Goal: Transaction & Acquisition: Purchase product/service

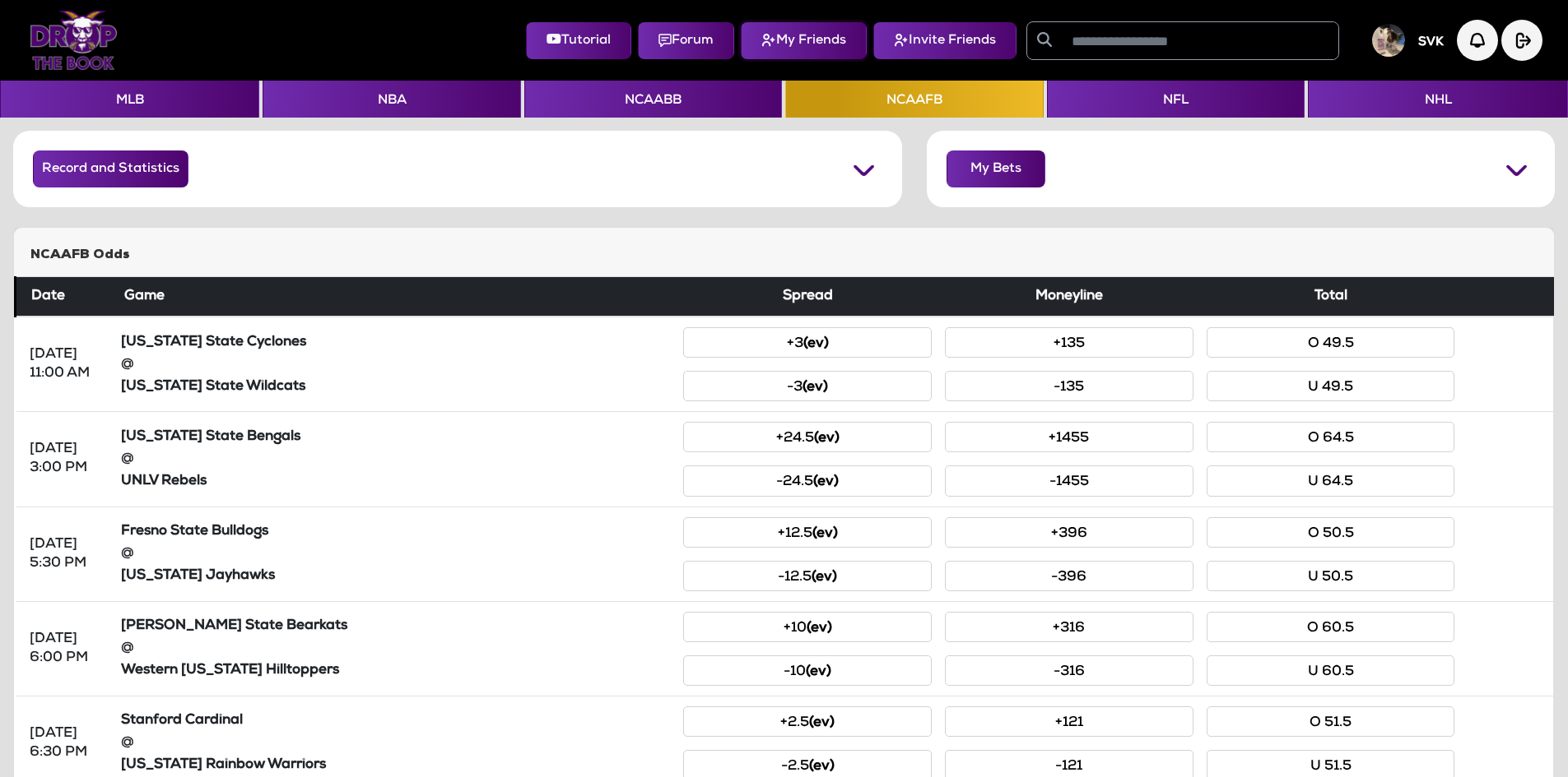
click at [796, 43] on button "My Friends" at bounding box center [804, 41] width 126 height 37
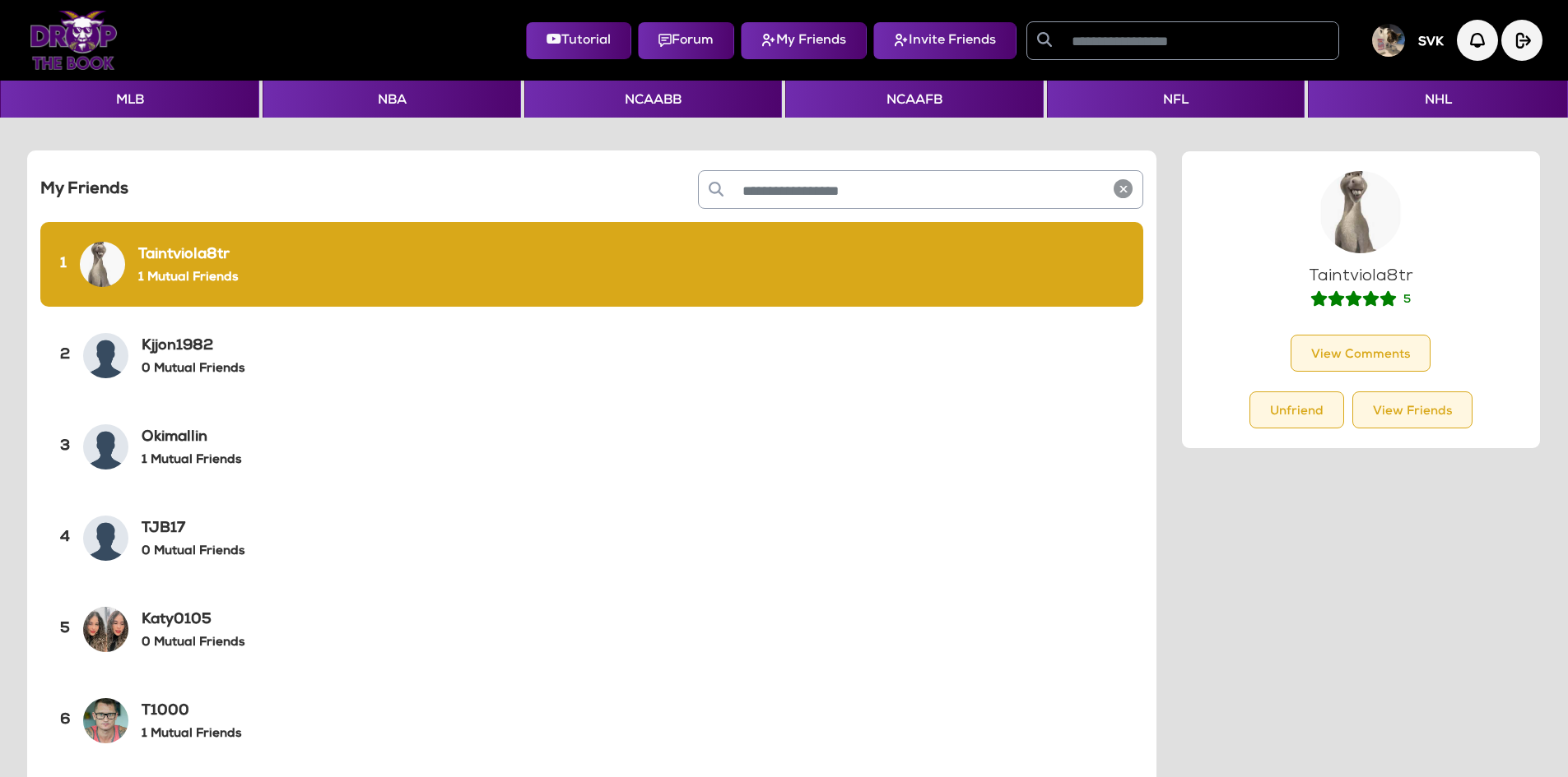
click at [94, 53] on img at bounding box center [73, 40] width 88 height 59
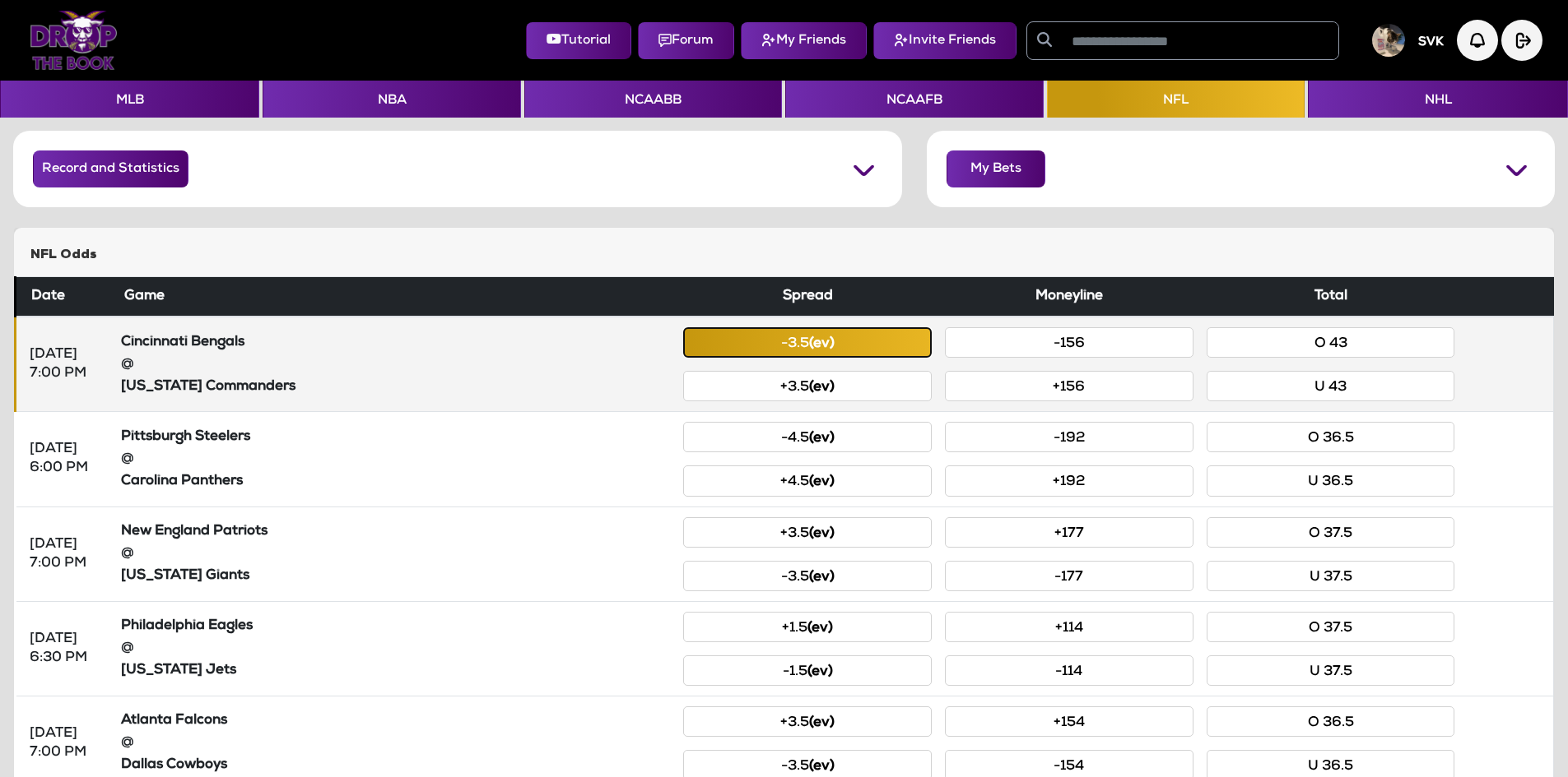
click at [846, 335] on button "-3.5 (ev)" at bounding box center [806, 342] width 249 height 30
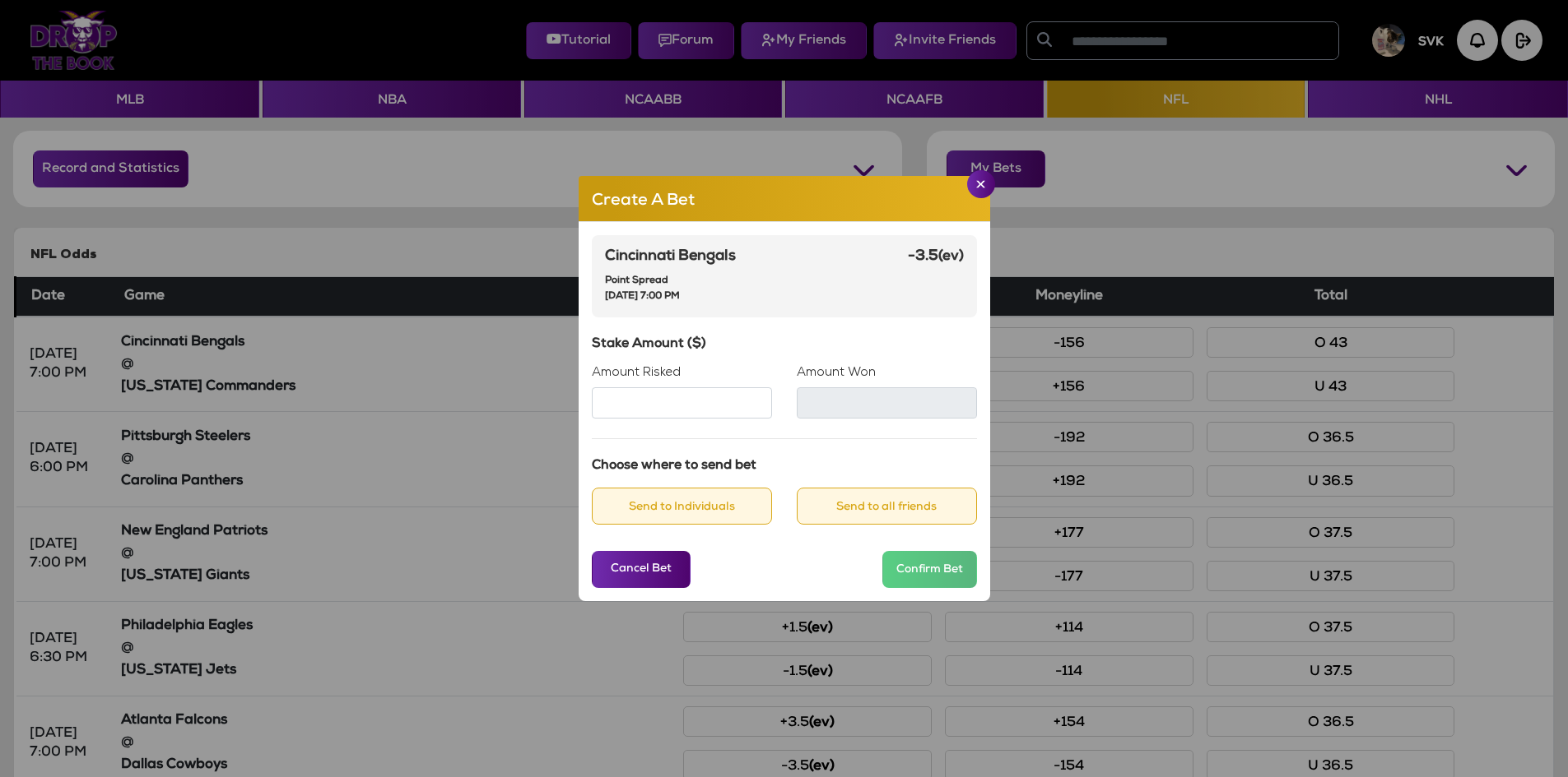
click at [643, 405] on input "Amount Risked" at bounding box center [682, 403] width 180 height 31
type input "***"
click at [678, 498] on button "Send to Individuals" at bounding box center [682, 506] width 180 height 37
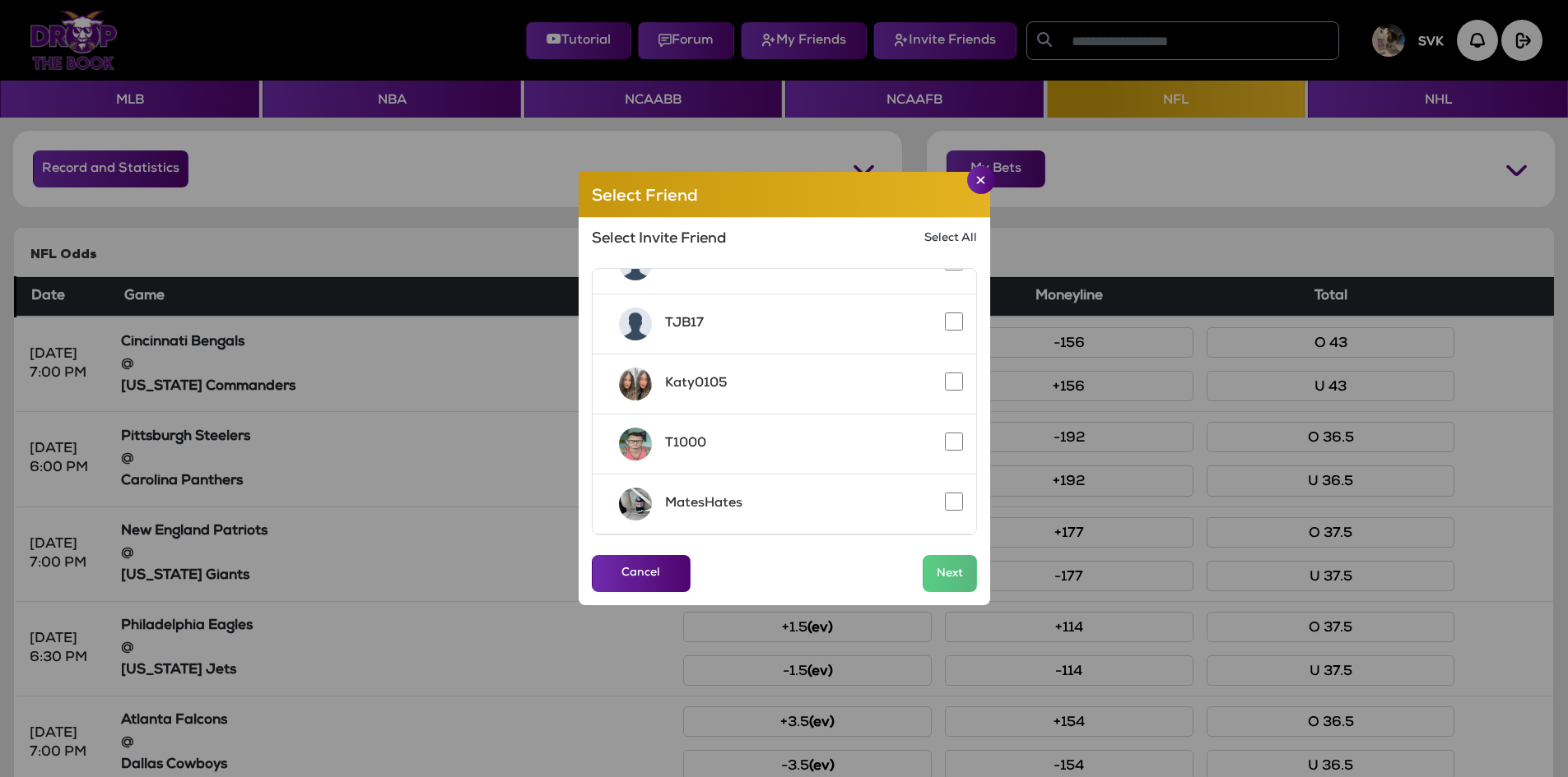
scroll to position [82, 0]
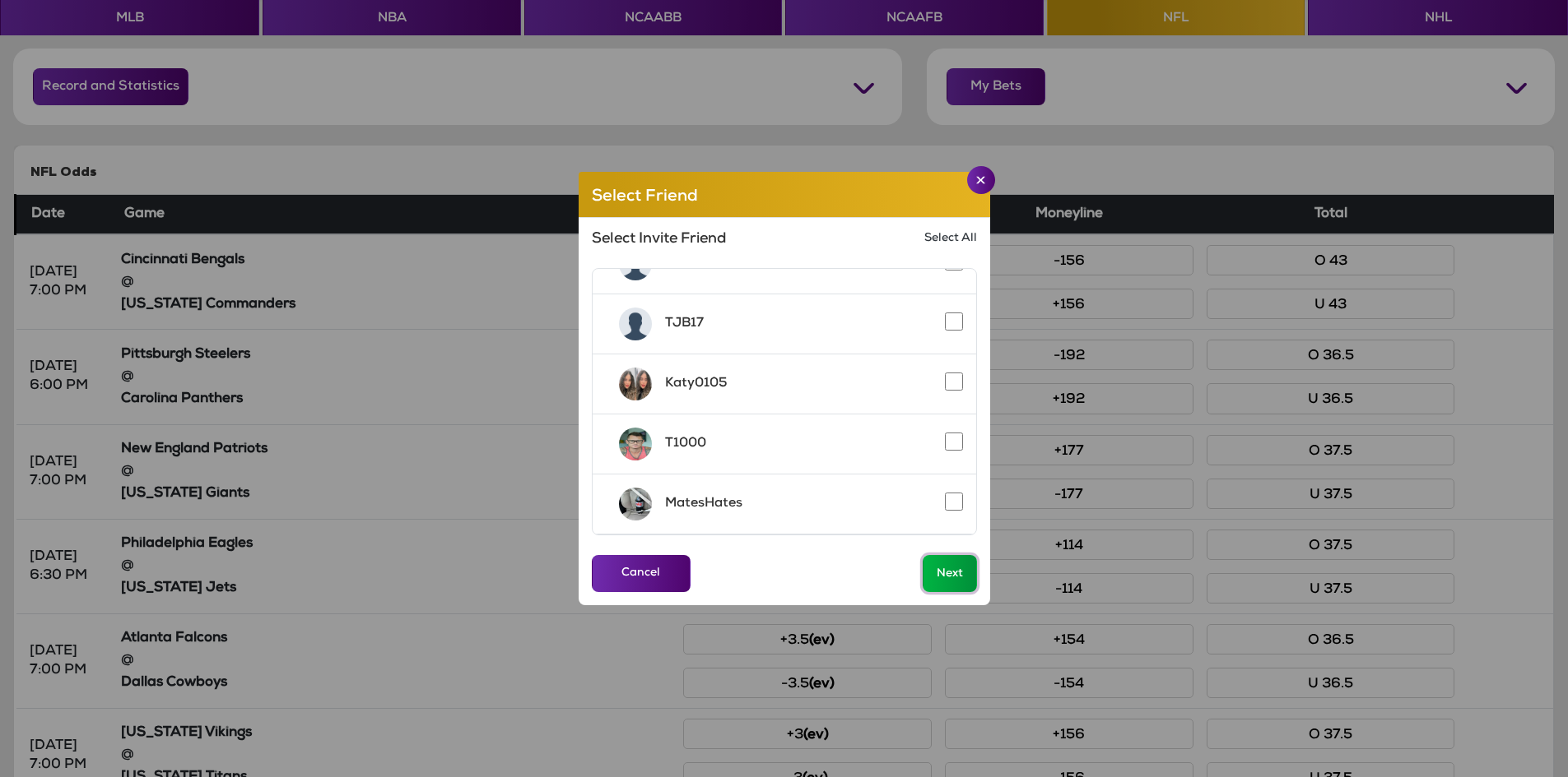
click at [947, 577] on button "Next" at bounding box center [950, 574] width 55 height 37
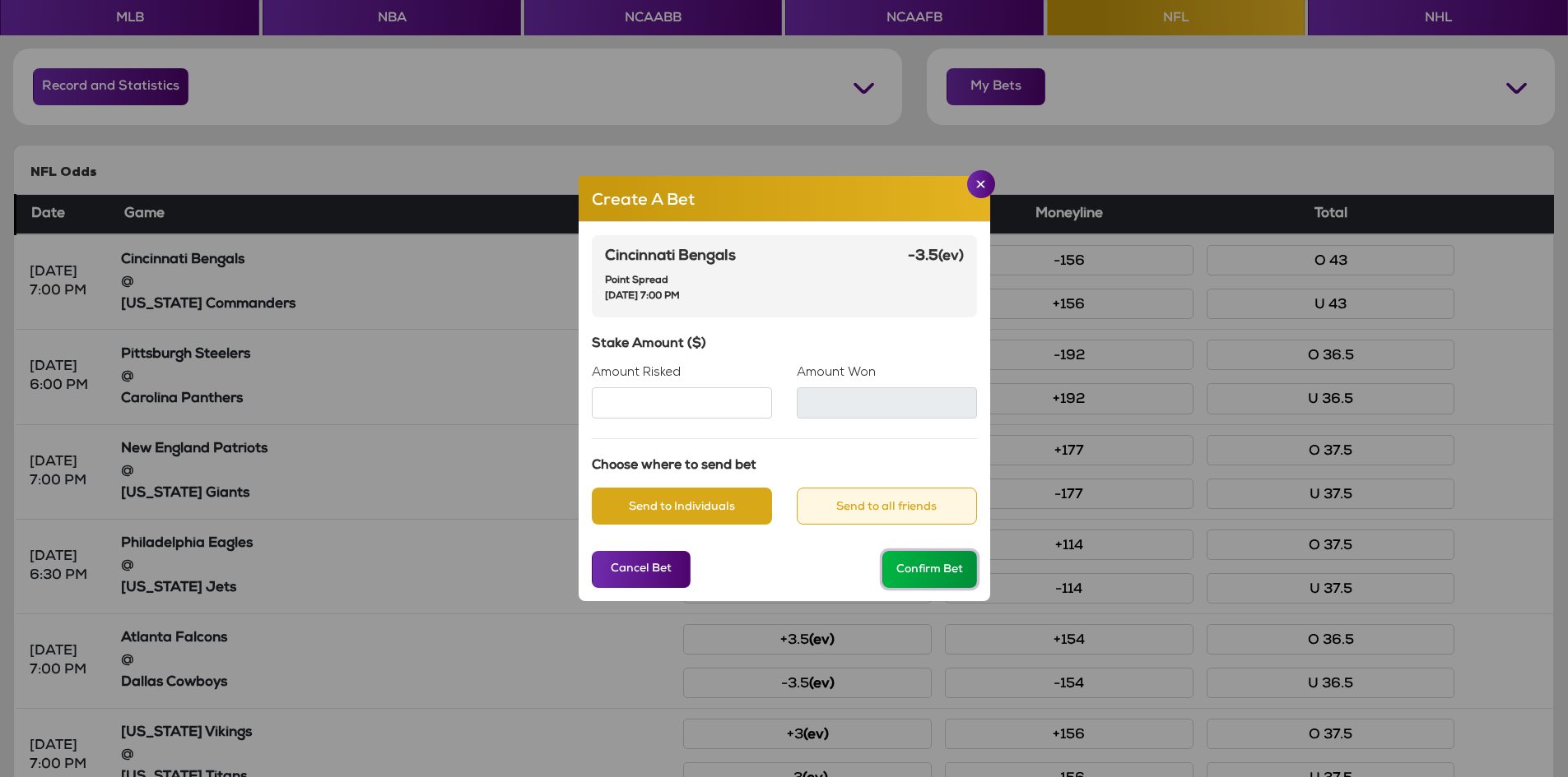
click at [930, 567] on button "Confirm Bet" at bounding box center [929, 569] width 95 height 37
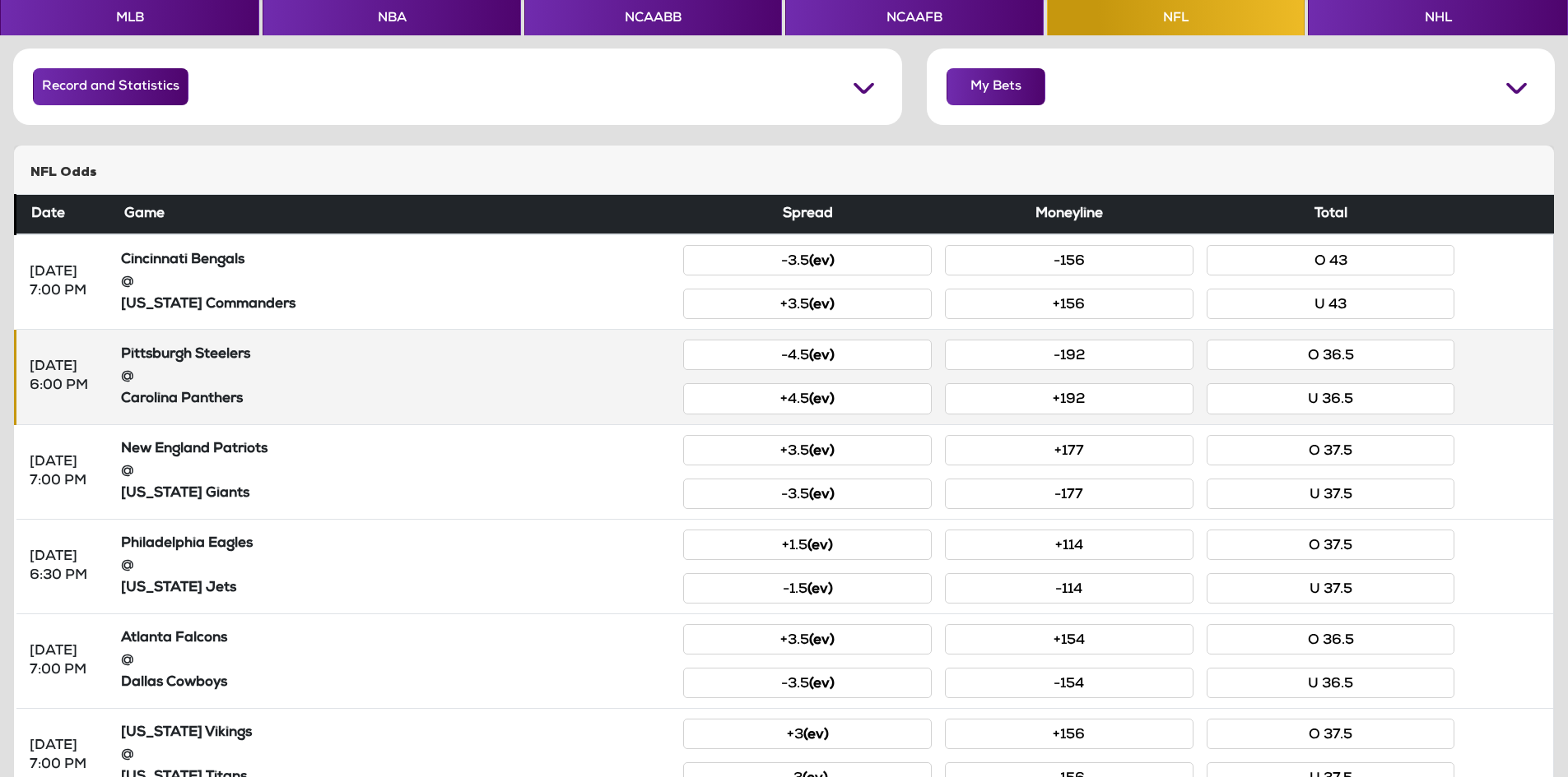
scroll to position [0, 0]
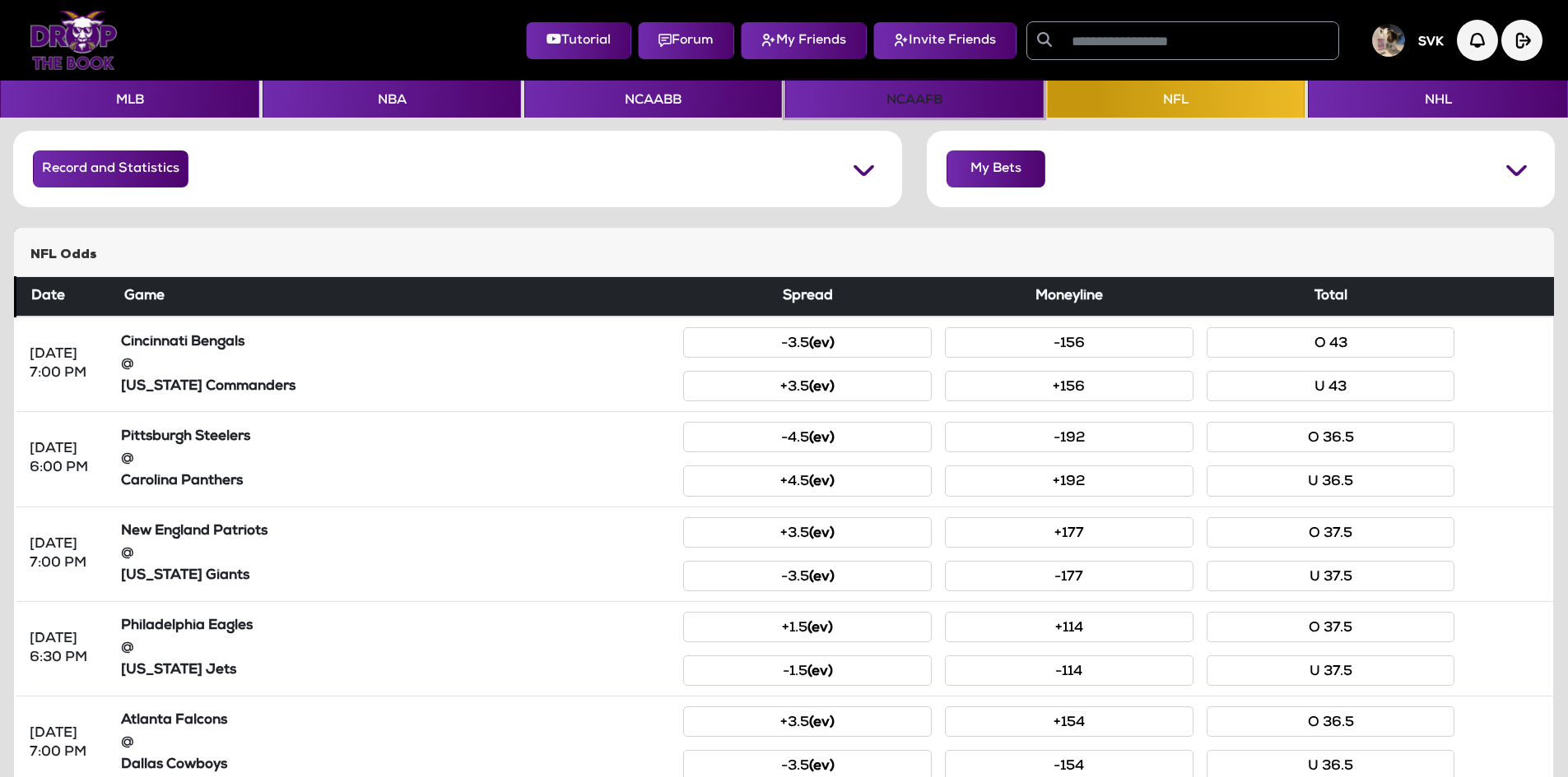
click at [907, 101] on button "NCAAFB" at bounding box center [914, 99] width 257 height 37
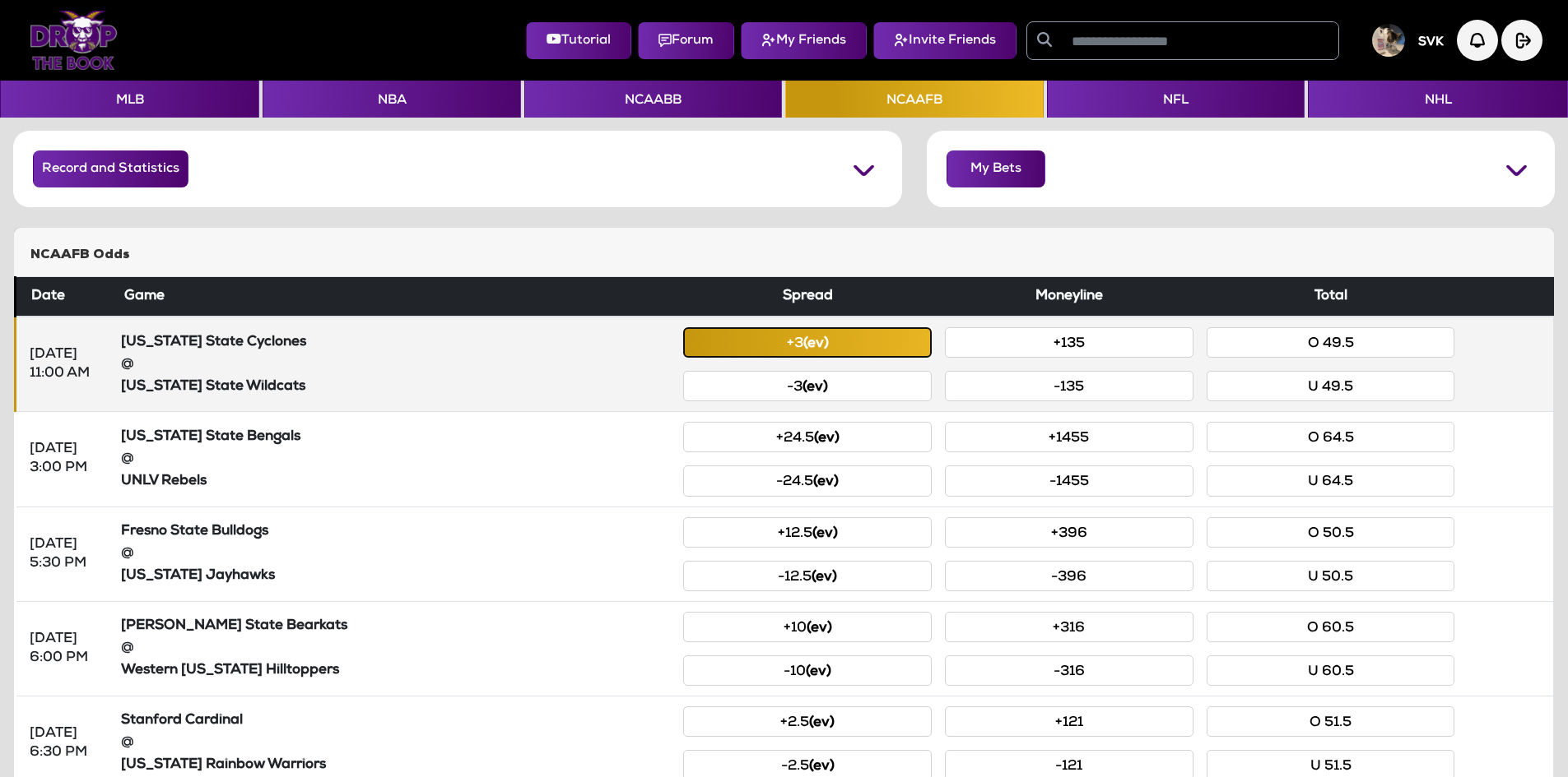
click at [845, 348] on button "+3 (ev)" at bounding box center [806, 342] width 249 height 30
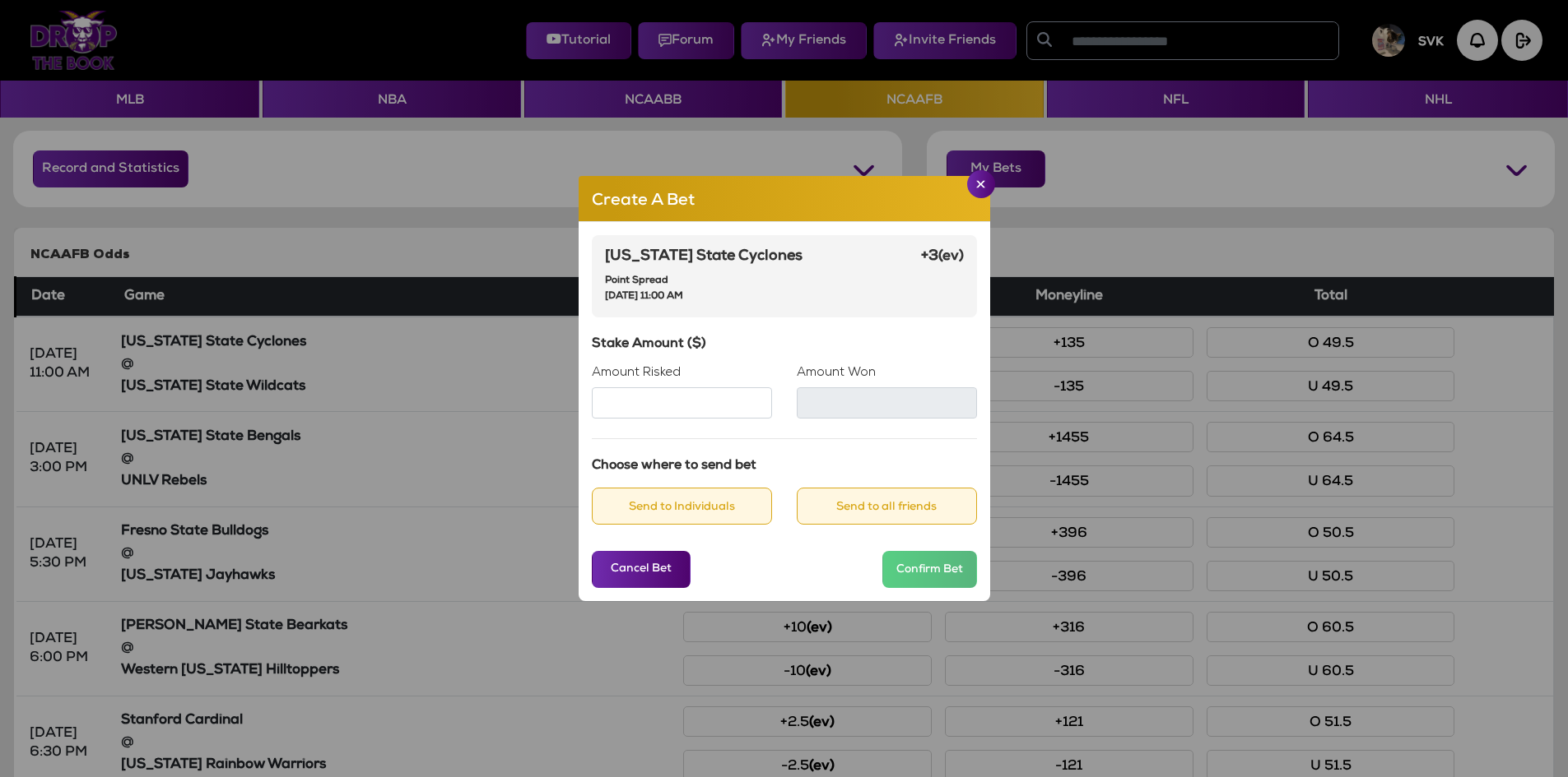
click at [704, 408] on input "Amount Risked" at bounding box center [682, 403] width 180 height 31
type input "***"
click at [715, 510] on button "Send to Individuals" at bounding box center [682, 506] width 180 height 37
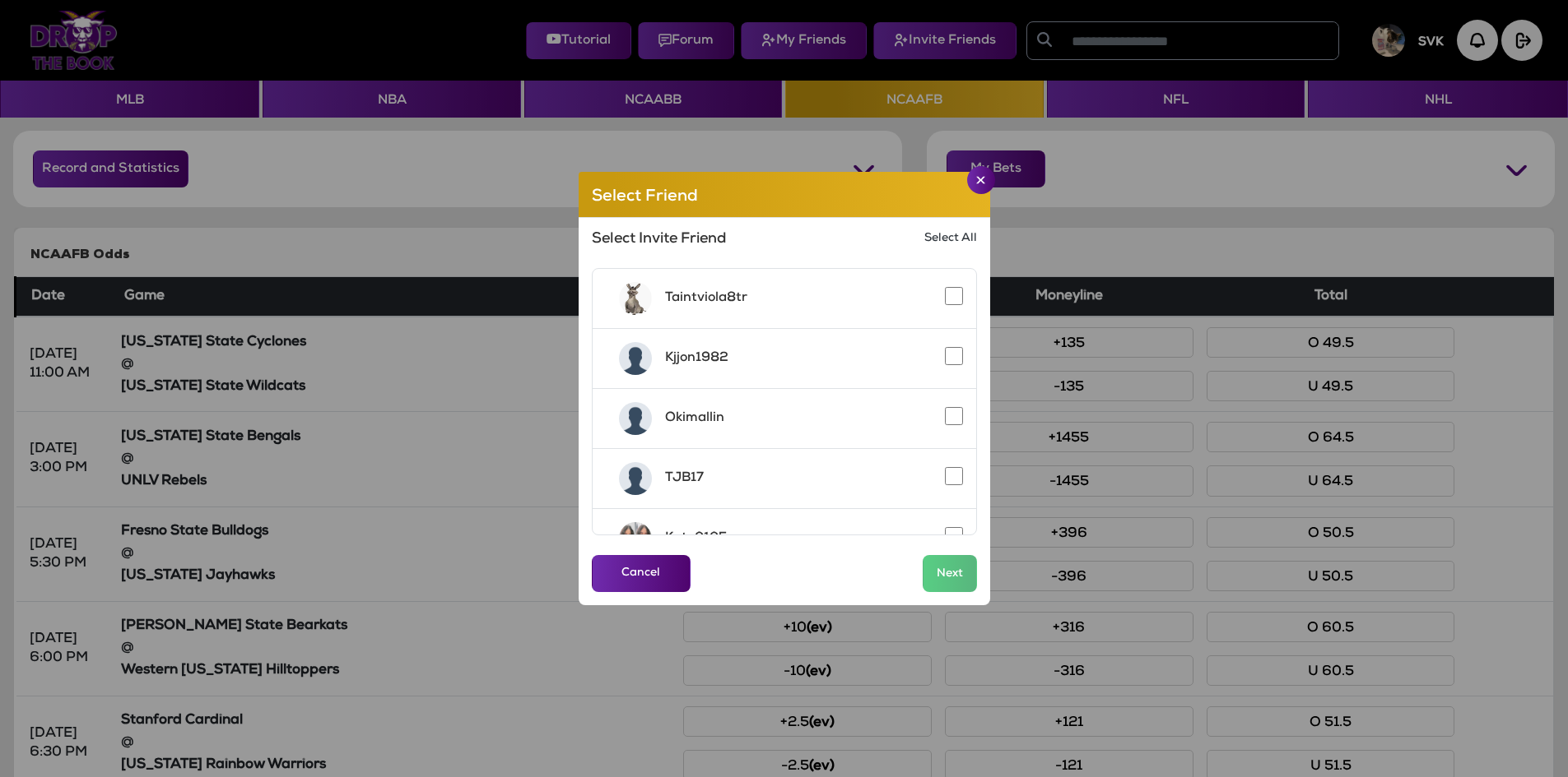
scroll to position [155, 0]
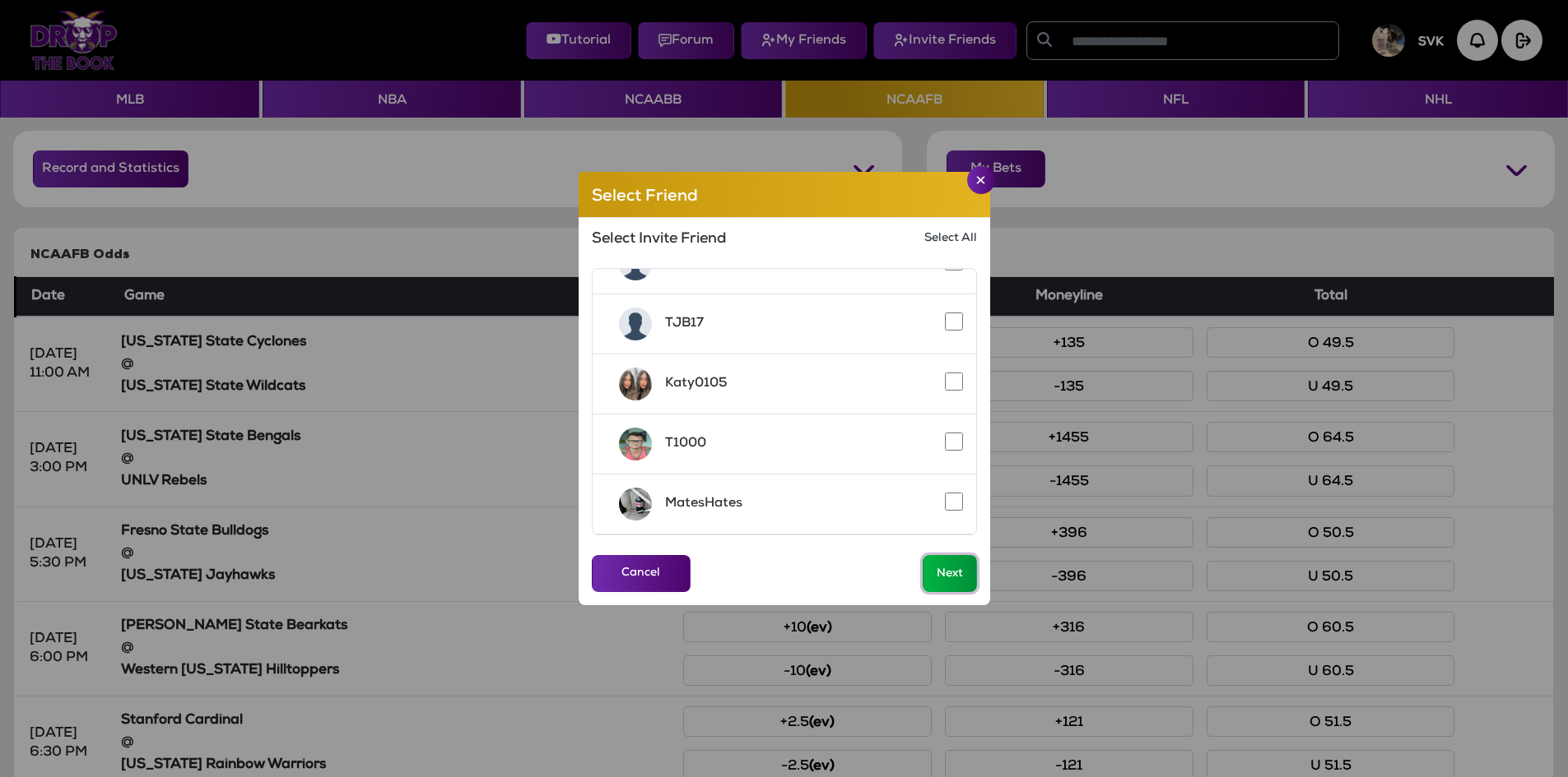
click at [947, 581] on button "Next" at bounding box center [950, 574] width 55 height 37
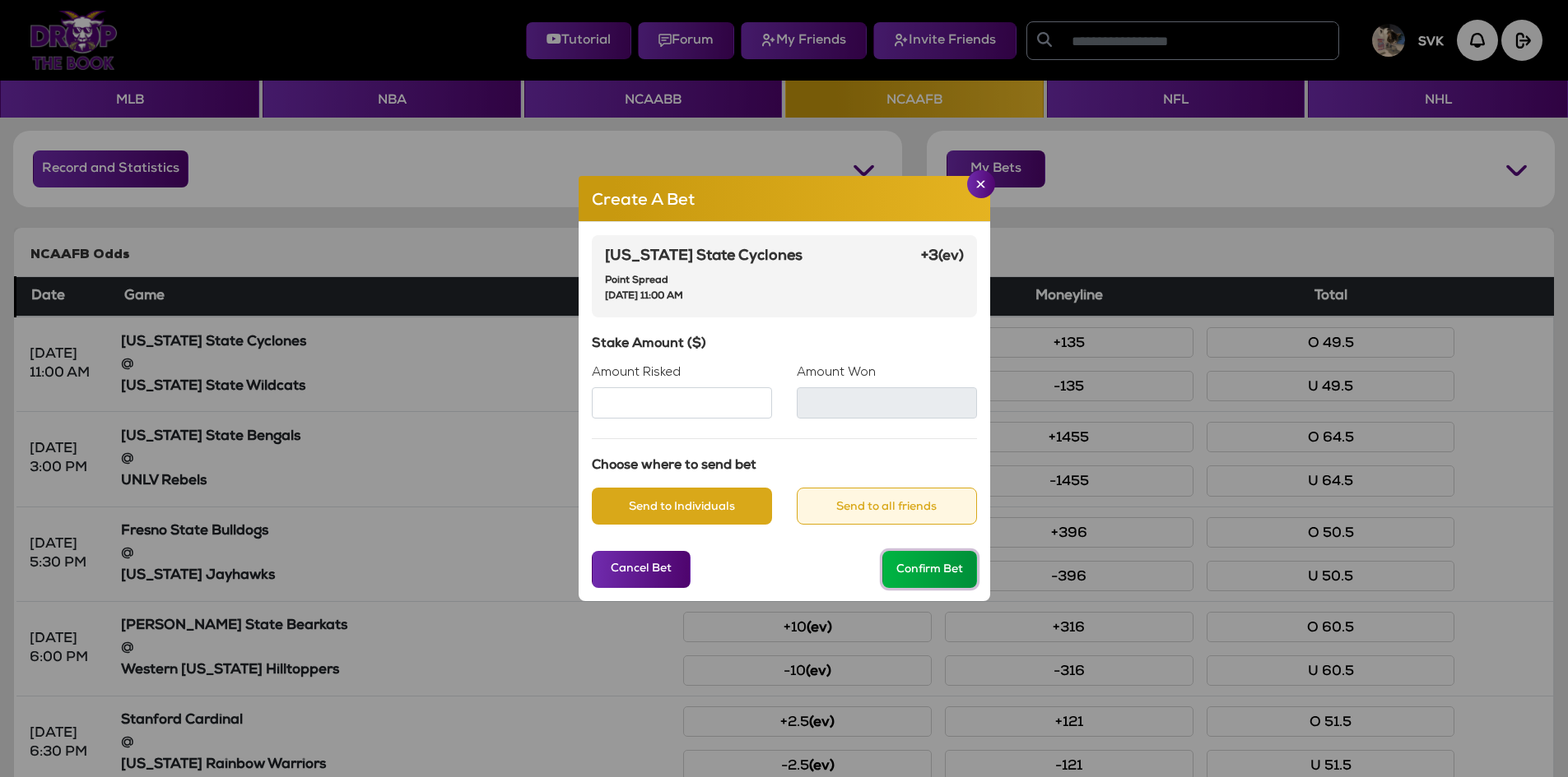
click at [934, 577] on button "Confirm Bet" at bounding box center [929, 569] width 95 height 37
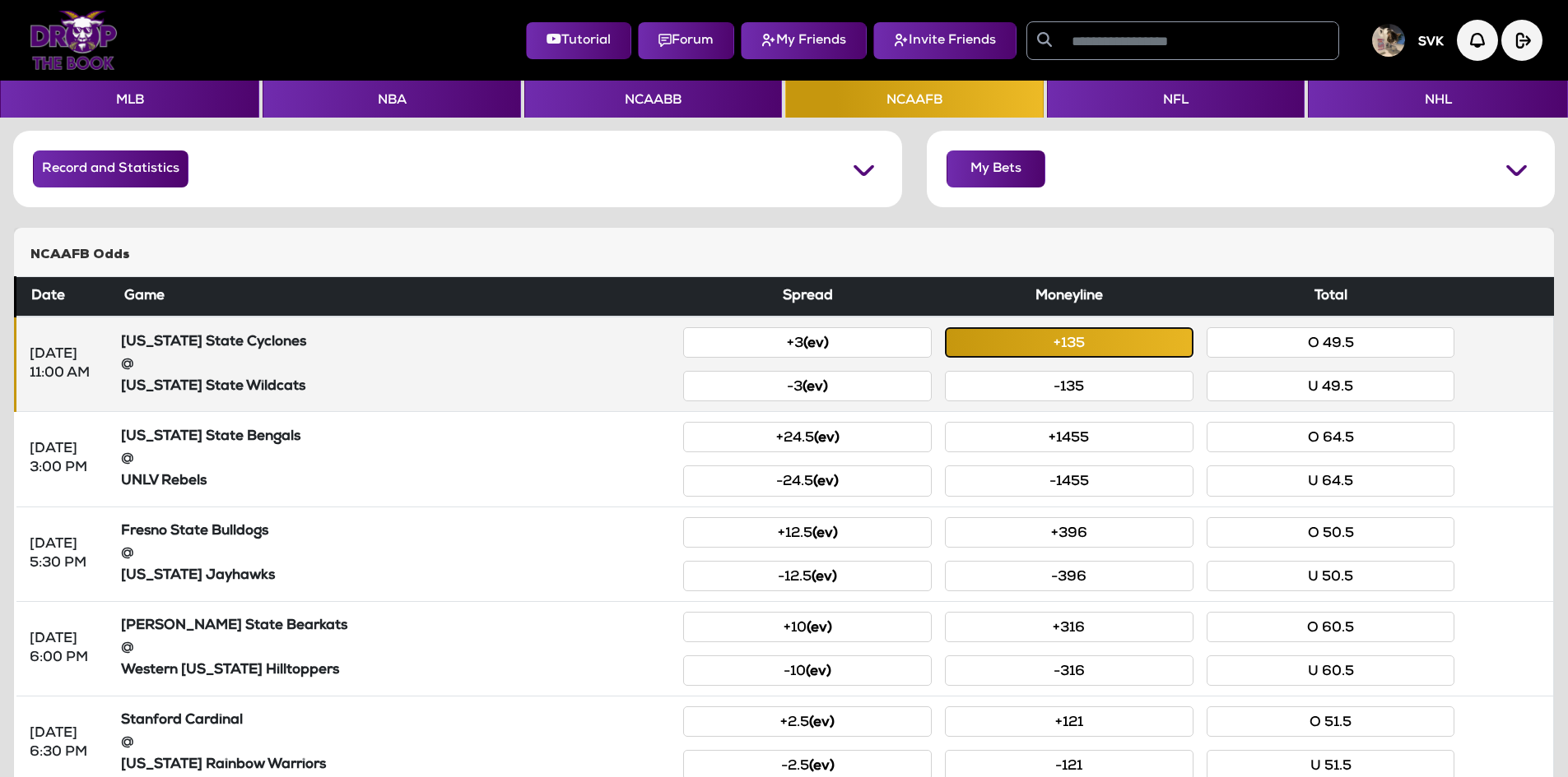
click at [1136, 344] on button "+135" at bounding box center [1069, 342] width 249 height 30
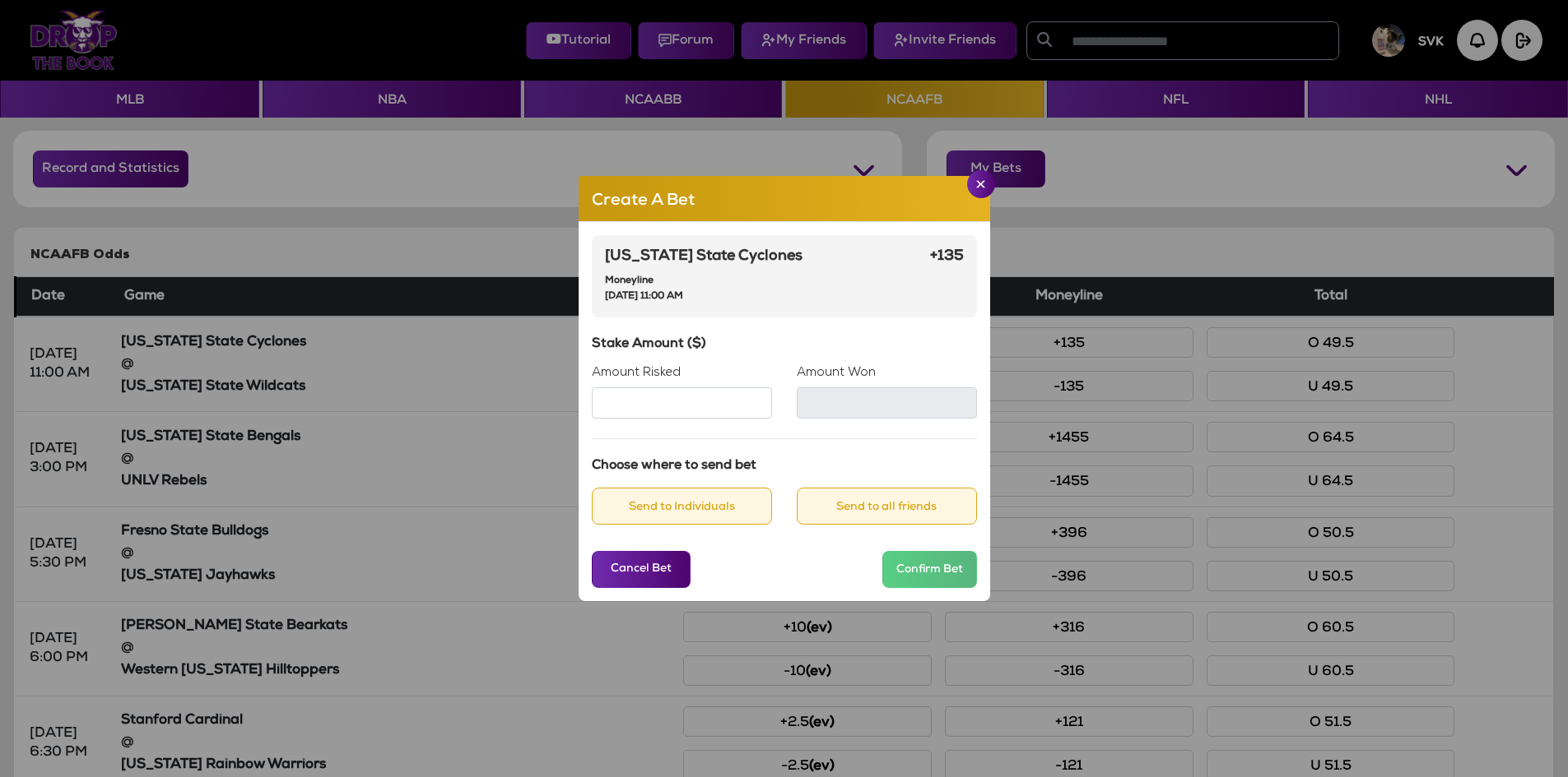
click at [720, 400] on input "Amount Risked" at bounding box center [682, 403] width 180 height 31
type input "***"
click at [666, 509] on button "Send to Individuals" at bounding box center [682, 506] width 180 height 37
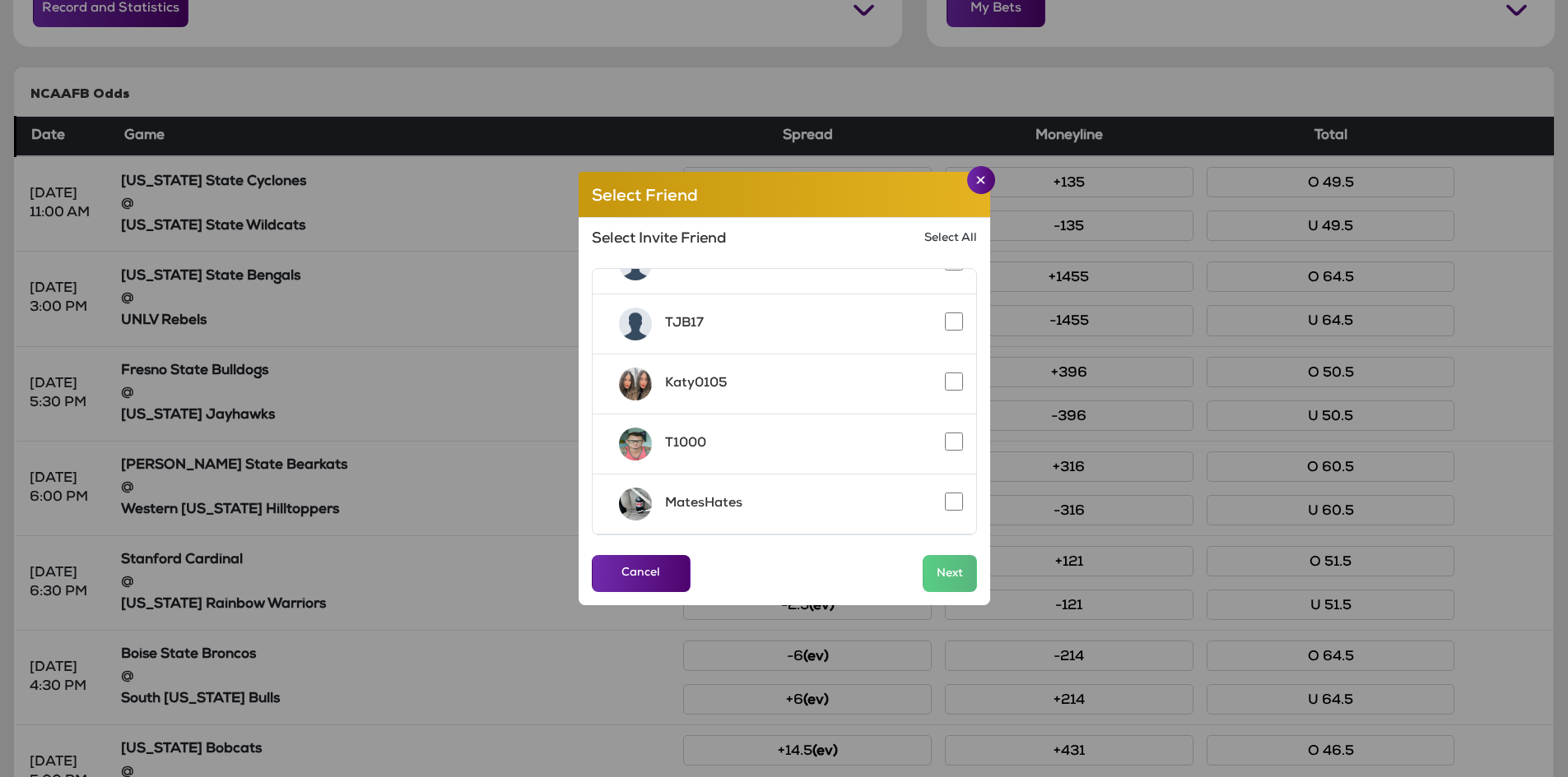
scroll to position [165, 0]
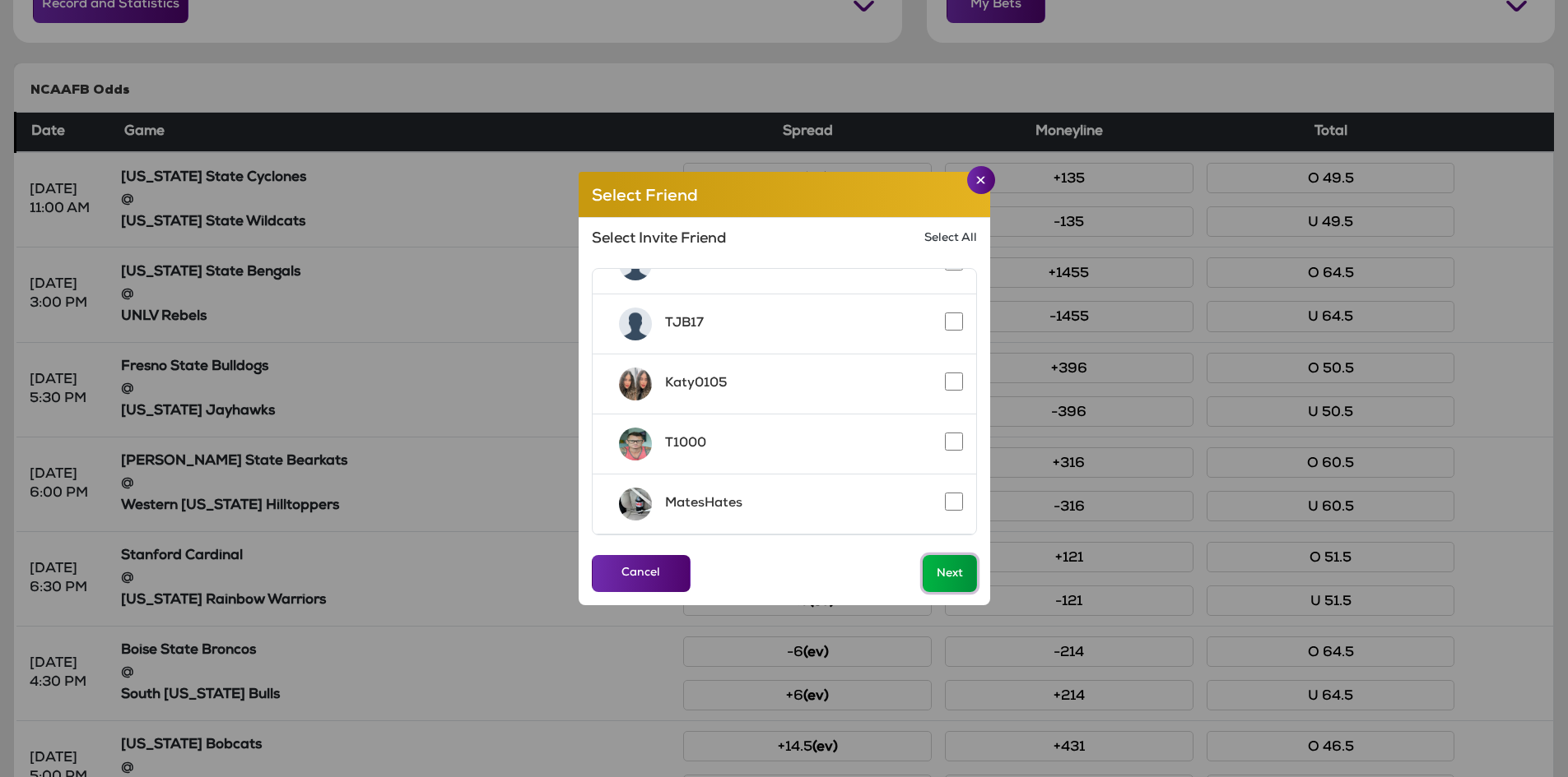
click at [950, 573] on button "Next" at bounding box center [950, 574] width 55 height 37
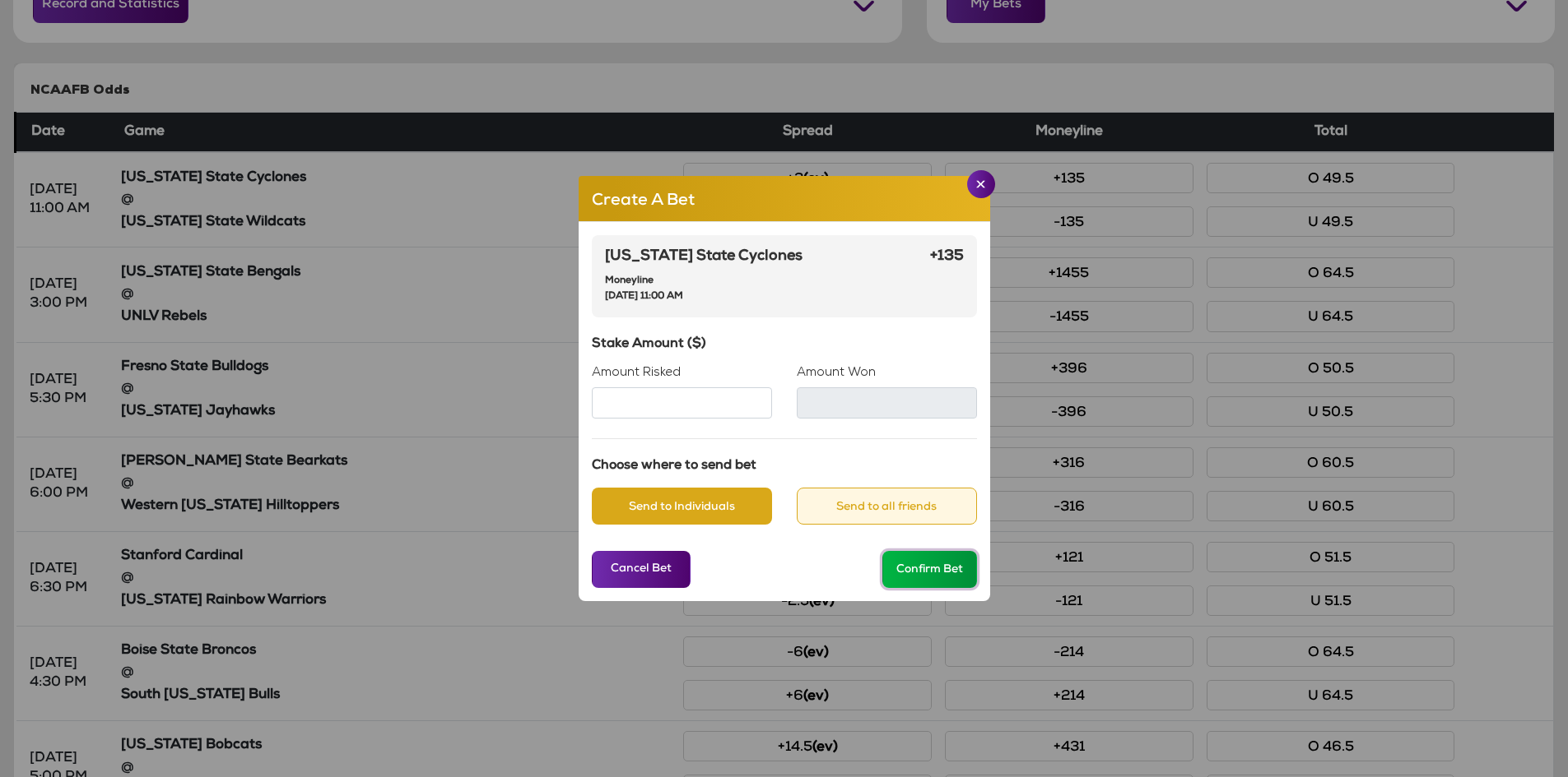
click at [941, 569] on button "Confirm Bet" at bounding box center [929, 569] width 95 height 37
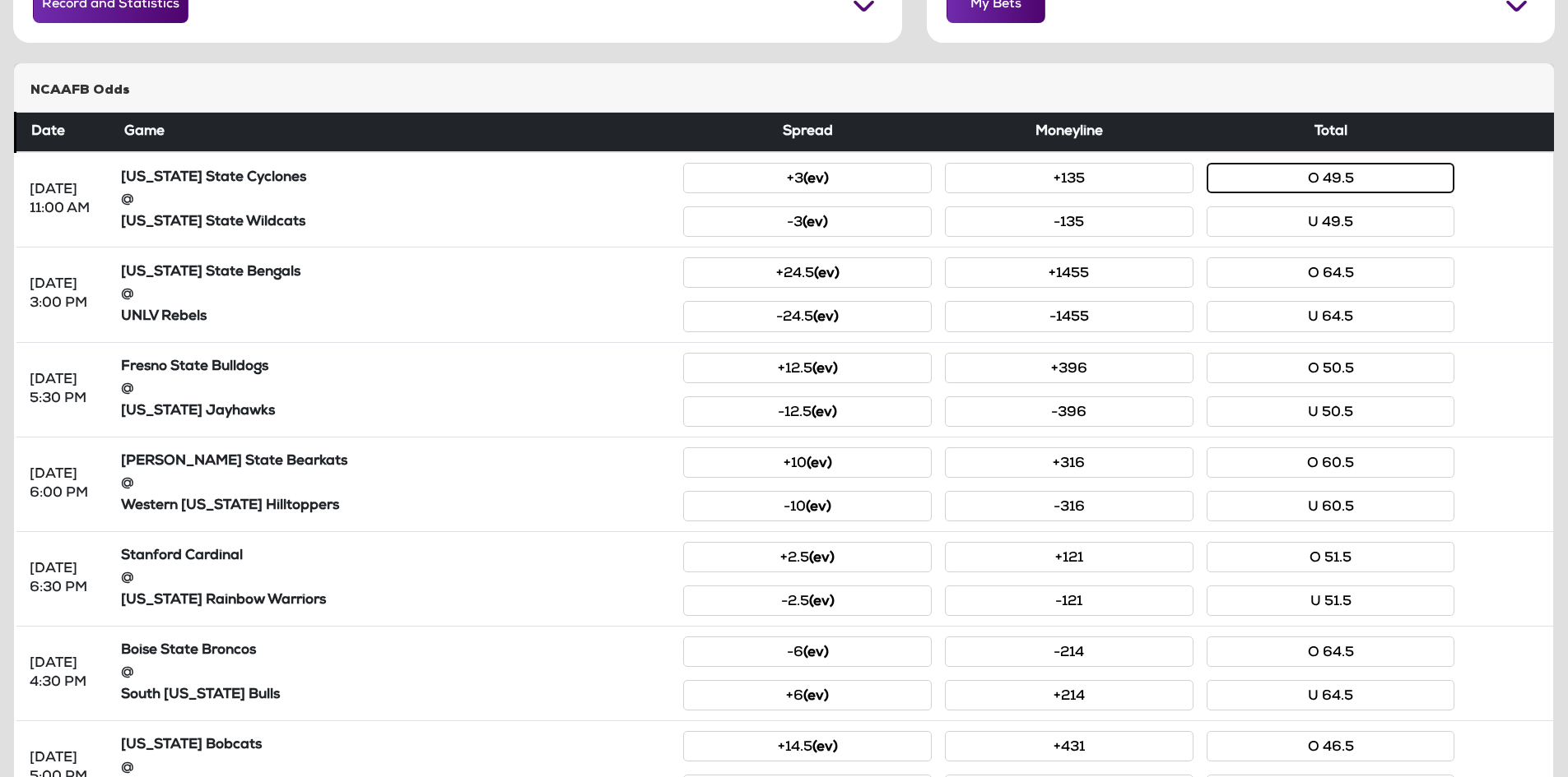
click at [1317, 179] on button "O 49.5" at bounding box center [1330, 177] width 249 height 30
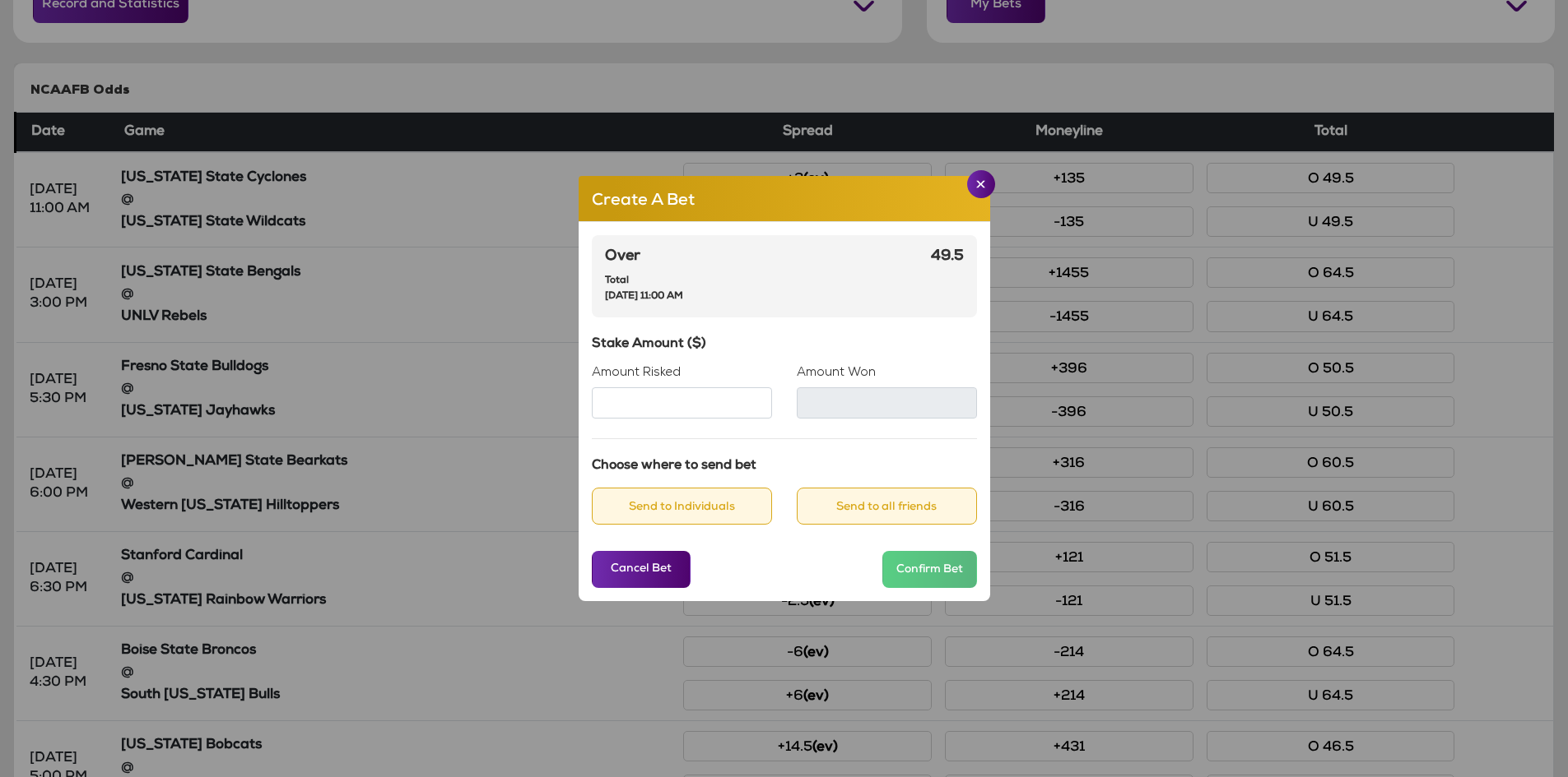
click at [687, 402] on input "Amount Risked" at bounding box center [682, 403] width 180 height 31
type input "**"
click at [721, 504] on button "Send to Individuals" at bounding box center [682, 506] width 180 height 37
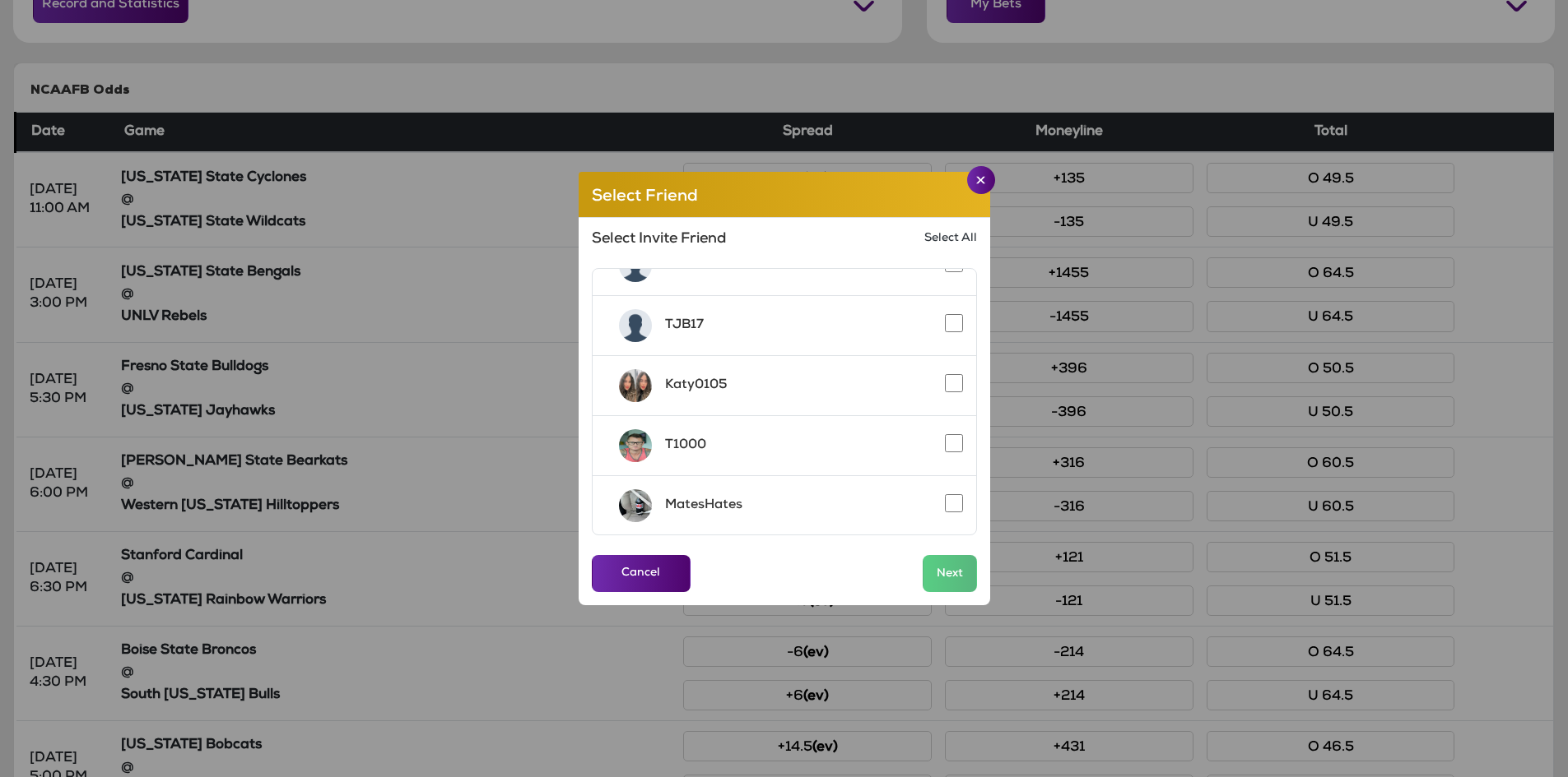
scroll to position [155, 0]
click at [946, 571] on button "Next" at bounding box center [950, 574] width 55 height 37
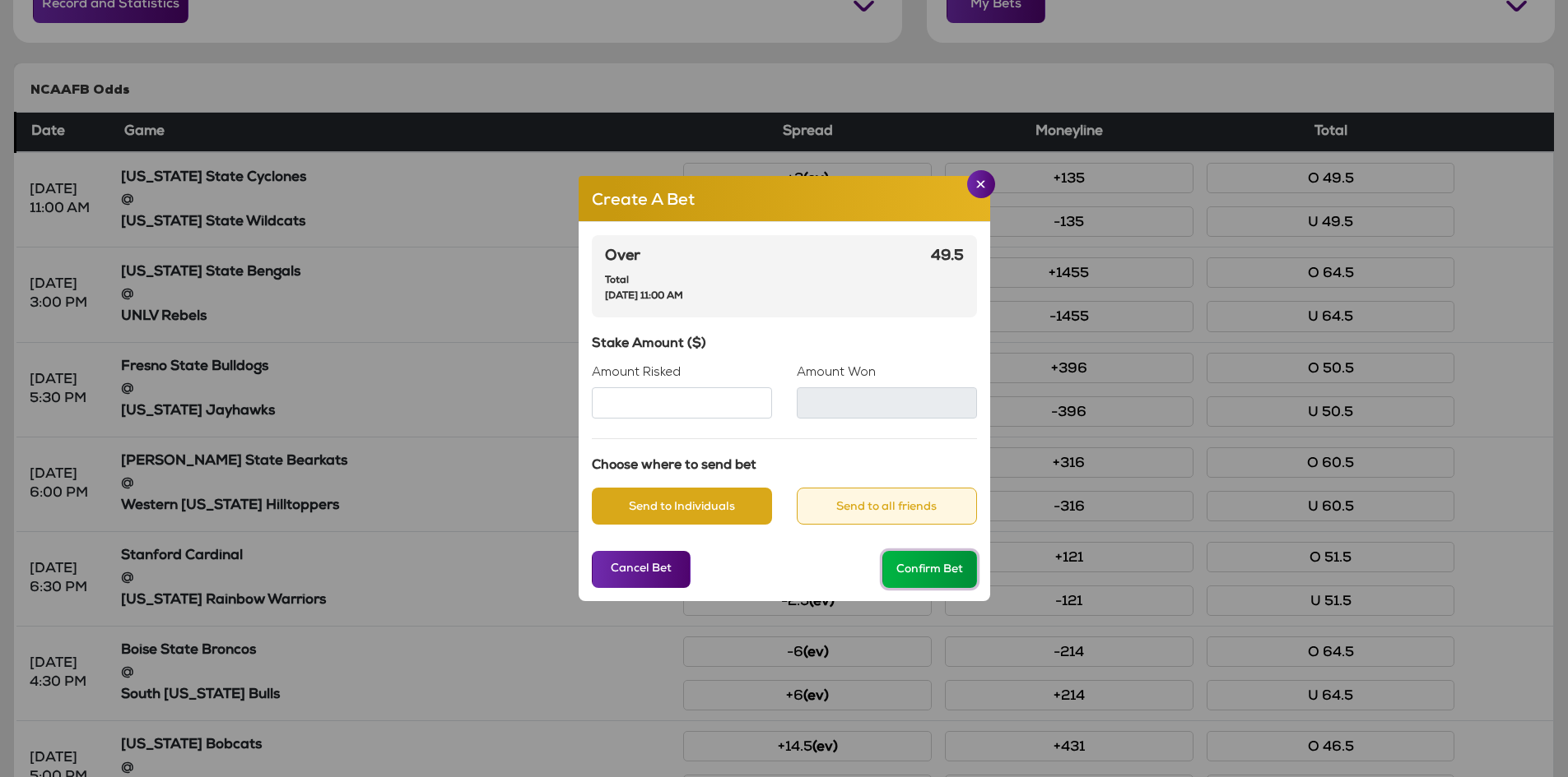
click at [956, 574] on button "Confirm Bet" at bounding box center [929, 569] width 95 height 37
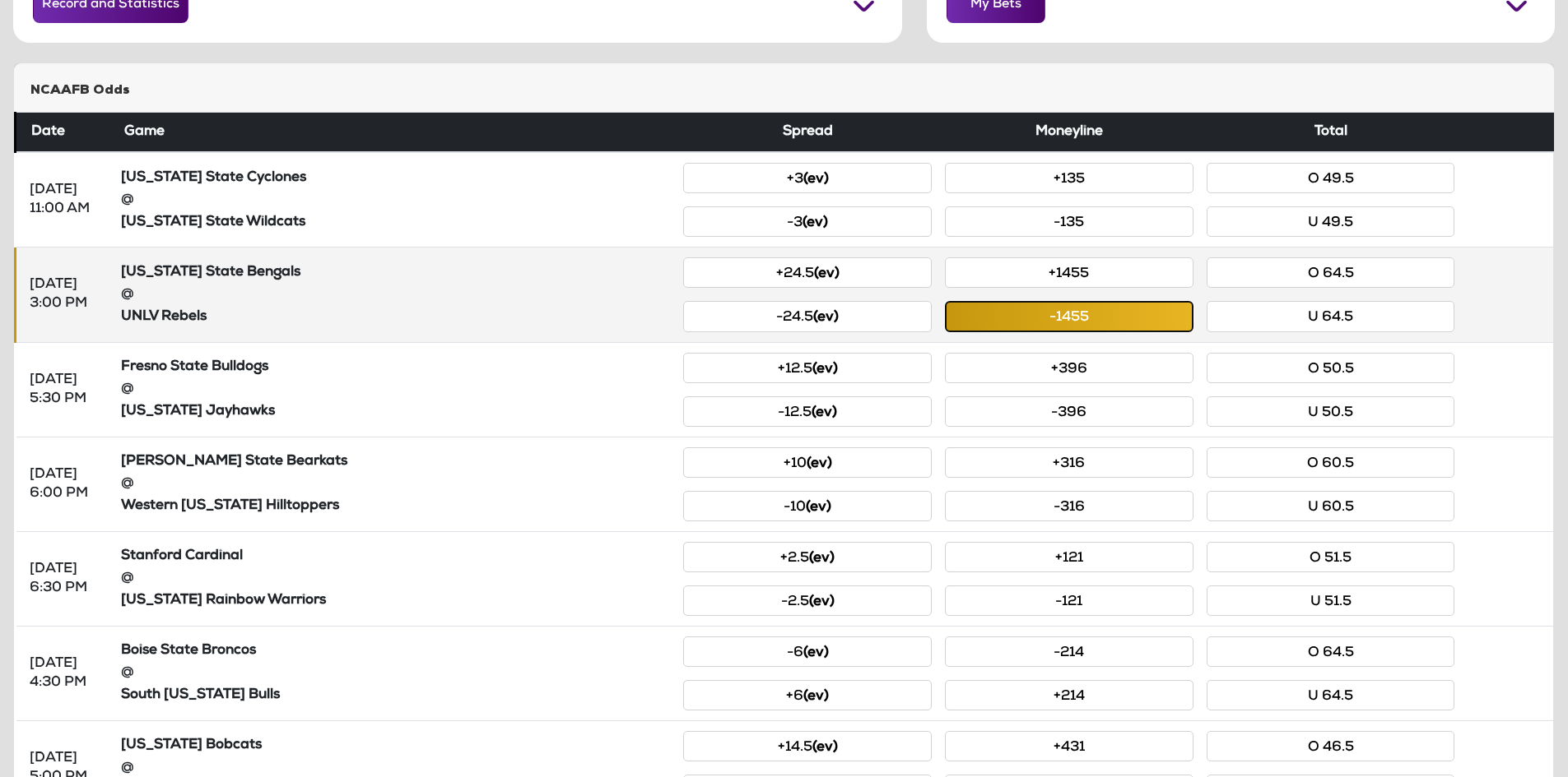
click at [1067, 310] on button "-1455" at bounding box center [1069, 316] width 249 height 30
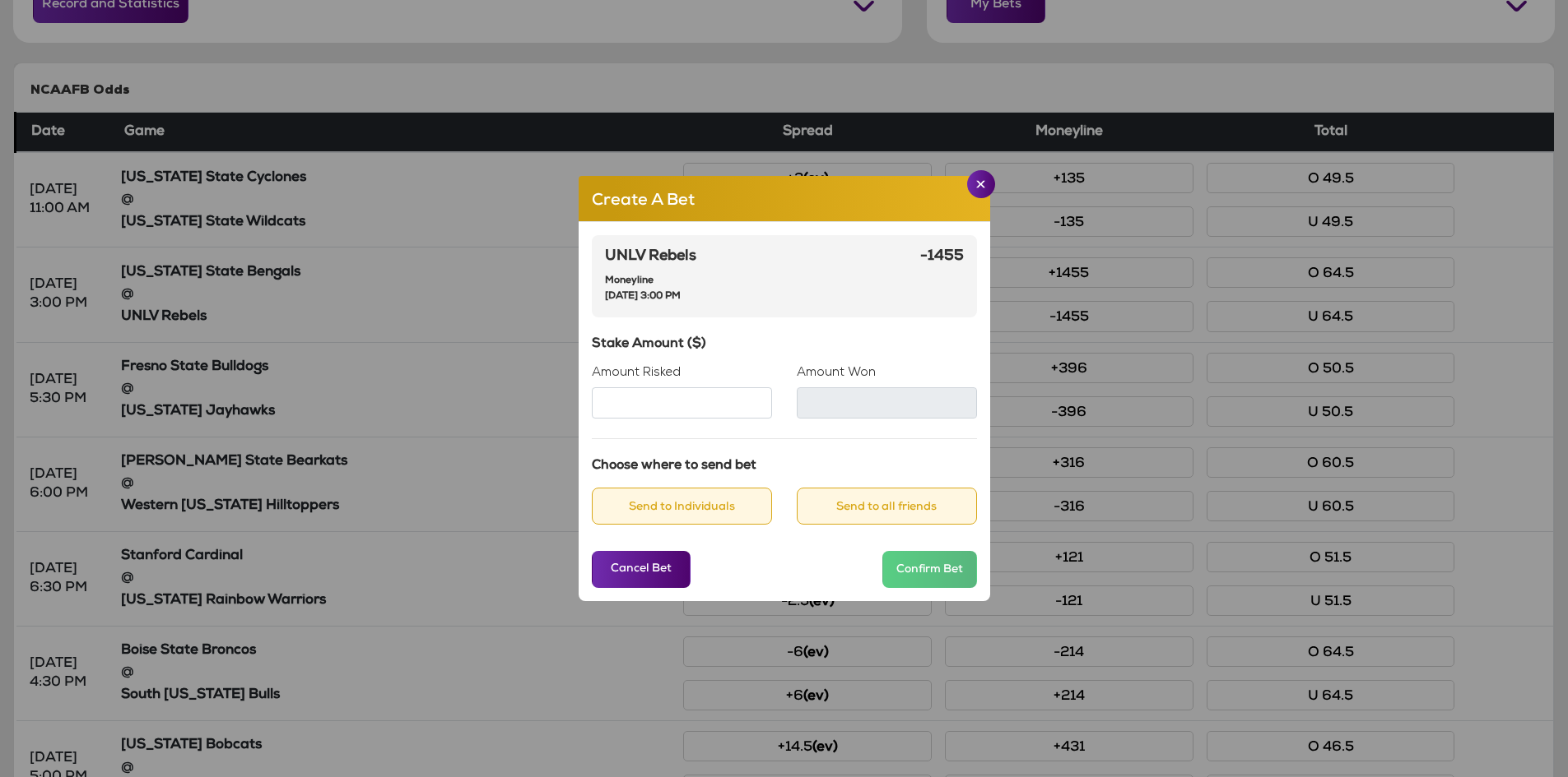
click at [714, 406] on input "Amount Risked" at bounding box center [682, 403] width 180 height 31
type input "****"
type input "***"
click at [715, 508] on button "Send to Individuals" at bounding box center [682, 506] width 180 height 37
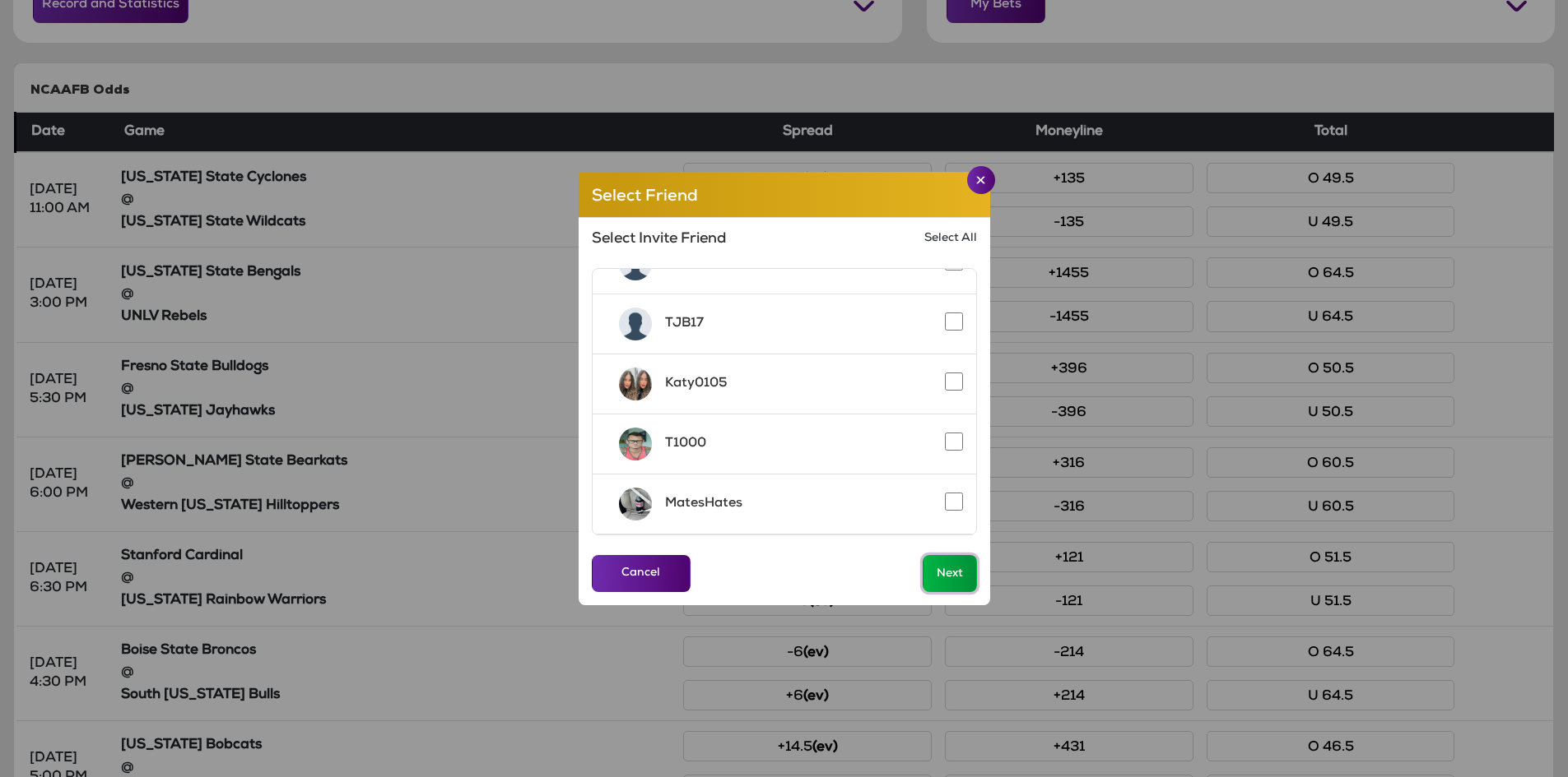
click at [942, 570] on button "Next" at bounding box center [950, 574] width 55 height 37
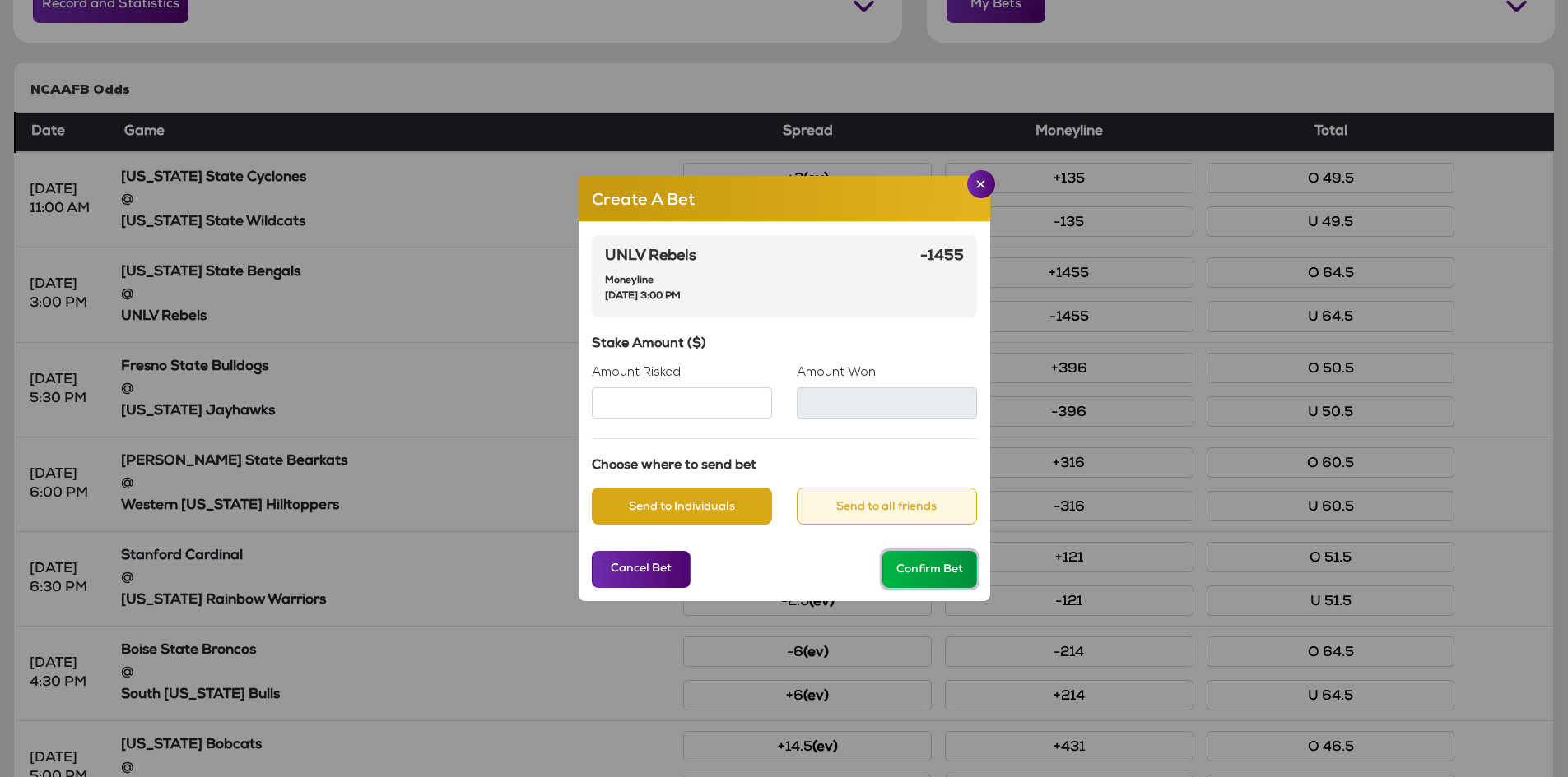
click at [941, 575] on button "Confirm Bet" at bounding box center [929, 569] width 95 height 37
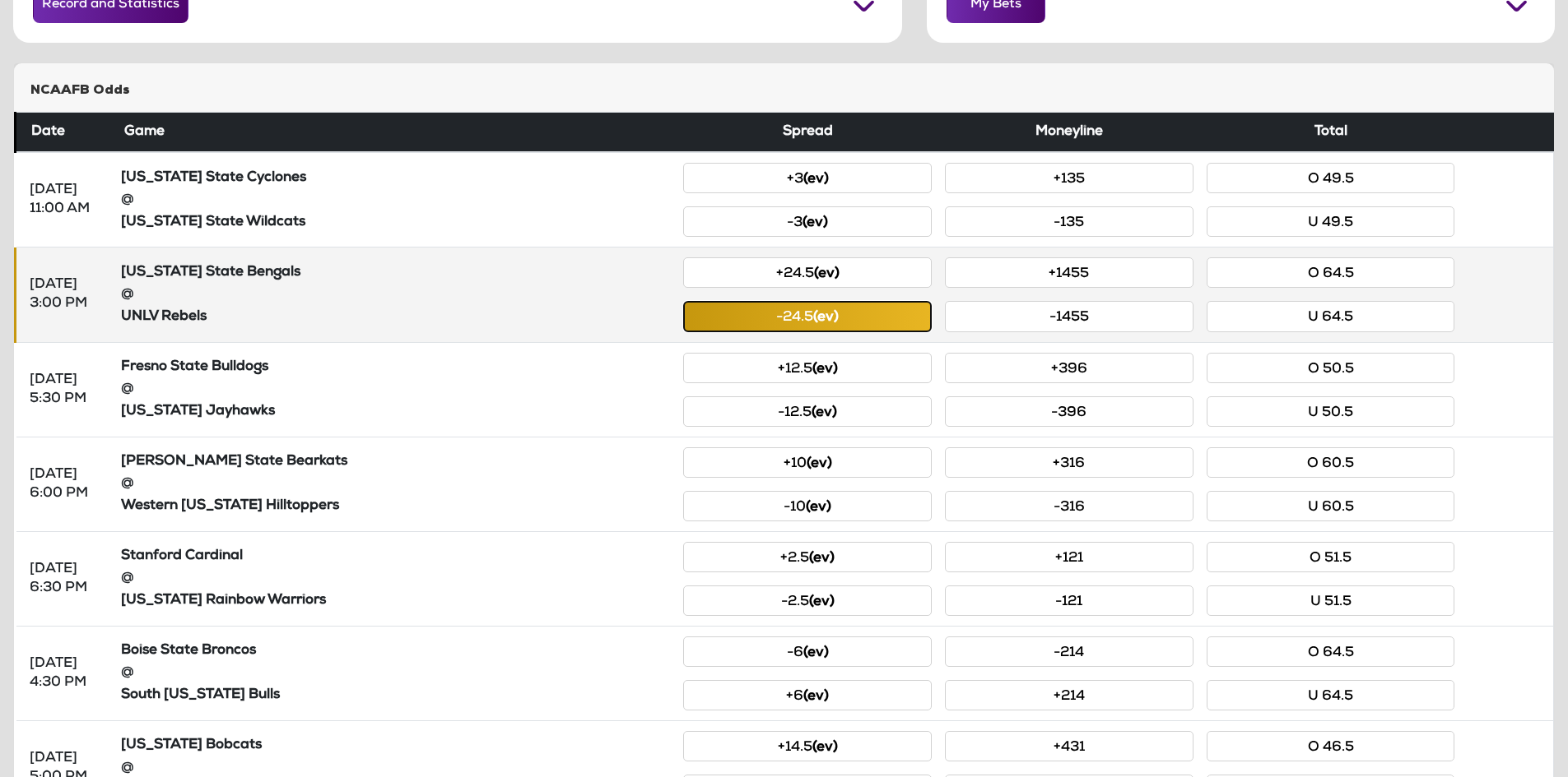
click at [835, 324] on small "(ev)" at bounding box center [826, 318] width 25 height 14
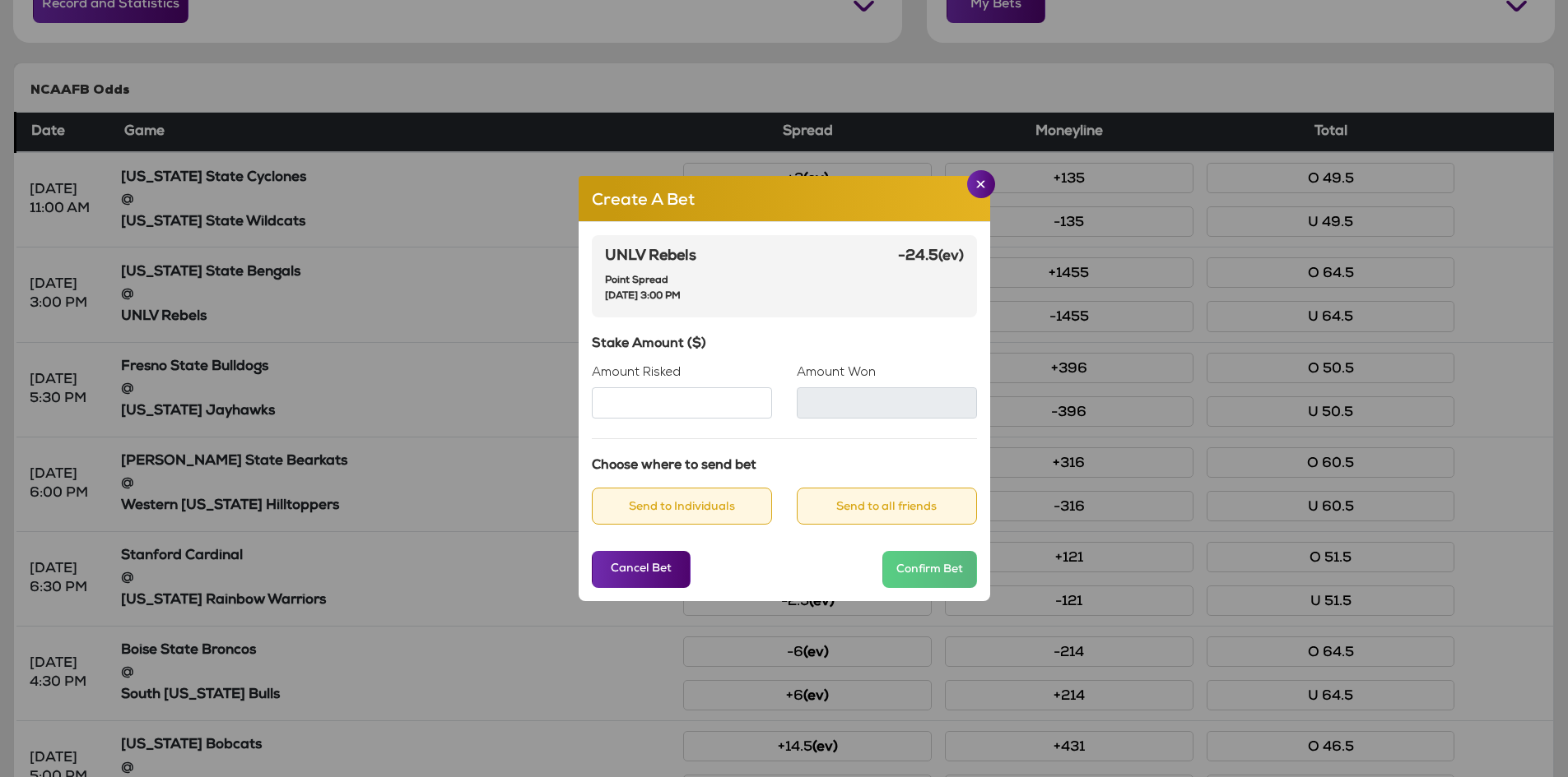
click at [711, 402] on input "Amount Risked" at bounding box center [682, 403] width 180 height 31
type input "***"
click at [717, 514] on button "Send to Individuals" at bounding box center [682, 506] width 180 height 37
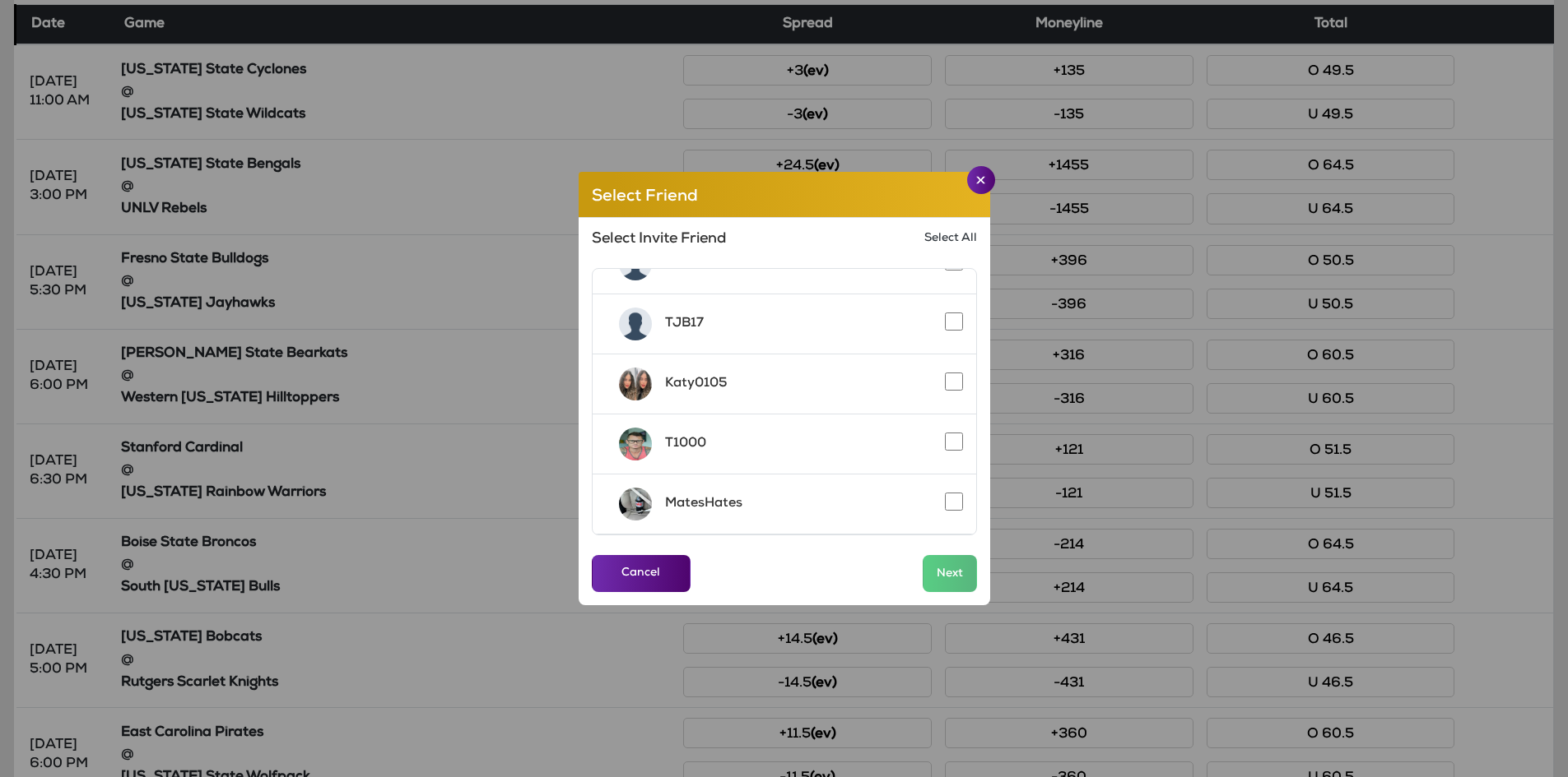
scroll to position [411, 0]
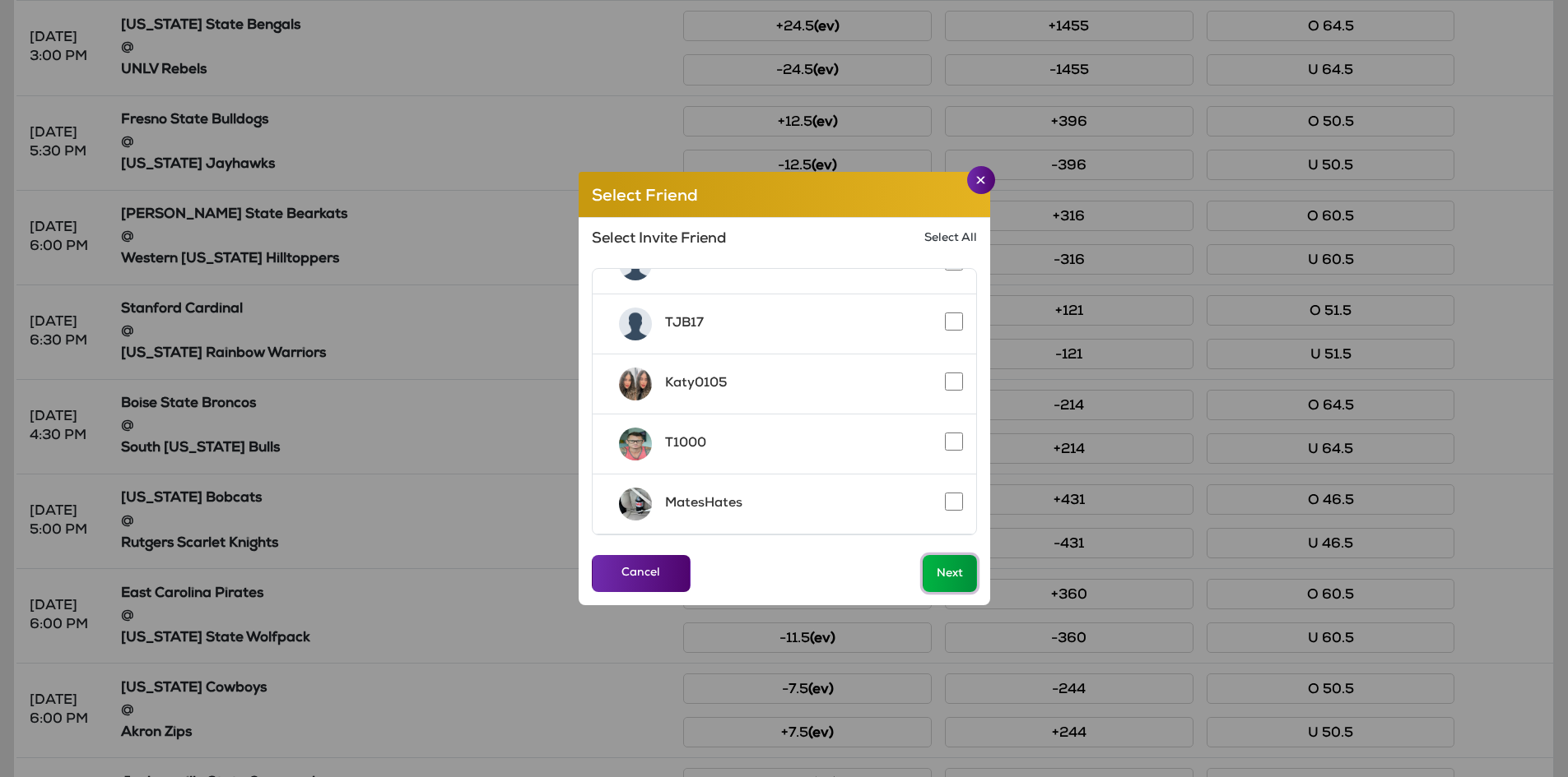
click at [957, 571] on button "Next" at bounding box center [950, 574] width 55 height 37
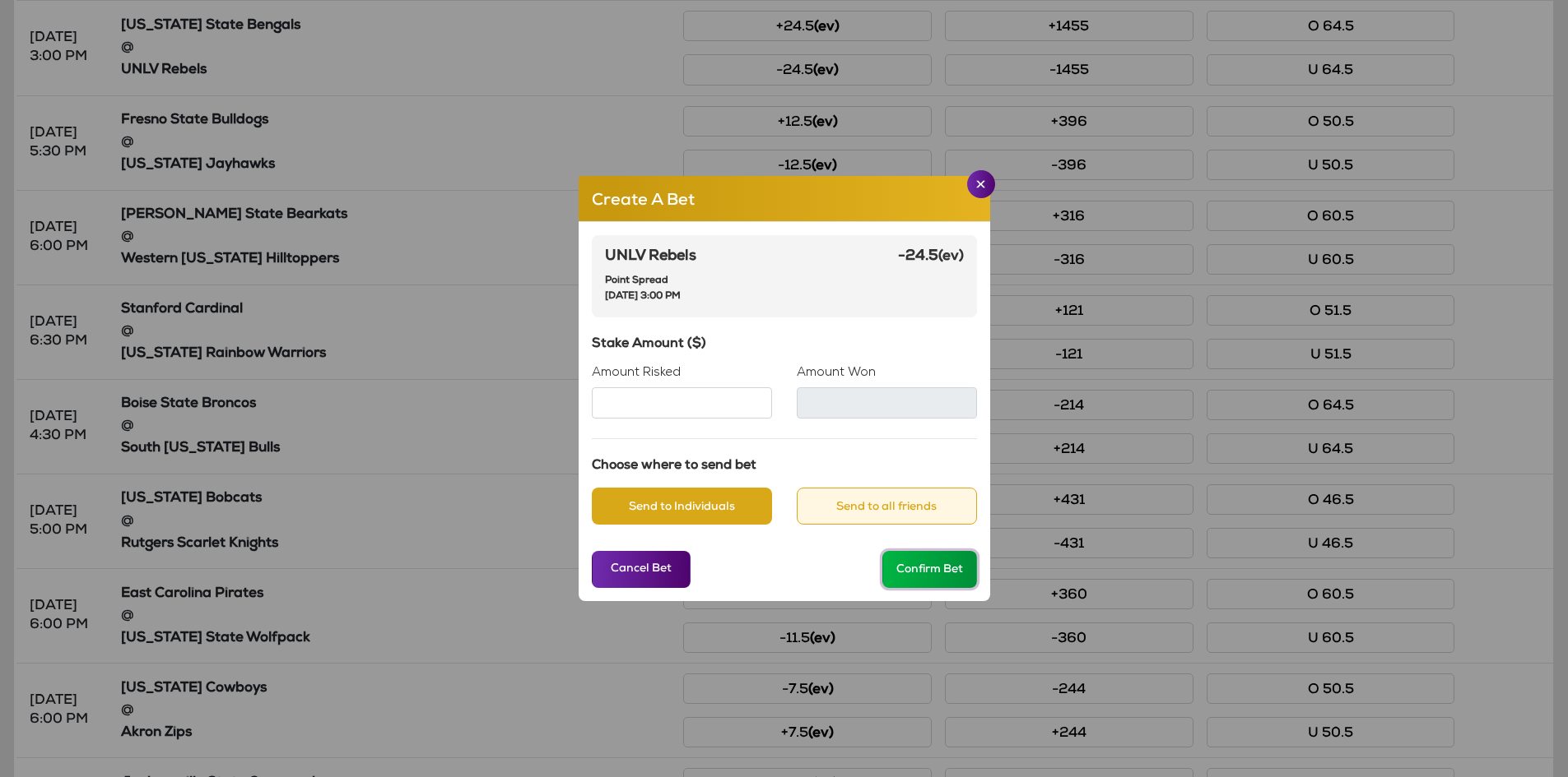
click at [925, 560] on button "Confirm Bet" at bounding box center [929, 569] width 95 height 37
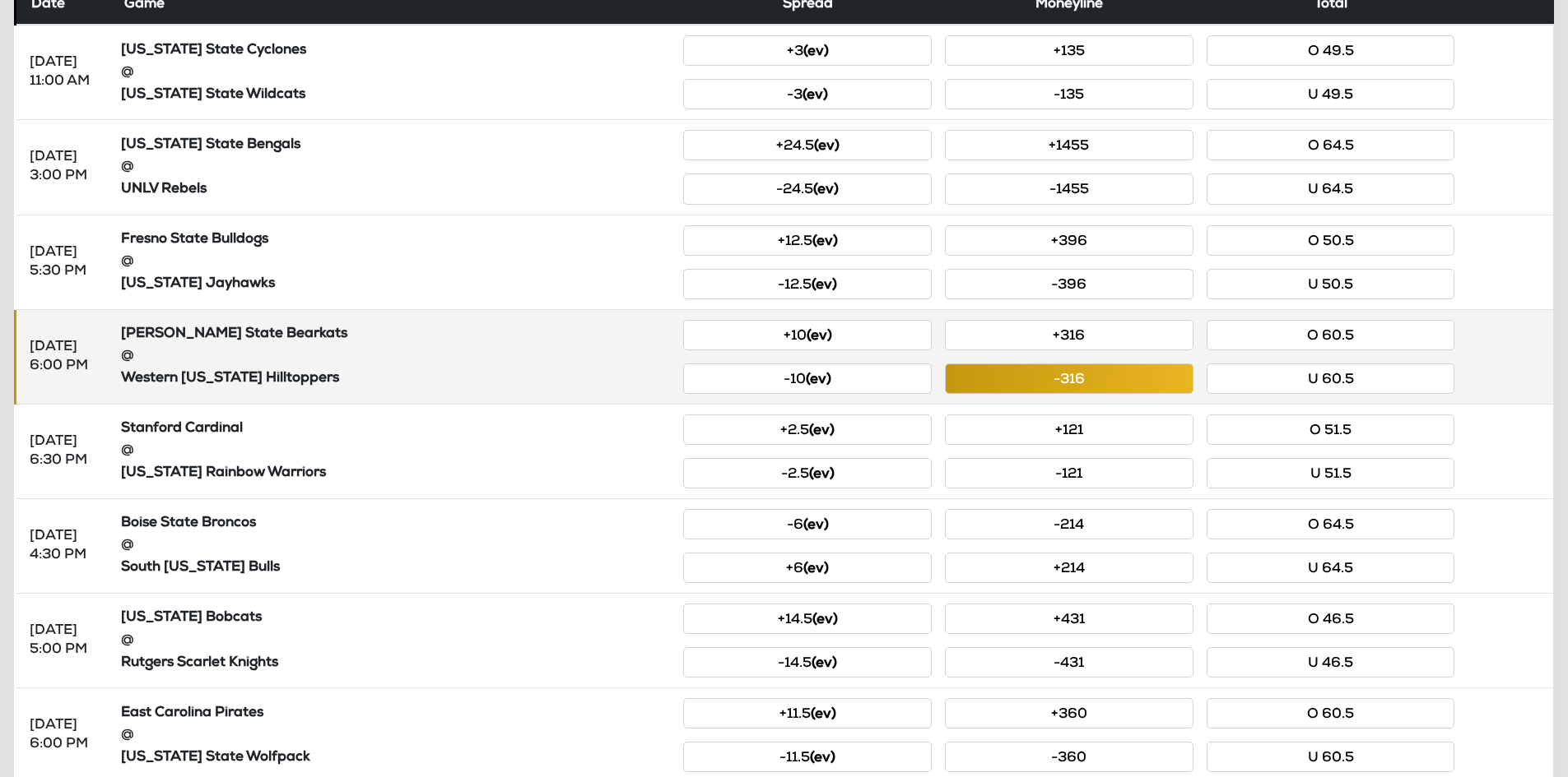
scroll to position [247, 0]
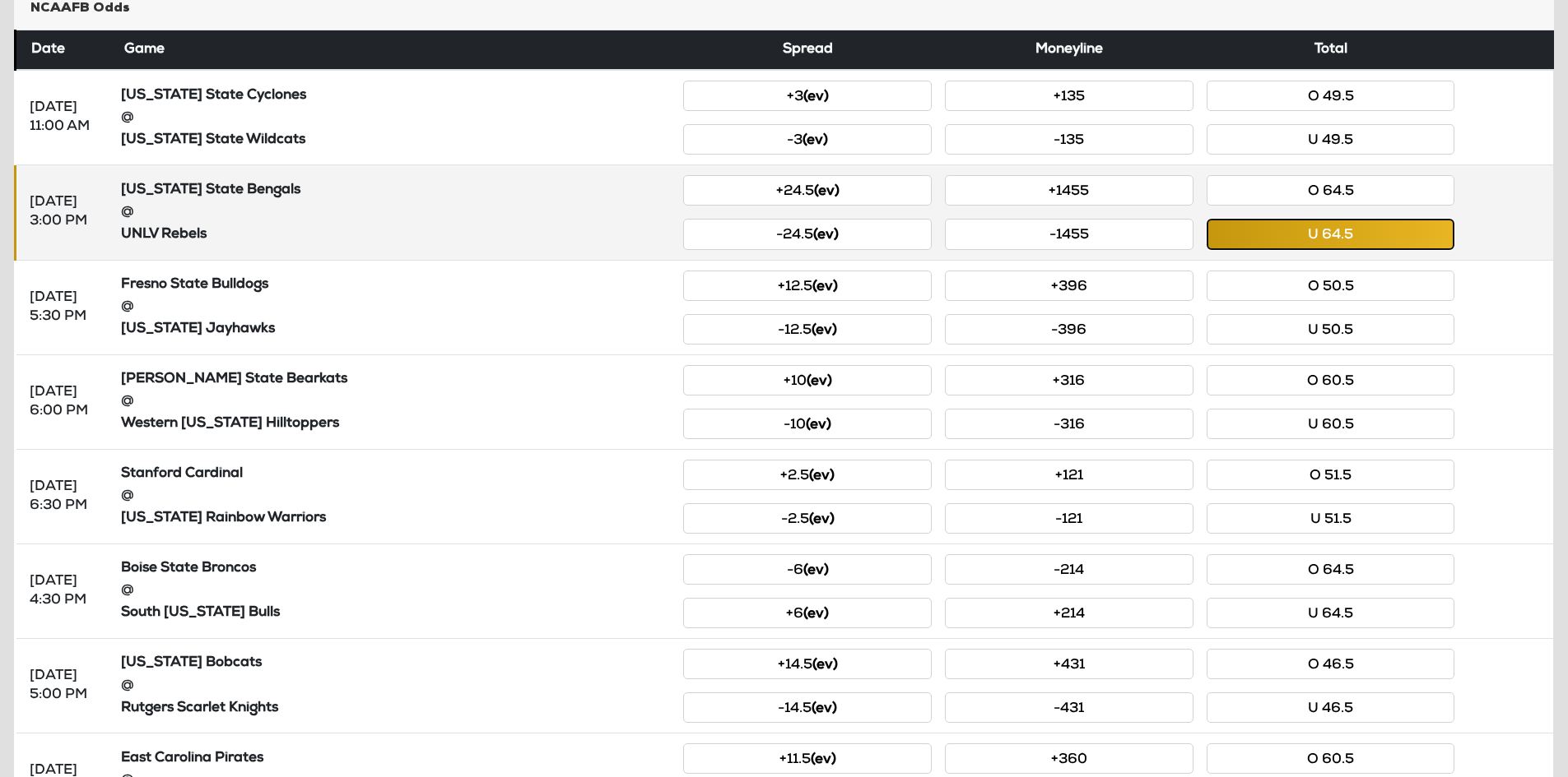
click at [1301, 246] on button "U 64.5" at bounding box center [1330, 233] width 249 height 30
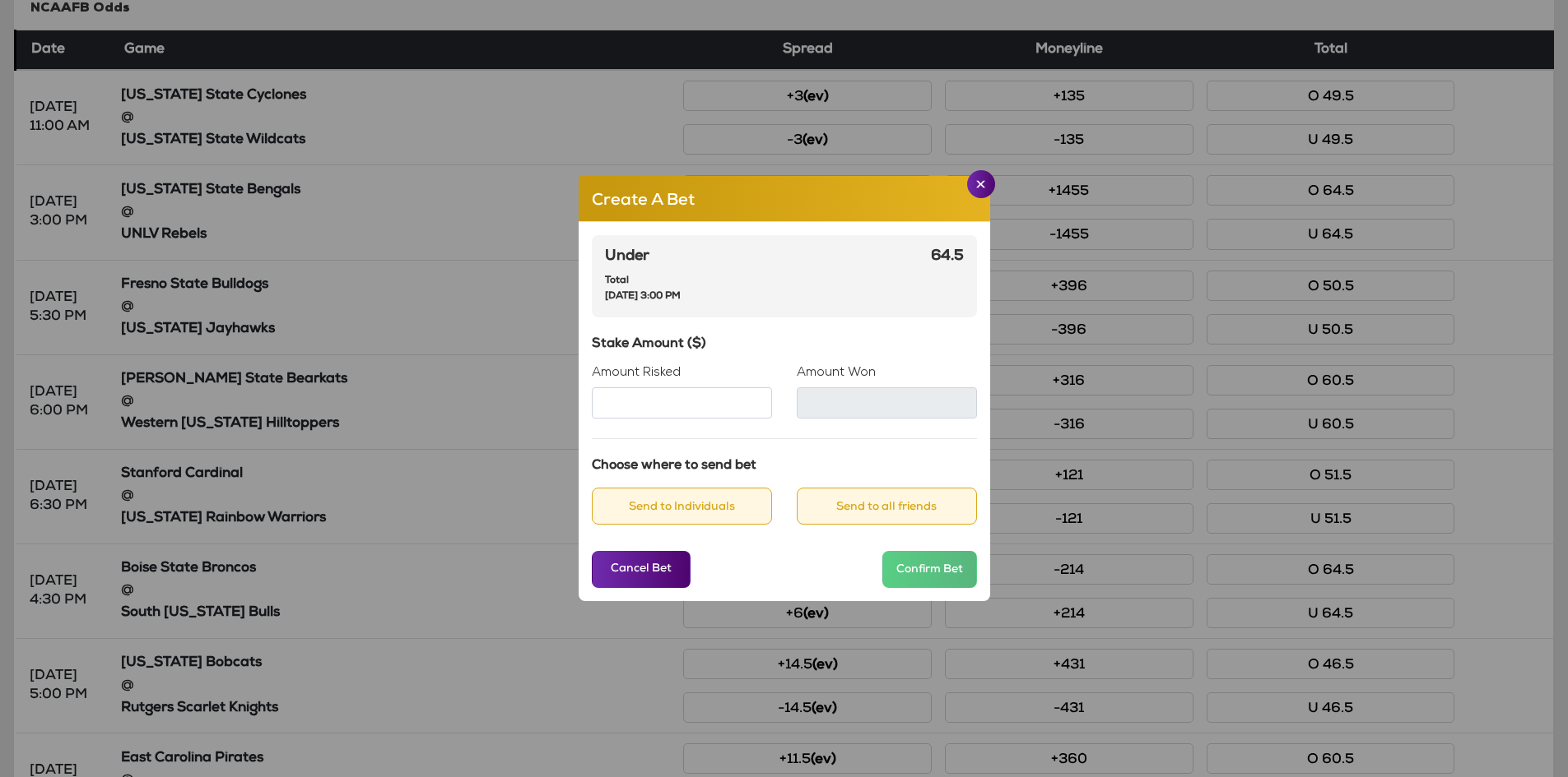
click at [661, 391] on input "Amount Risked" at bounding box center [682, 403] width 180 height 31
type input "**"
click at [685, 518] on button "Send to Individuals" at bounding box center [682, 506] width 180 height 37
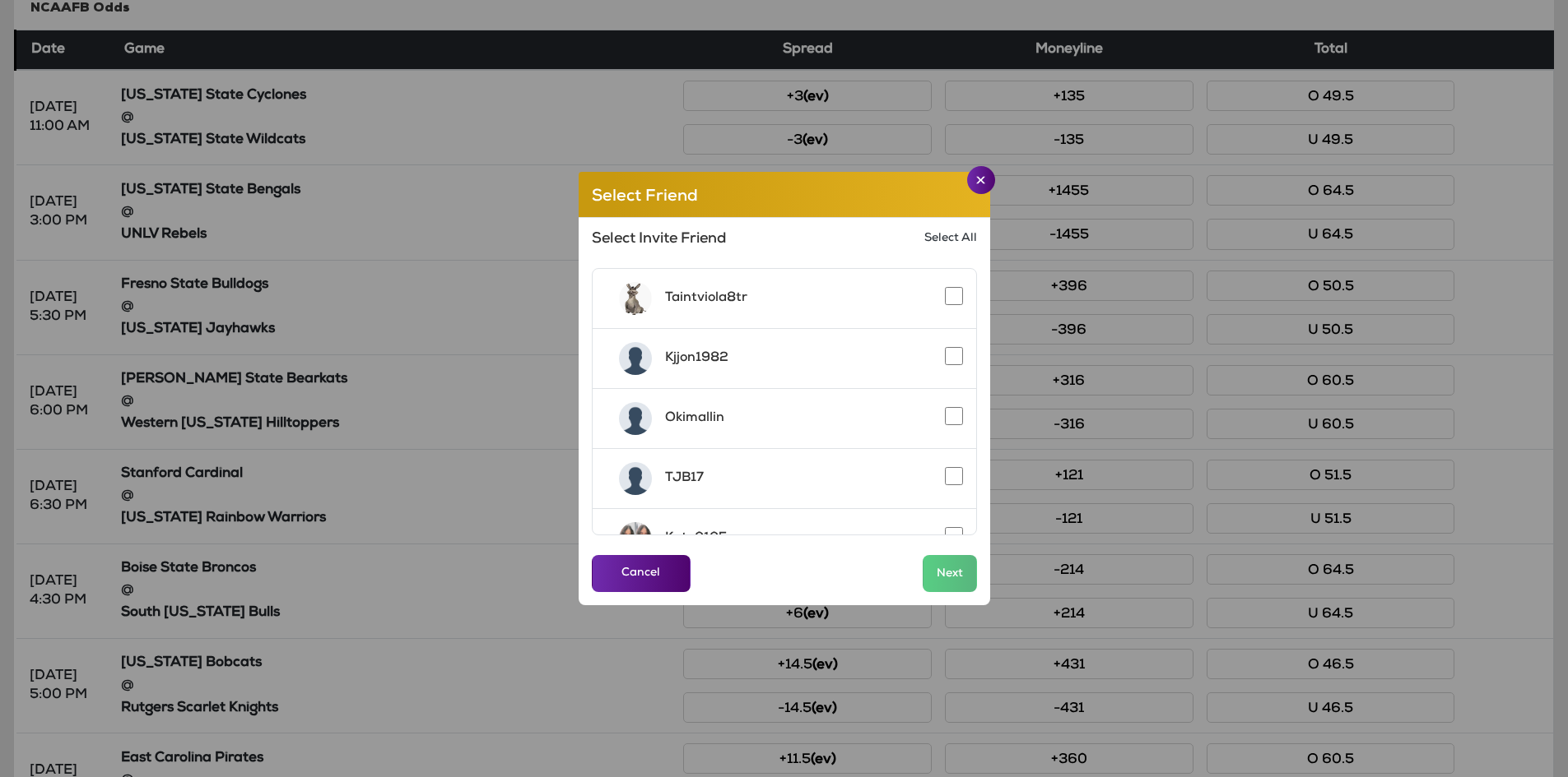
scroll to position [155, 0]
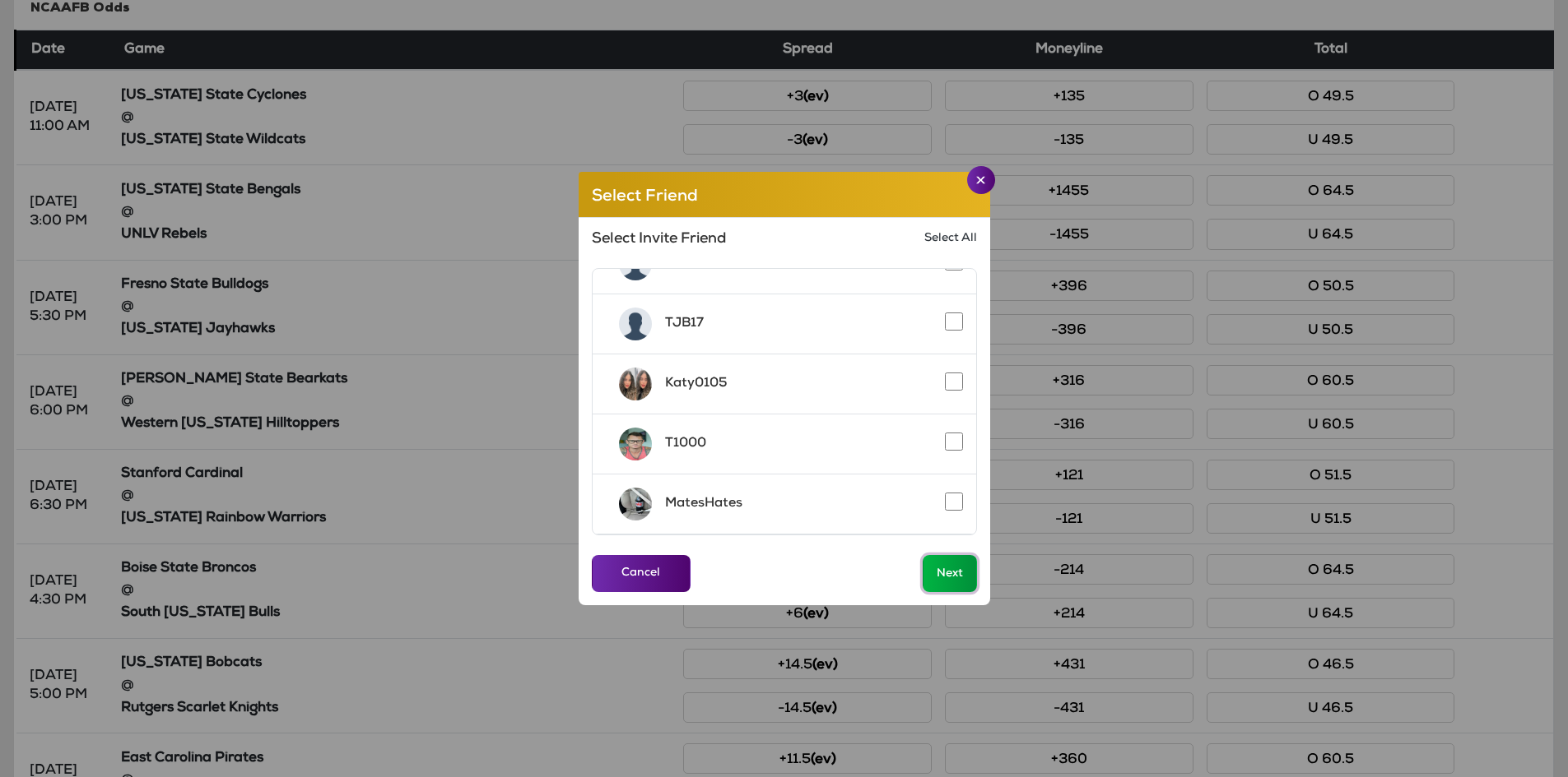
click at [953, 577] on button "Next" at bounding box center [950, 574] width 55 height 37
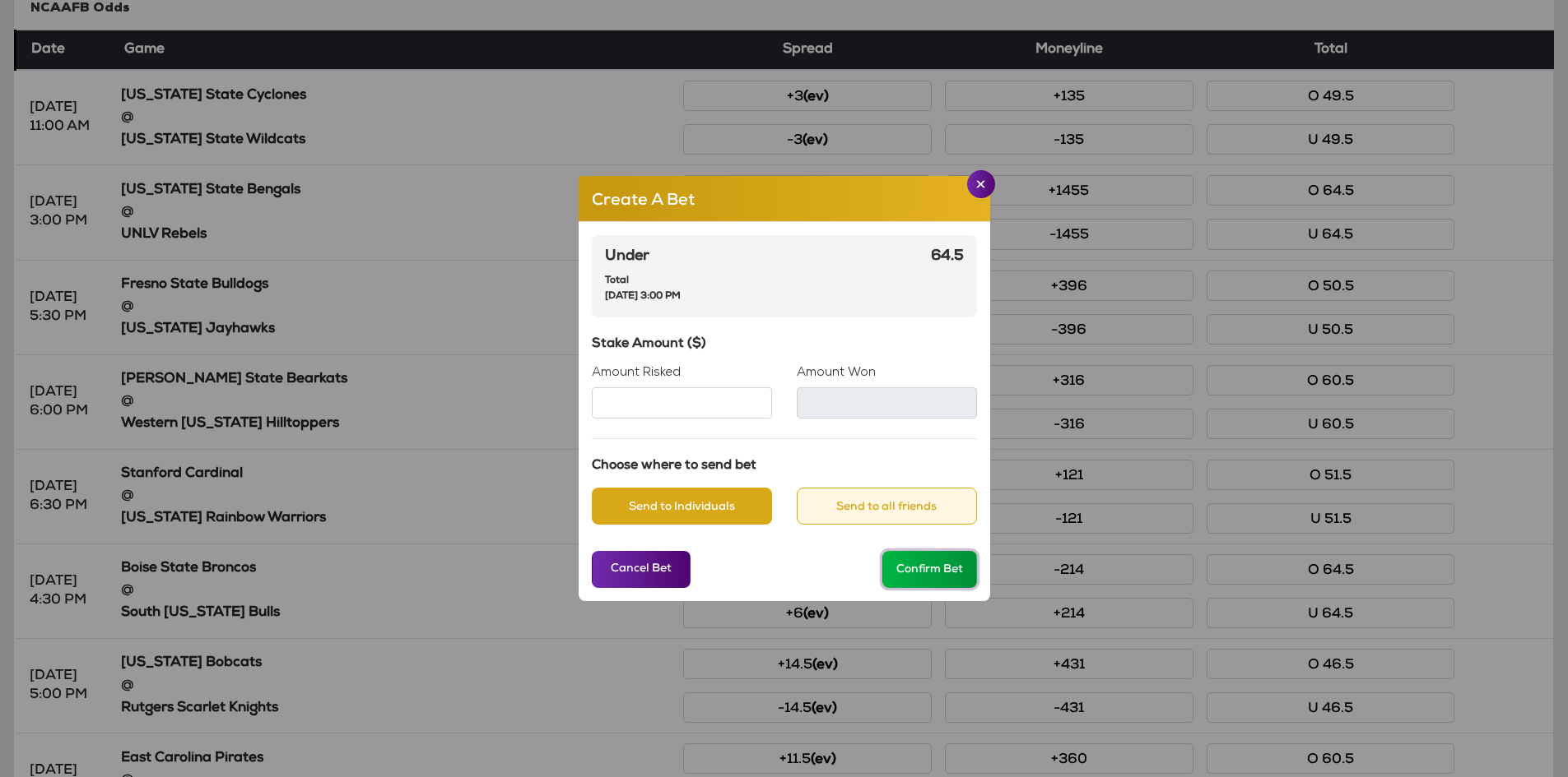
click at [931, 572] on button "Confirm Bet" at bounding box center [929, 569] width 95 height 37
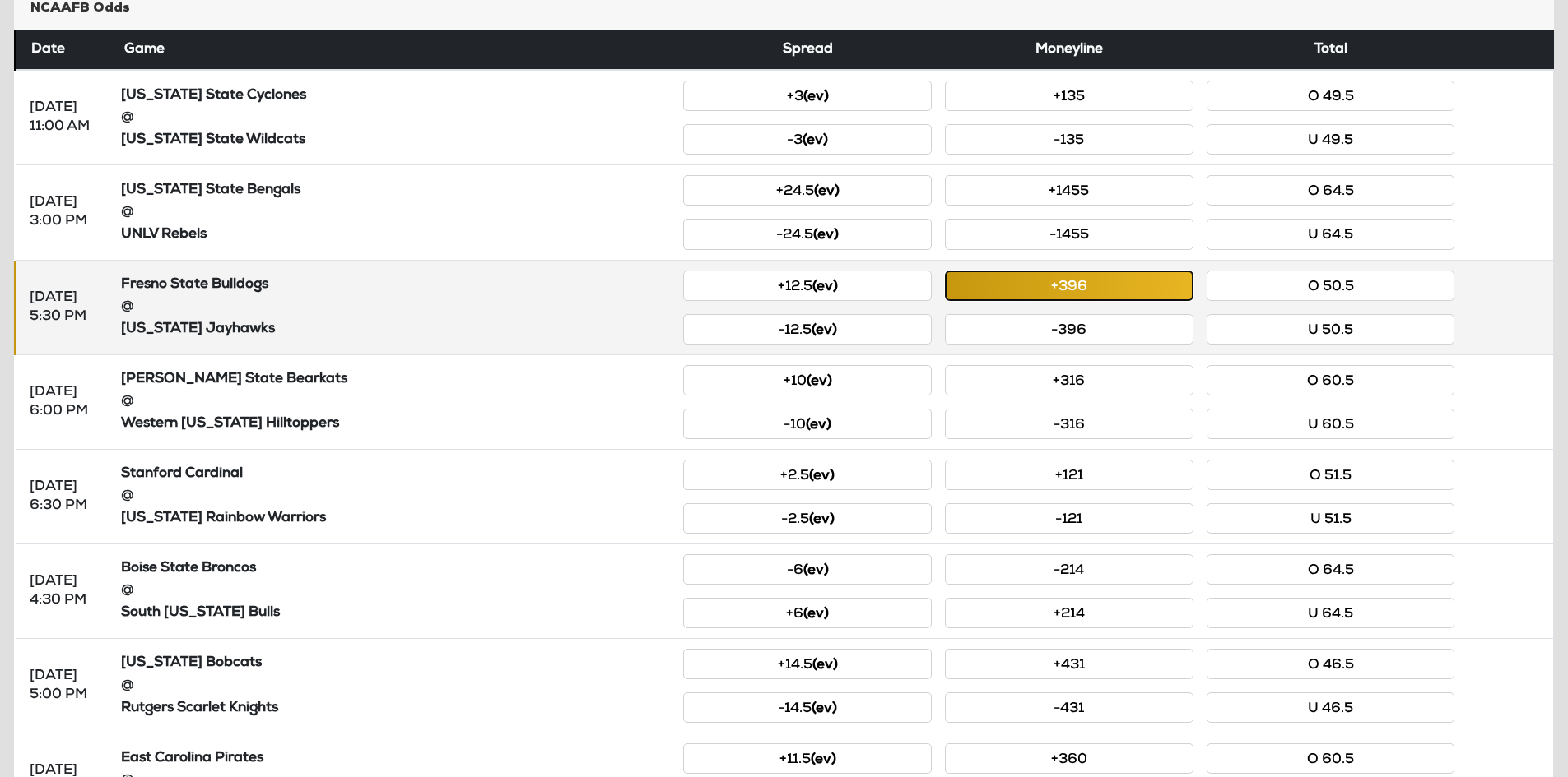
click at [999, 286] on button "+396" at bounding box center [1069, 286] width 249 height 30
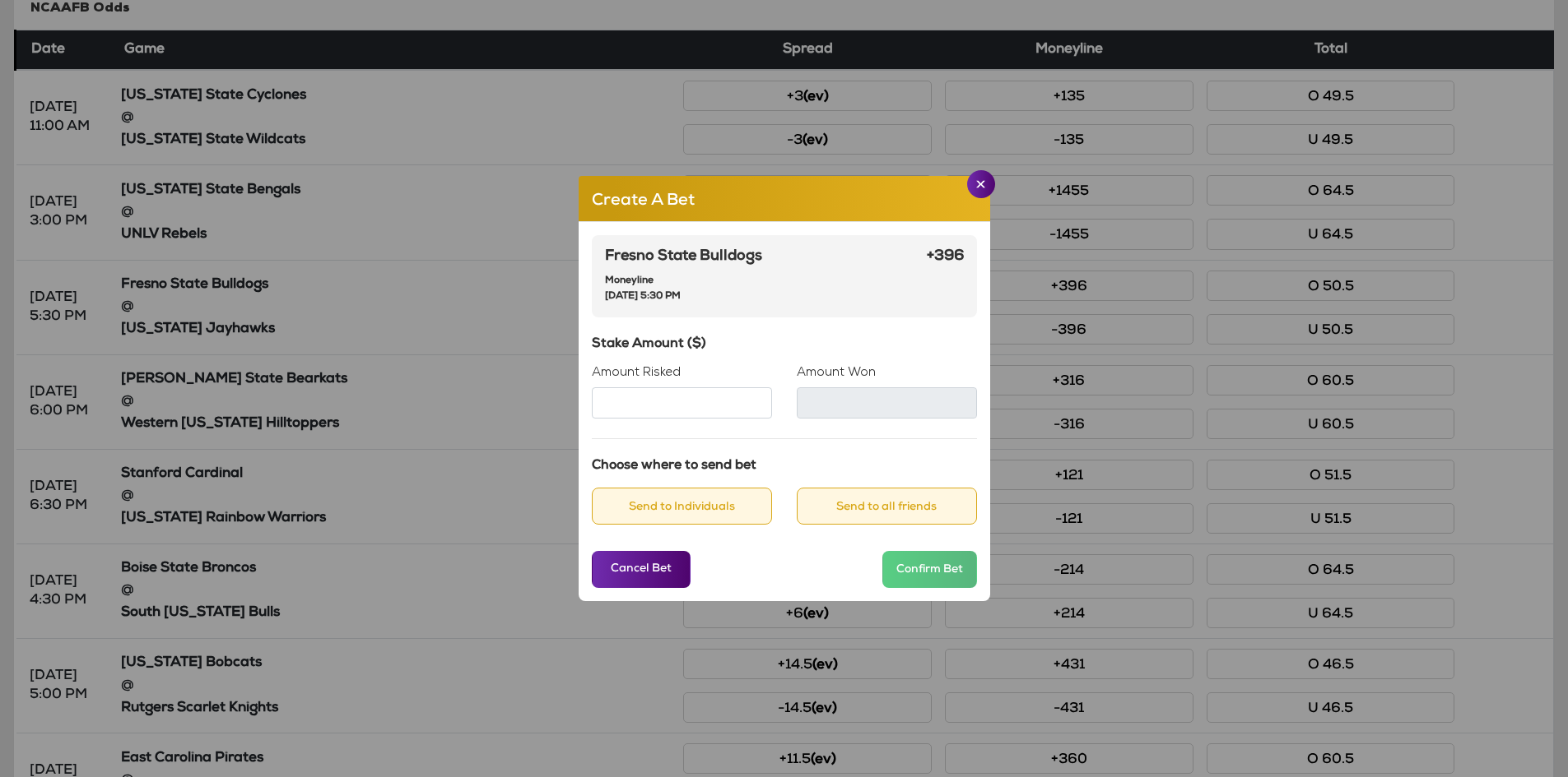
click at [652, 408] on input "Amount Risked" at bounding box center [682, 403] width 180 height 31
type input "***"
click at [656, 494] on button "Send to Individuals" at bounding box center [682, 506] width 180 height 37
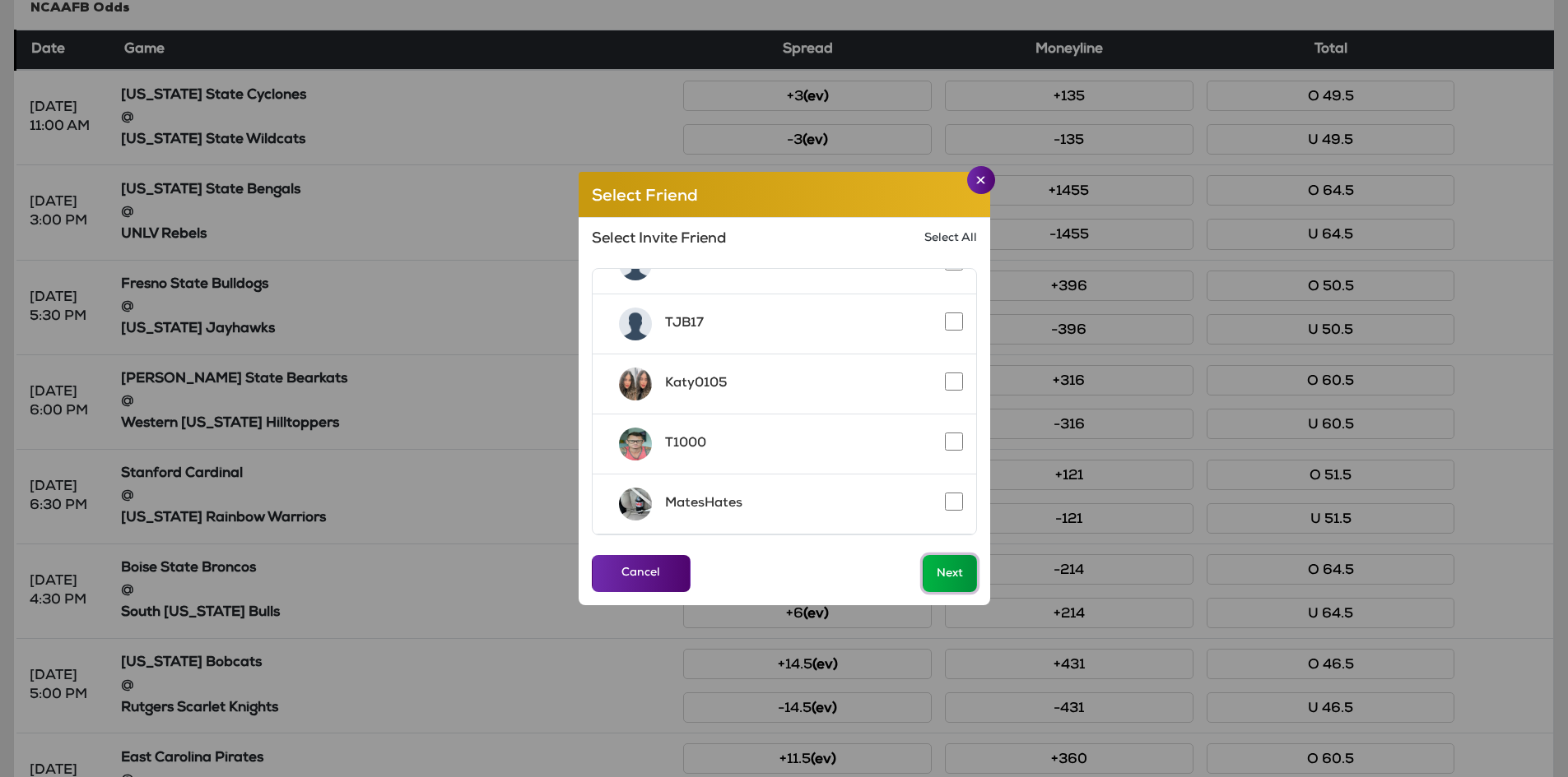
click at [952, 567] on button "Next" at bounding box center [950, 574] width 55 height 37
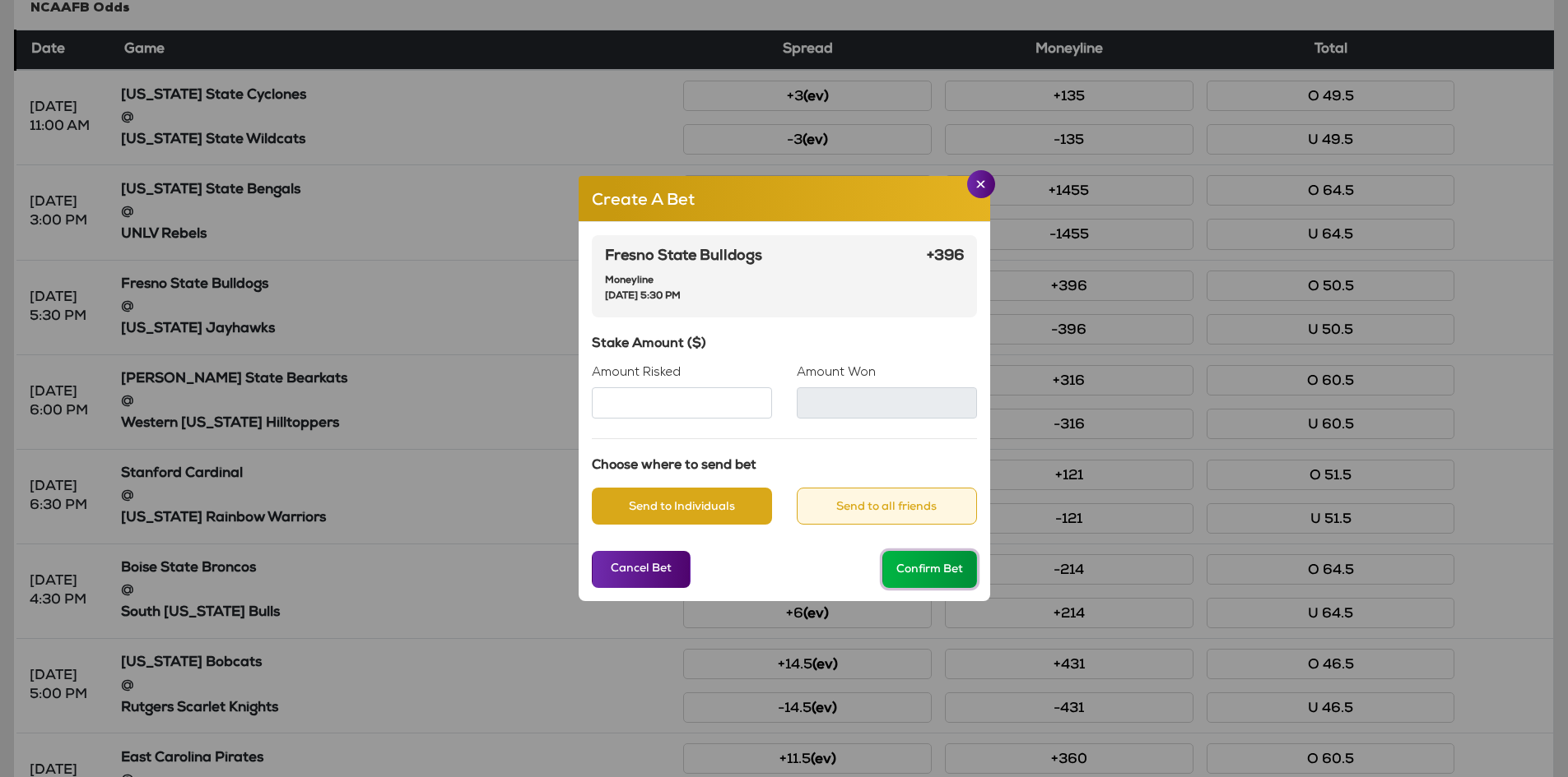
click at [930, 566] on button "Confirm Bet" at bounding box center [929, 569] width 95 height 37
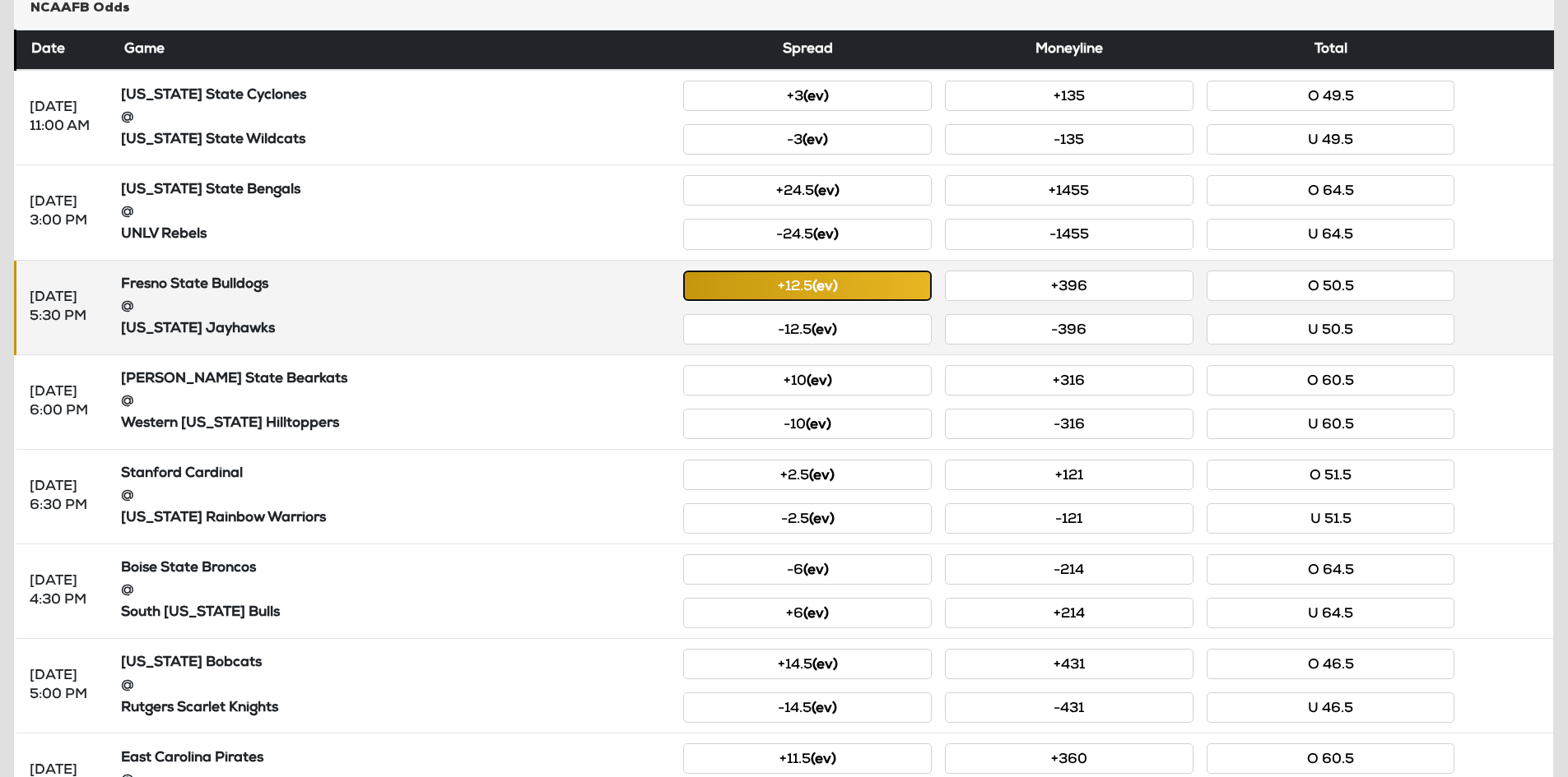
click at [857, 290] on button "+12.5 (ev)" at bounding box center [806, 286] width 249 height 30
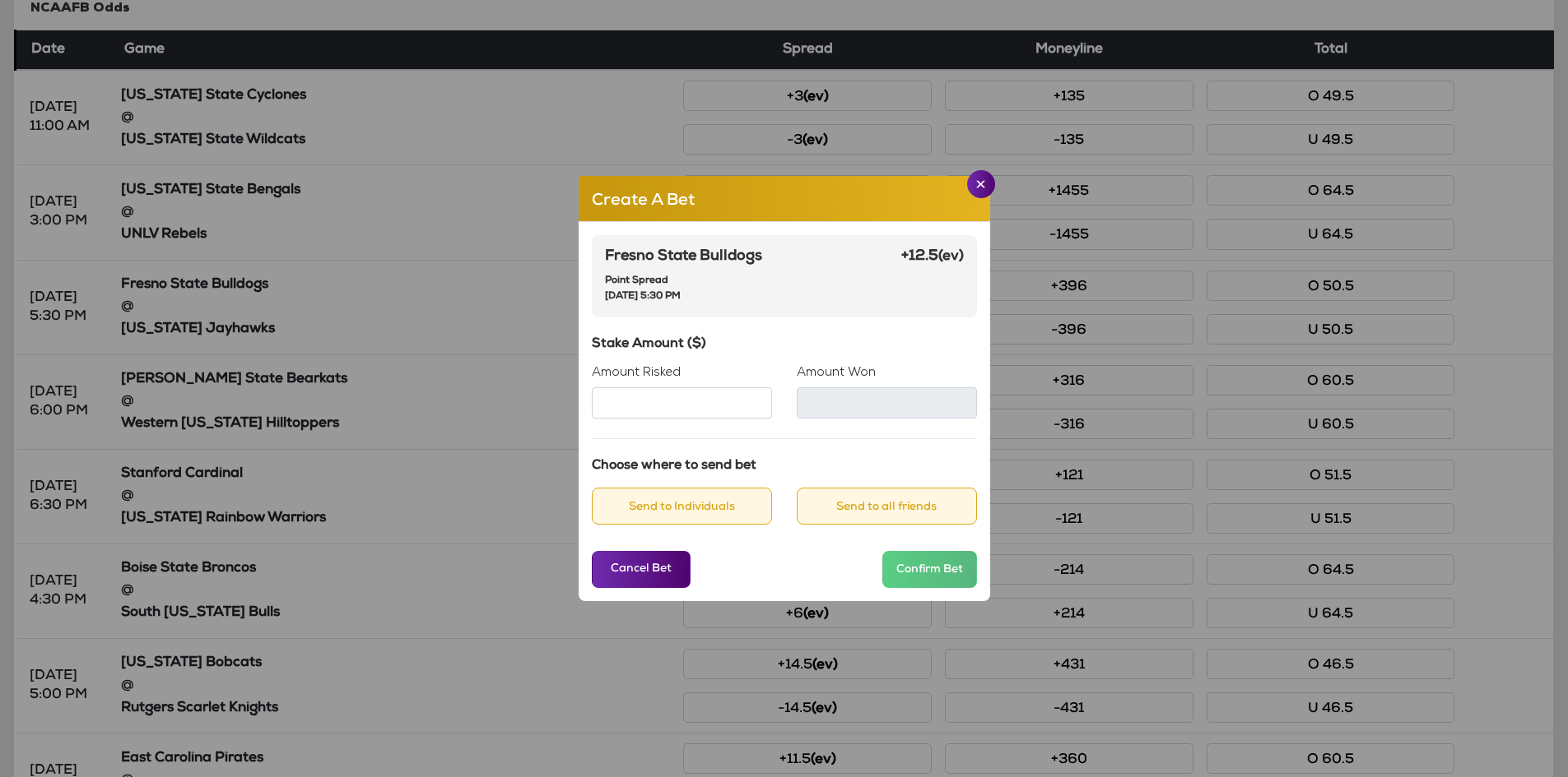
click at [675, 398] on input "Amount Risked" at bounding box center [682, 403] width 180 height 31
type input "**"
click at [670, 507] on button "Send to Individuals" at bounding box center [682, 506] width 180 height 37
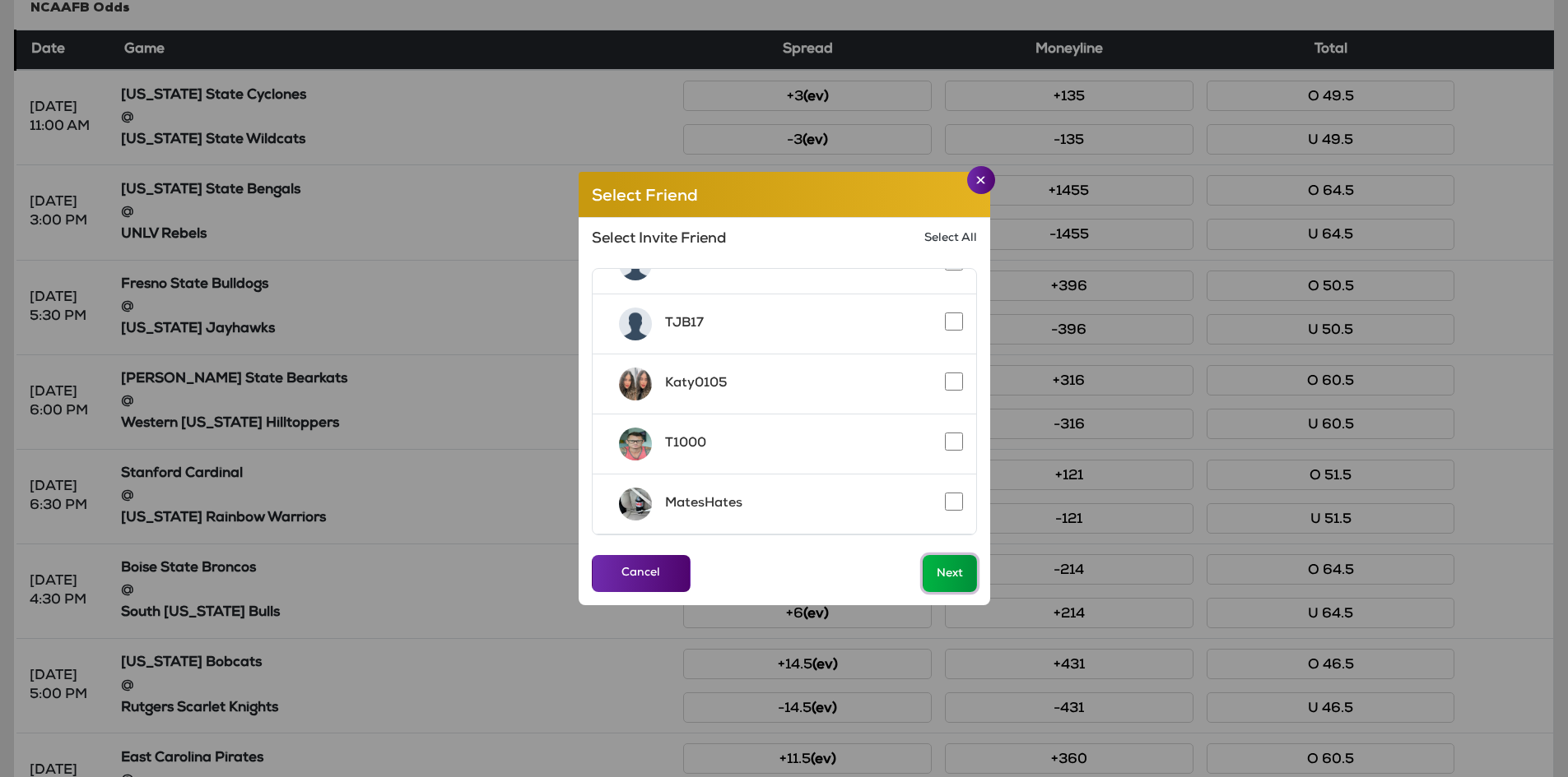
click at [951, 582] on button "Next" at bounding box center [950, 574] width 55 height 37
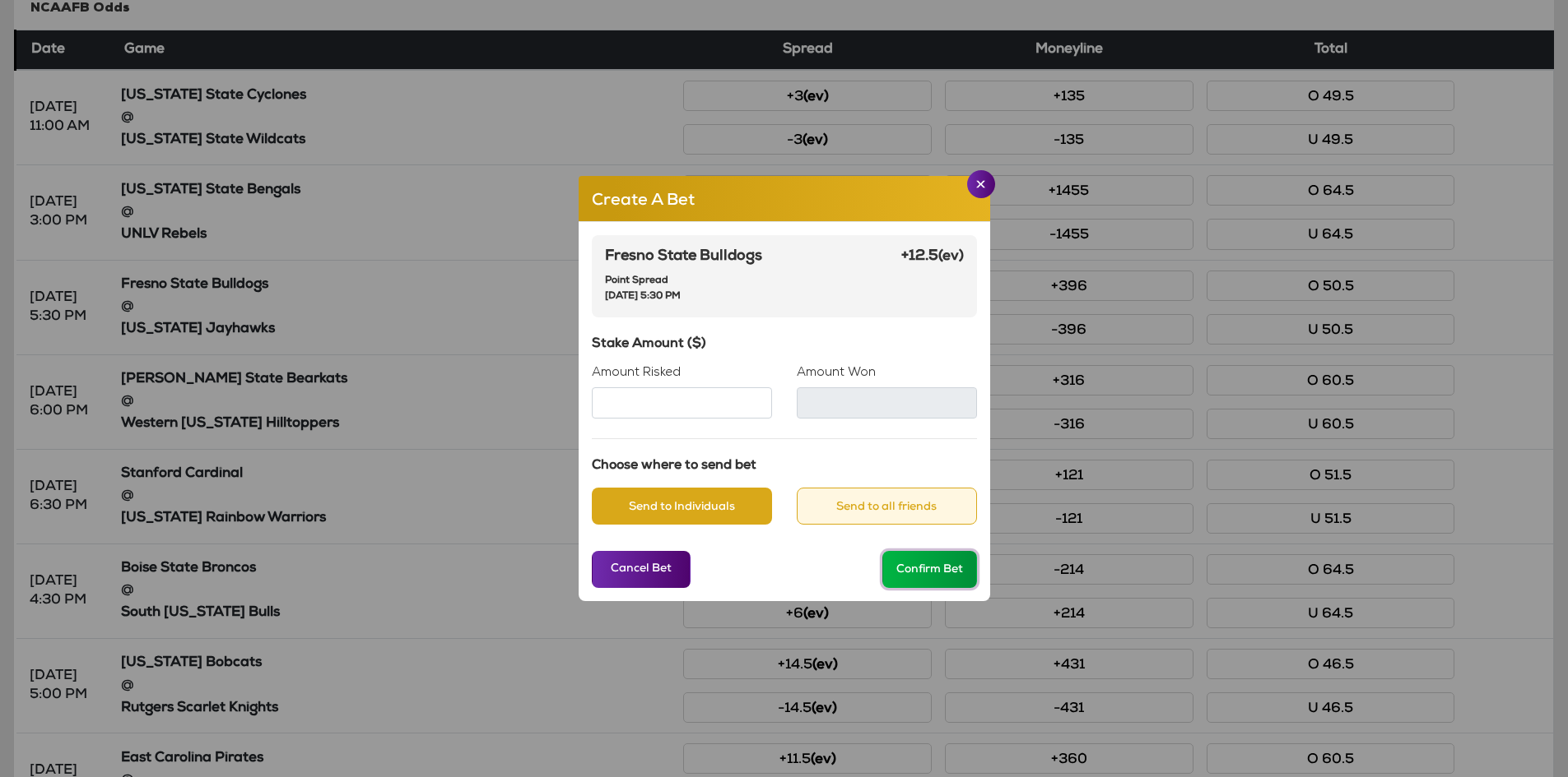
click at [946, 575] on button "Confirm Bet" at bounding box center [929, 569] width 95 height 37
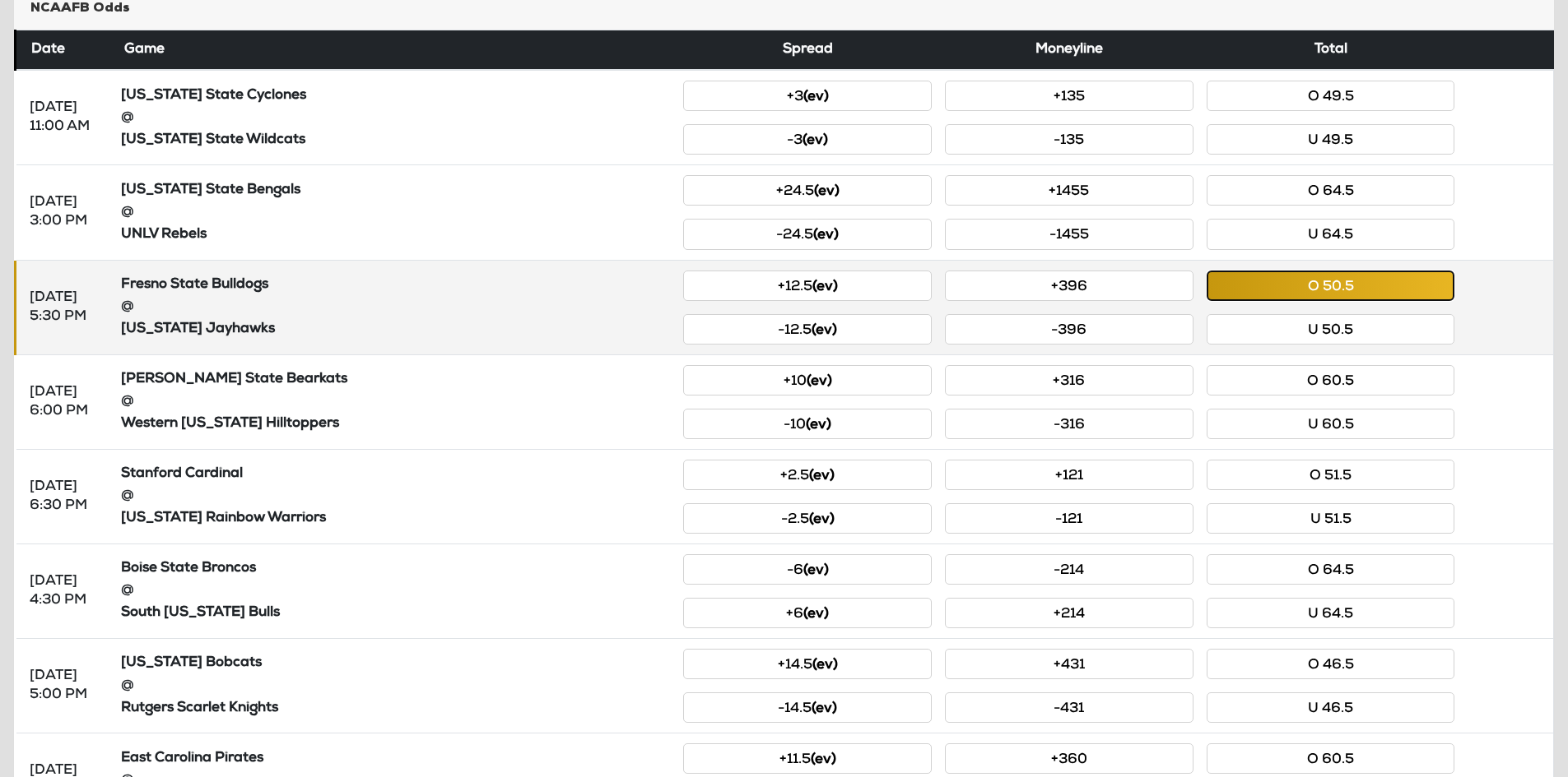
click at [1329, 285] on button "O 50.5" at bounding box center [1330, 286] width 249 height 30
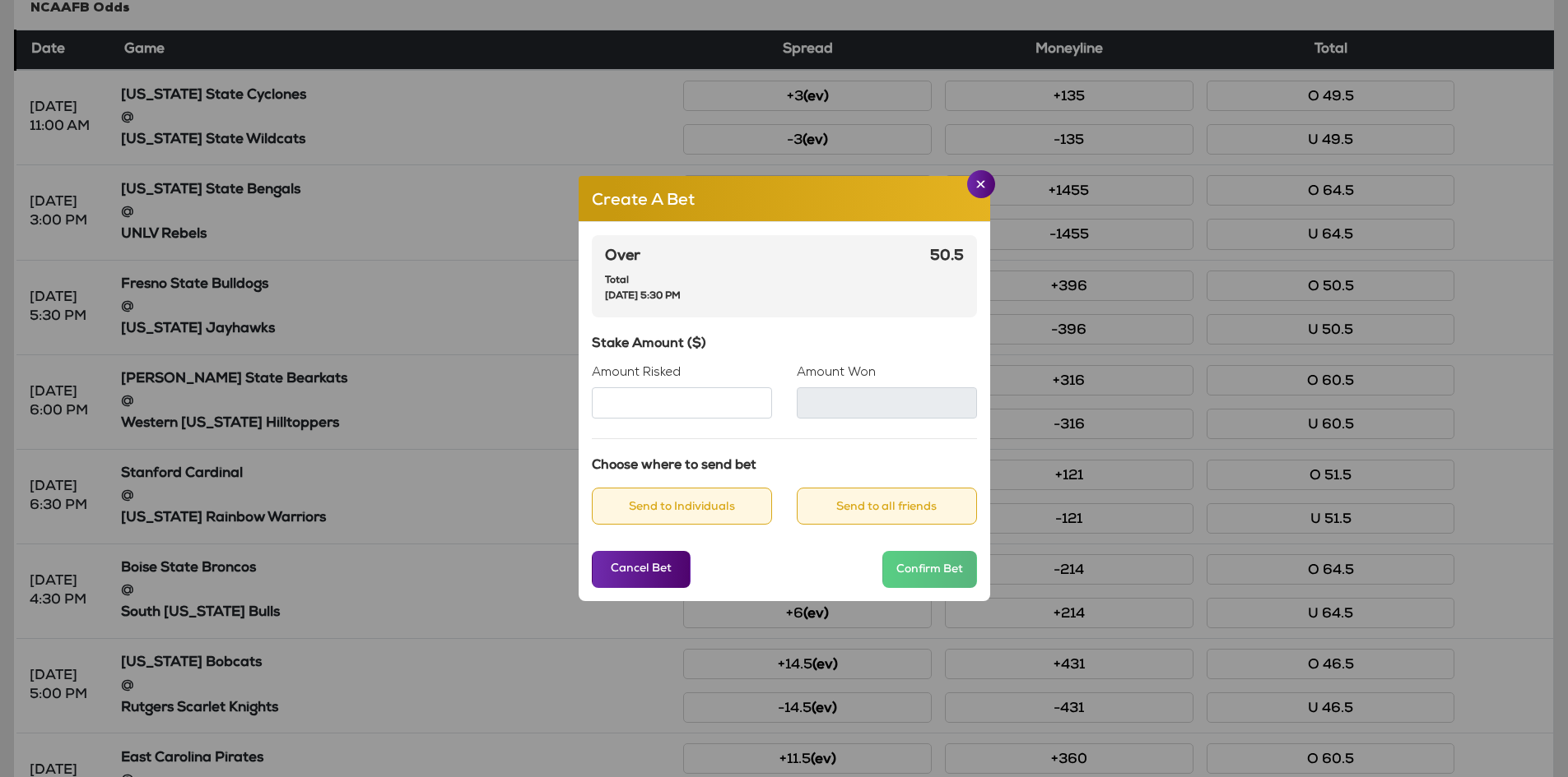
click at [693, 407] on input "Amount Risked" at bounding box center [682, 403] width 180 height 31
type input "**"
click at [704, 507] on button "Send to Individuals" at bounding box center [682, 506] width 180 height 37
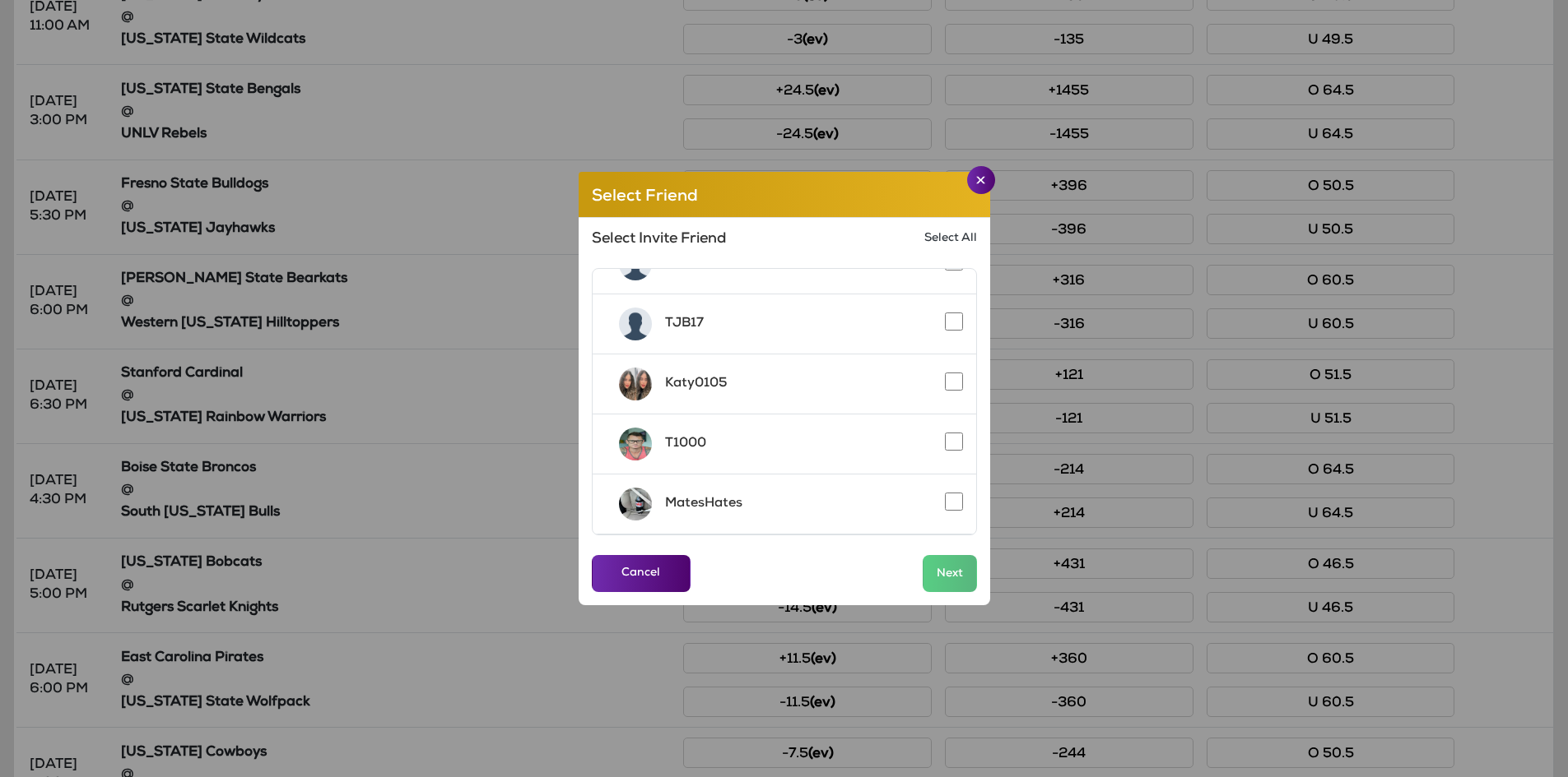
scroll to position [493, 0]
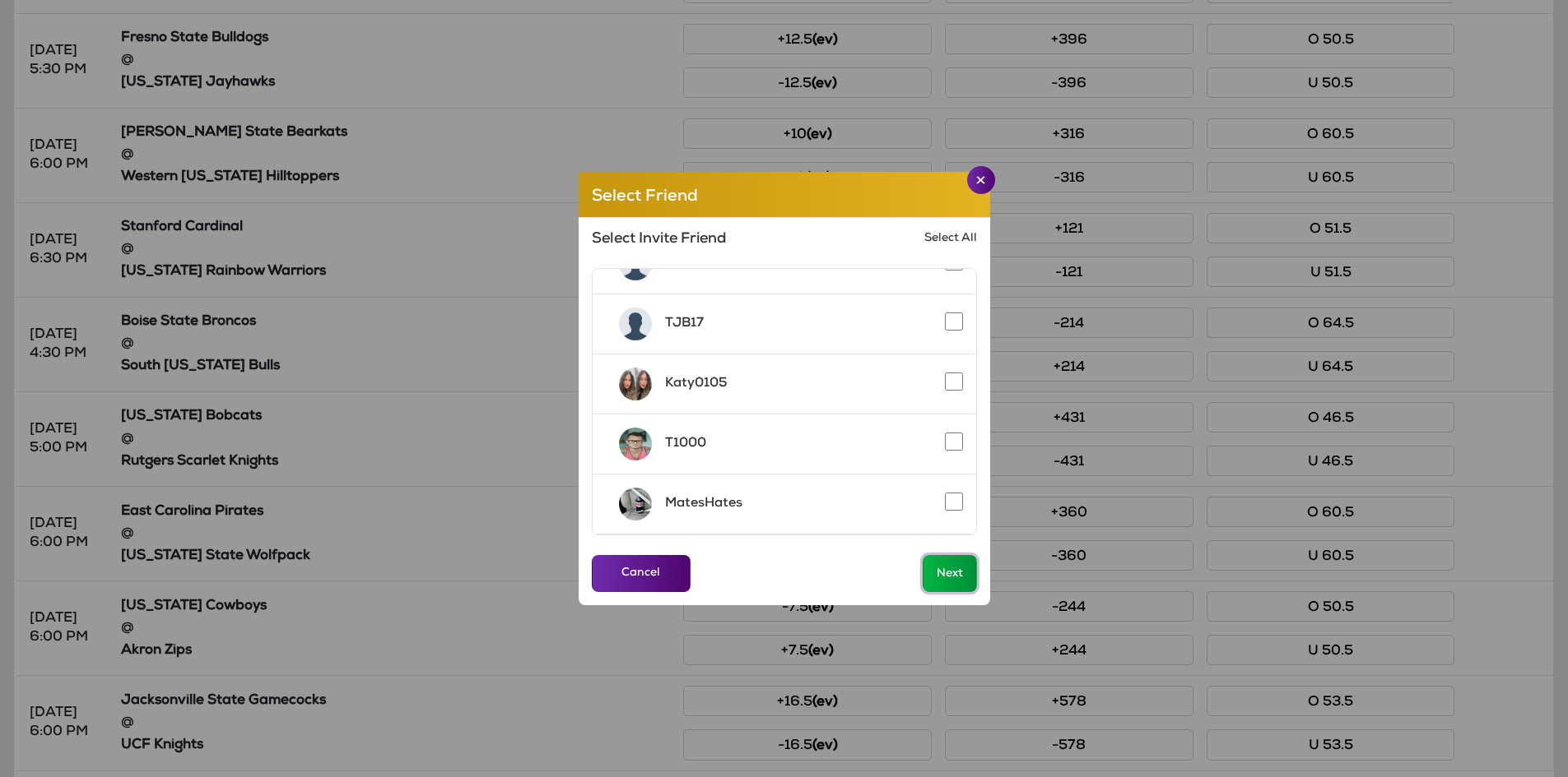
click at [946, 560] on button "Next" at bounding box center [950, 574] width 55 height 37
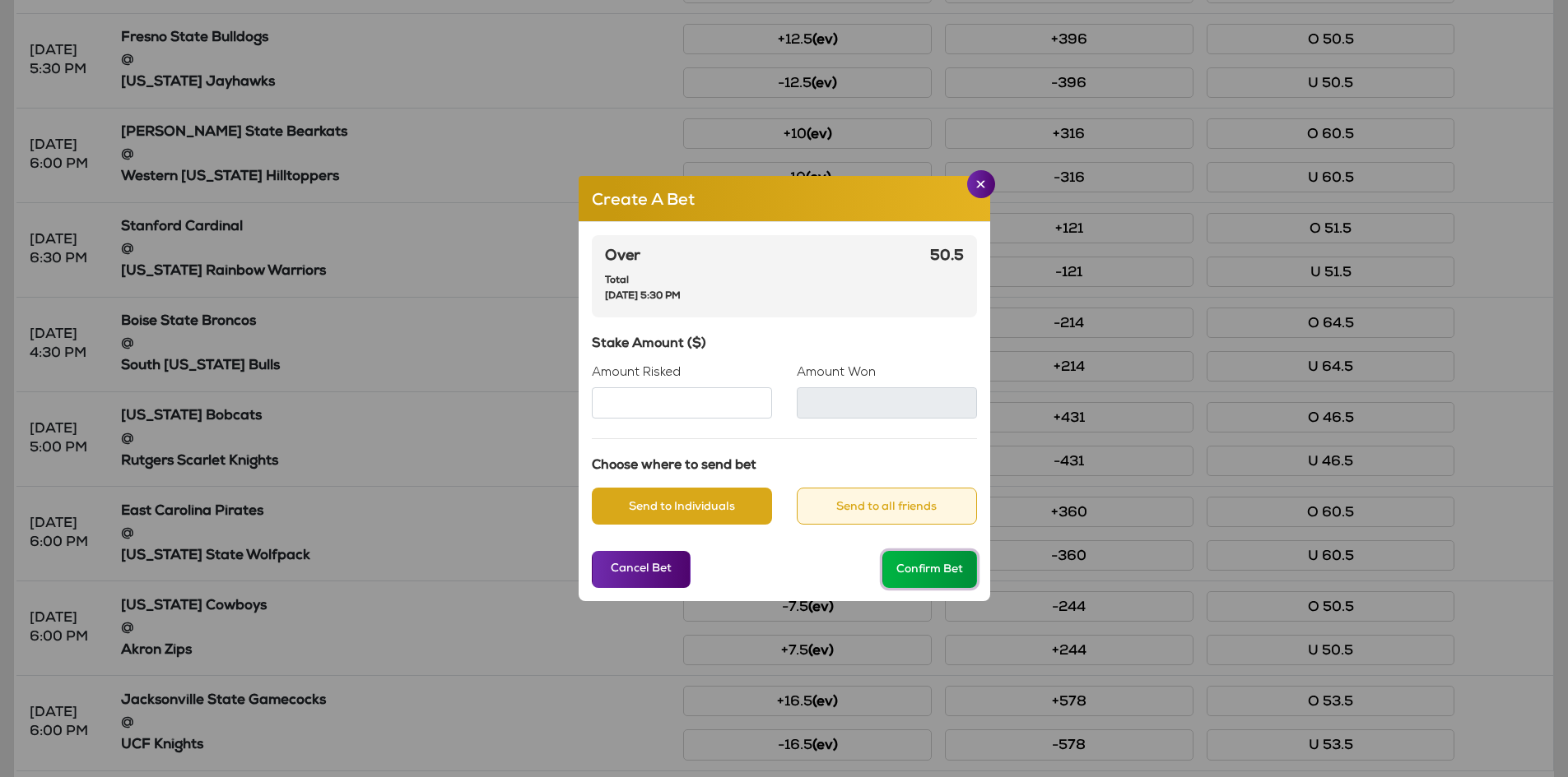
click at [921, 570] on button "Confirm Bet" at bounding box center [929, 569] width 95 height 37
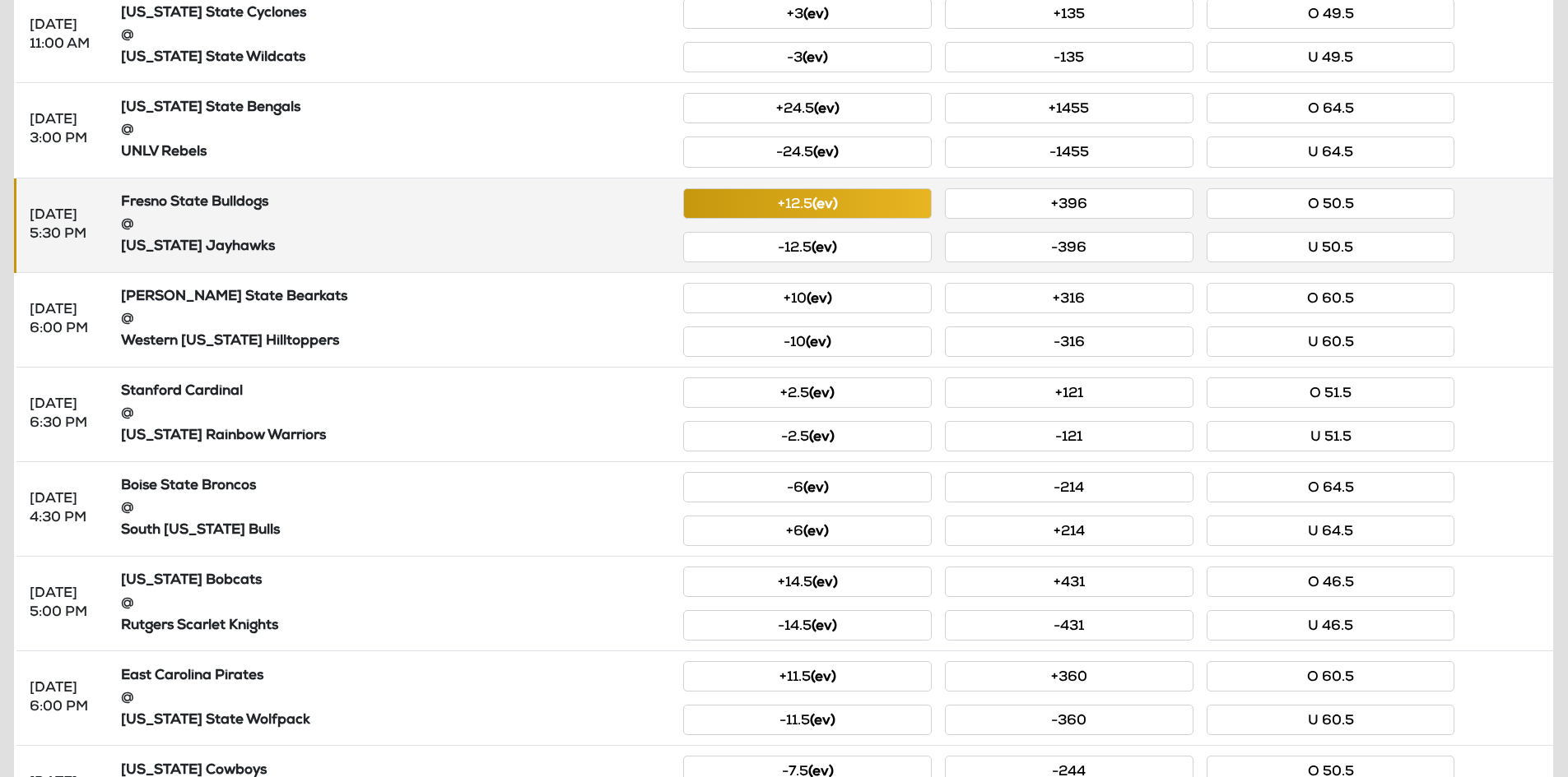
scroll to position [247, 0]
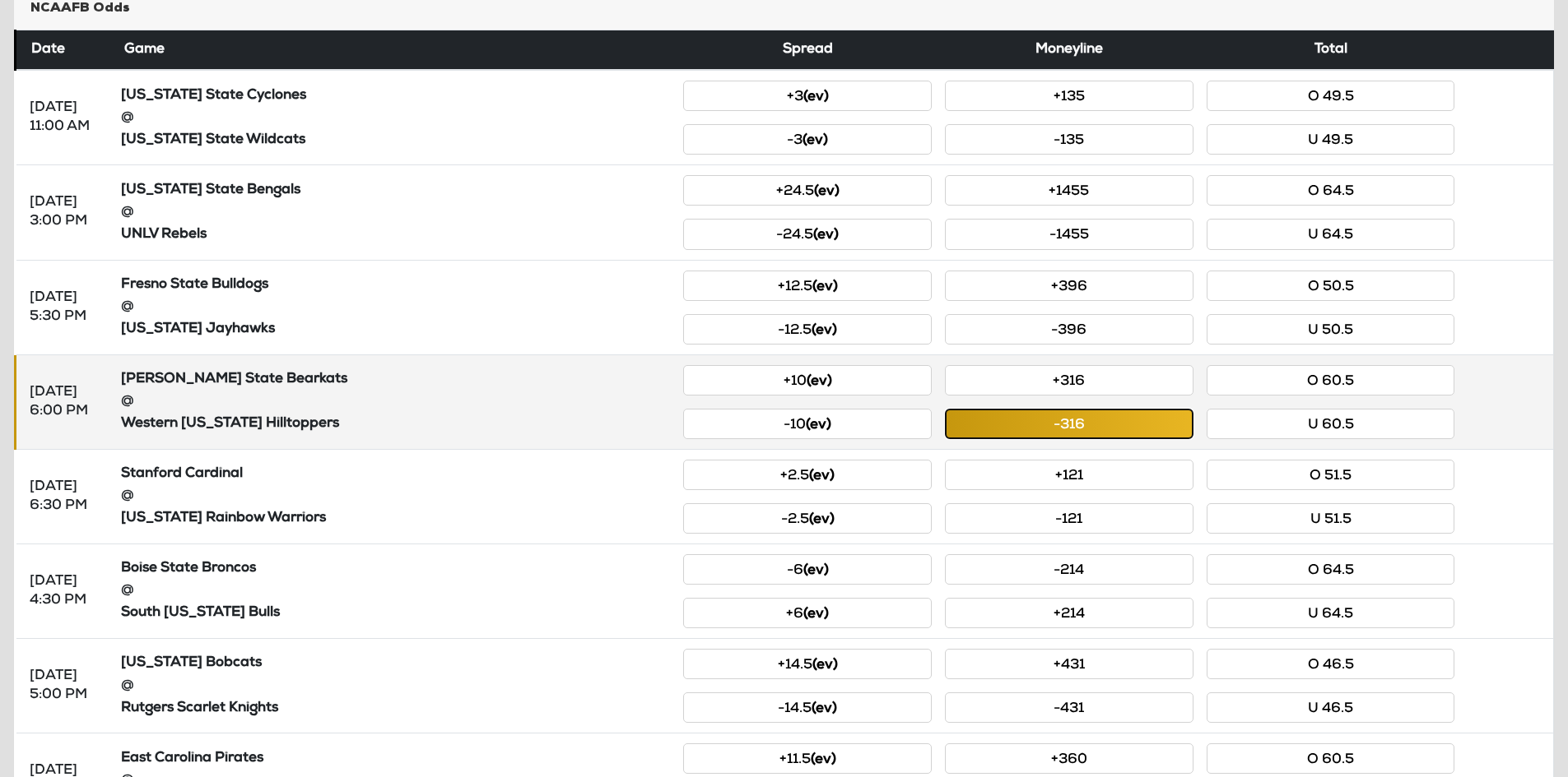
click at [1047, 416] on button "-316" at bounding box center [1069, 423] width 249 height 30
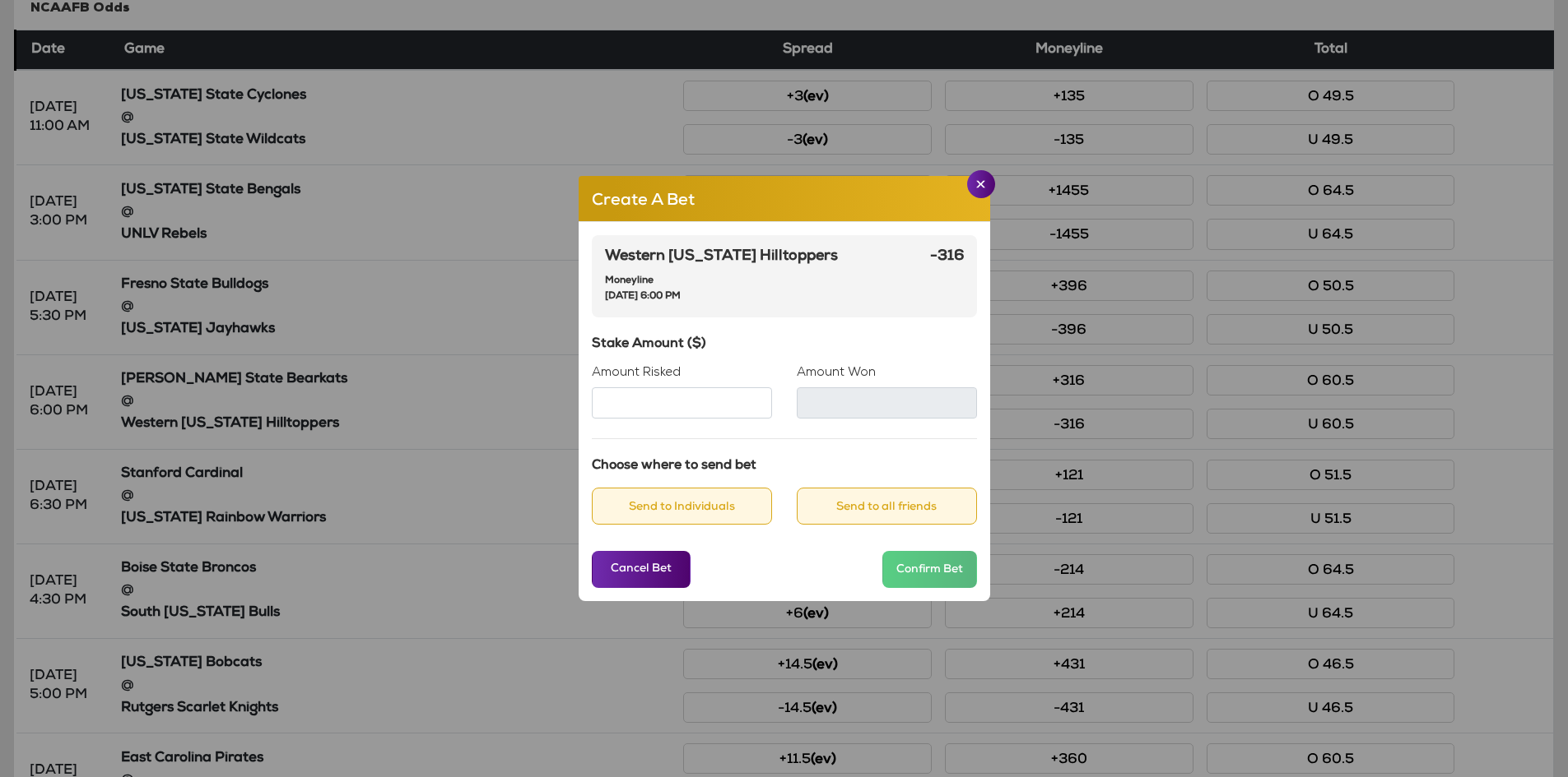
click at [698, 404] on input "Amount Risked" at bounding box center [682, 403] width 180 height 31
type input "***"
click at [705, 508] on button "Send to Individuals" at bounding box center [682, 506] width 180 height 37
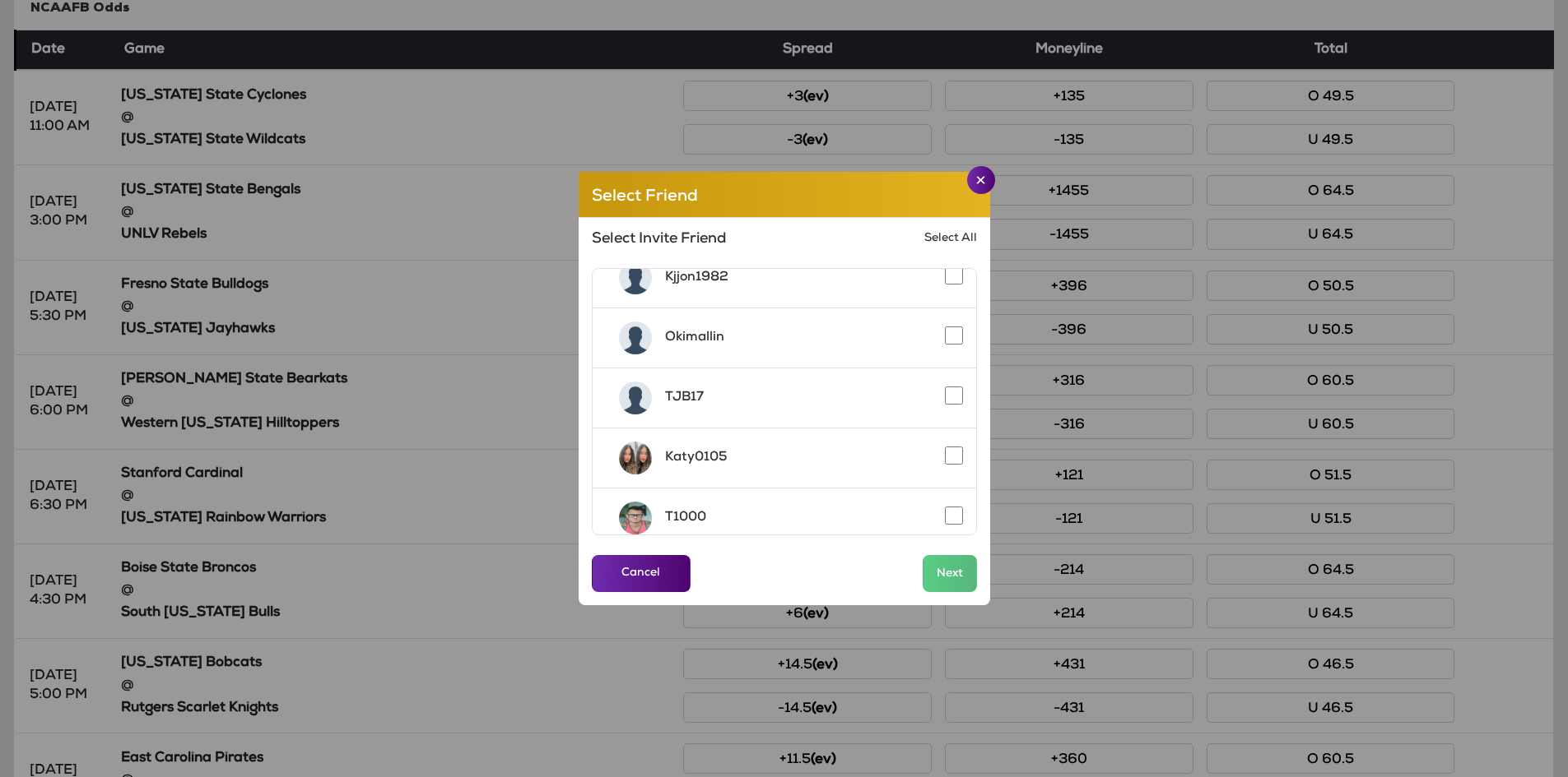
scroll to position [155, 0]
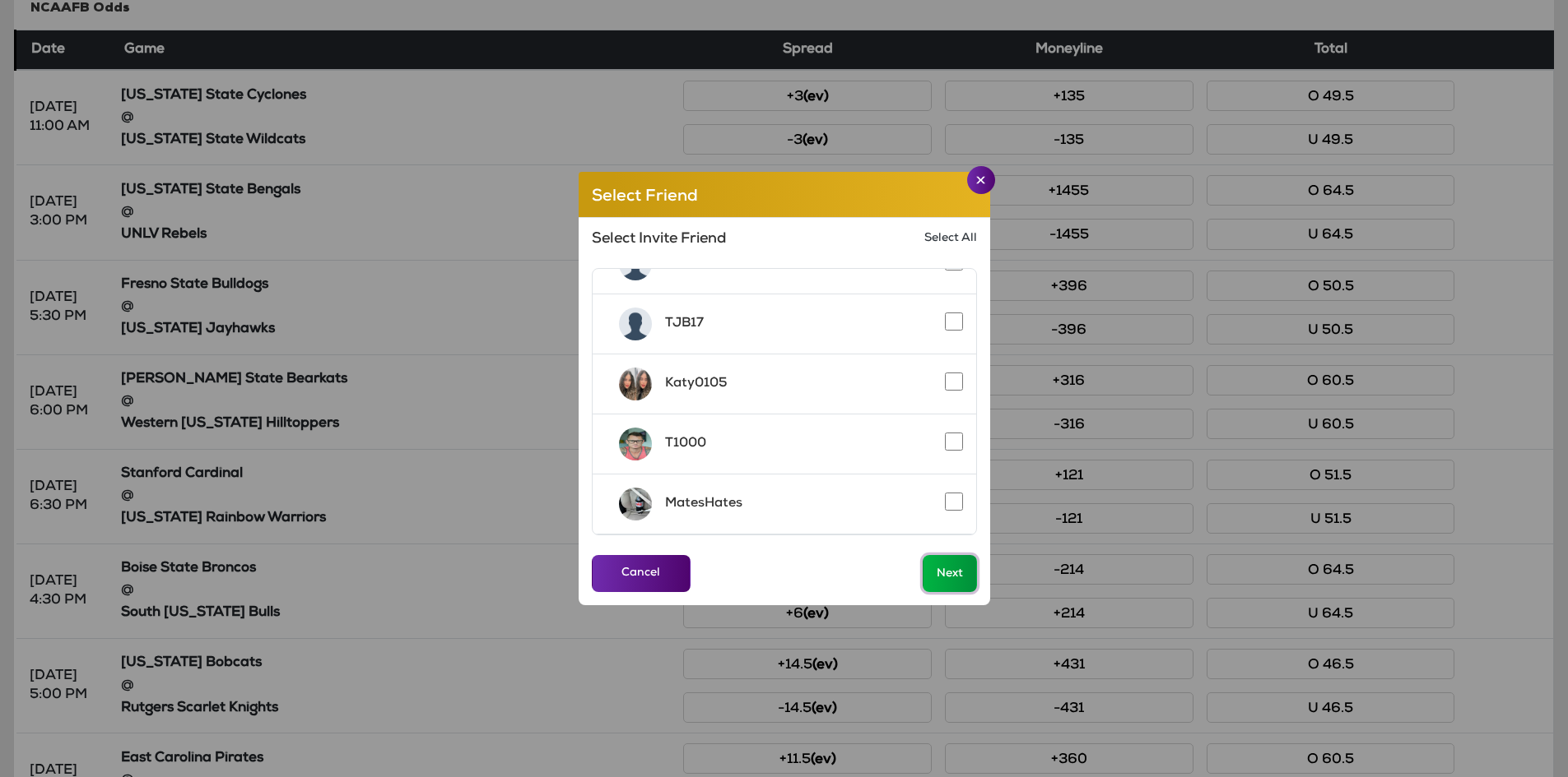
click at [951, 562] on button "Next" at bounding box center [950, 574] width 55 height 37
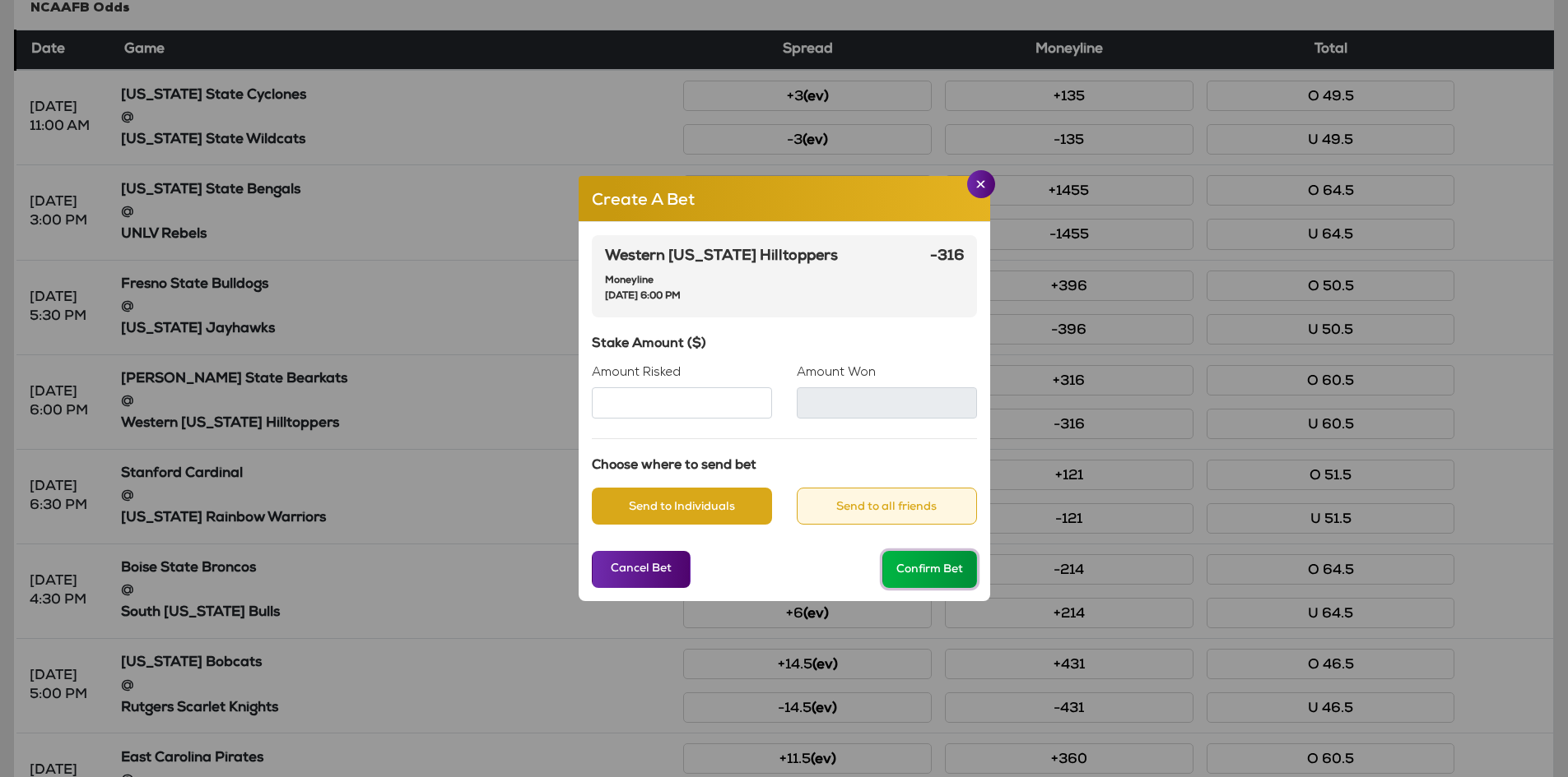
click at [942, 573] on button "Confirm Bet" at bounding box center [929, 569] width 95 height 37
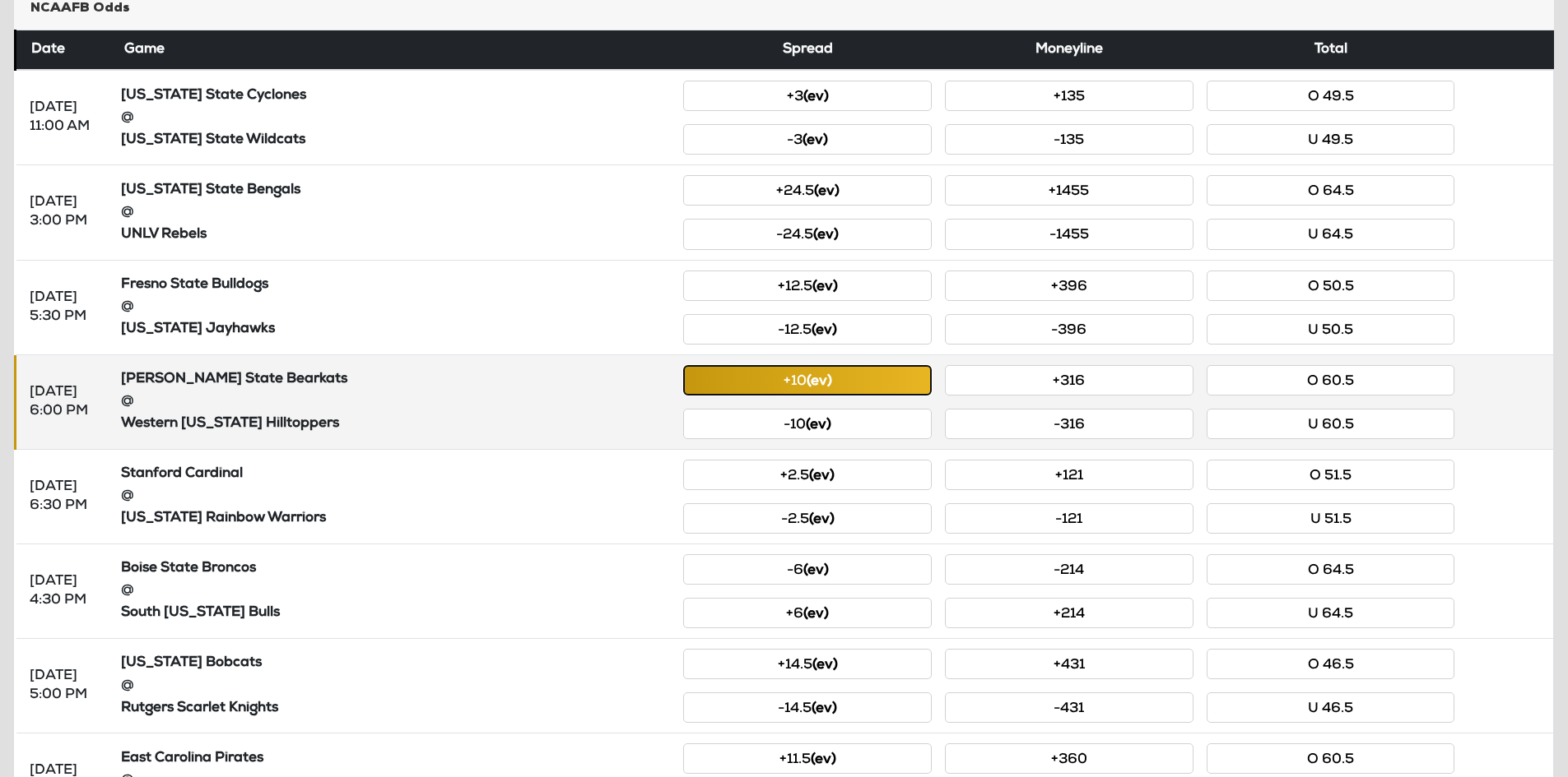
click at [831, 383] on small "(ev)" at bounding box center [819, 382] width 25 height 14
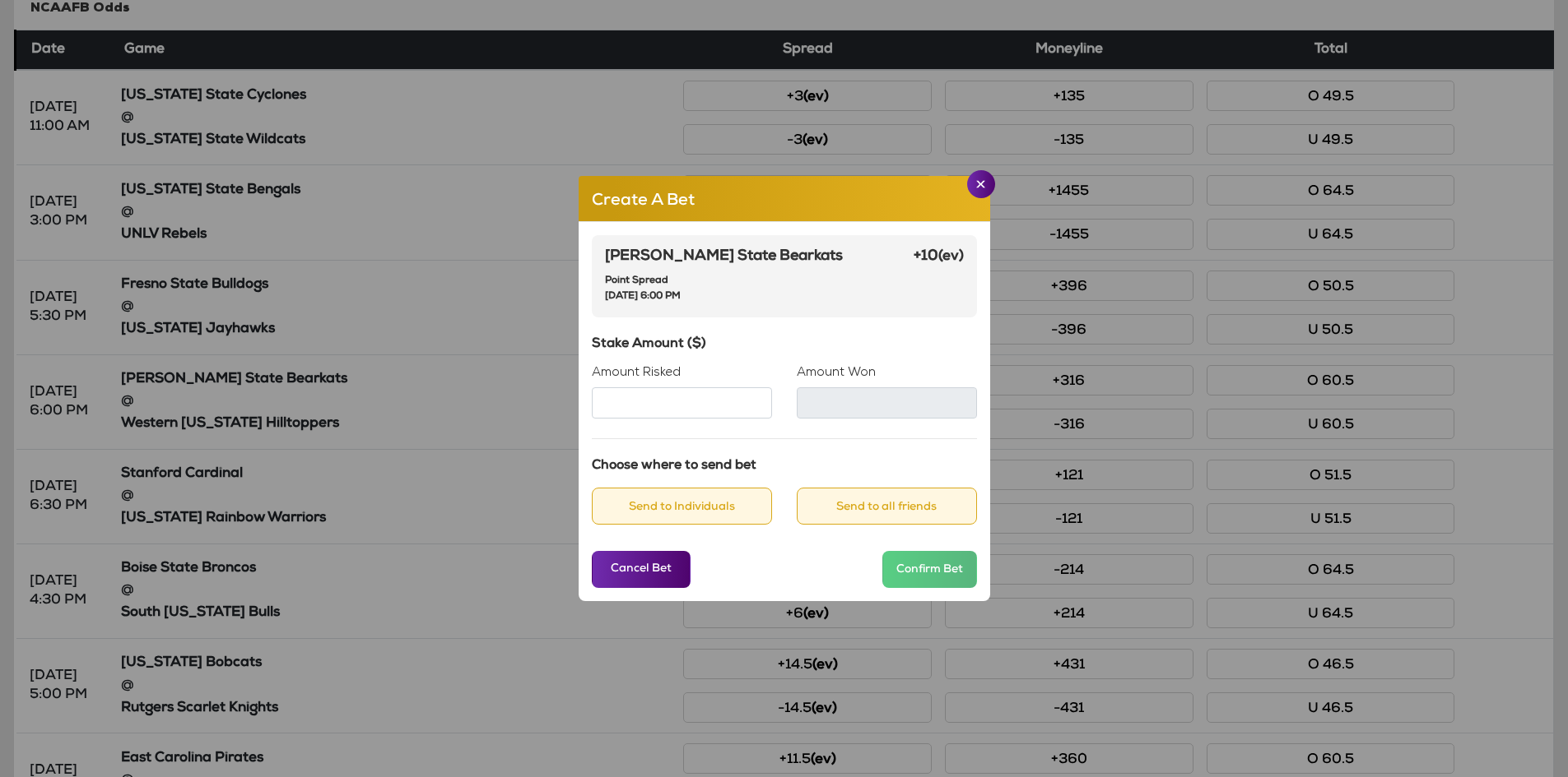
click at [669, 403] on input "Amount Risked" at bounding box center [682, 403] width 180 height 31
type input "**"
click at [657, 509] on button "Send to Individuals" at bounding box center [682, 506] width 180 height 37
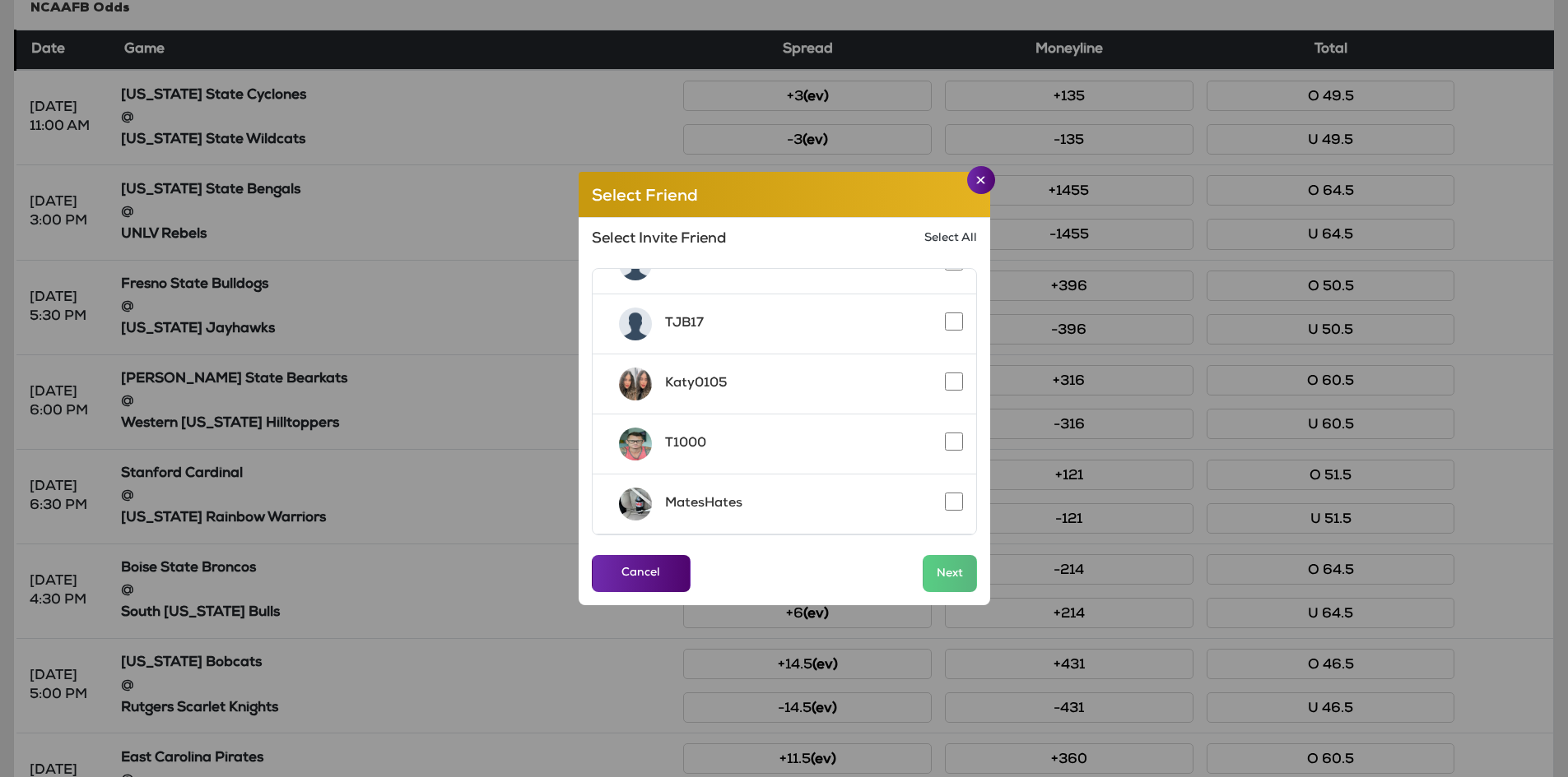
click at [929, 503] on div "MatesHates" at bounding box center [784, 505] width 383 height 60
click at [962, 573] on button "Next" at bounding box center [950, 574] width 55 height 37
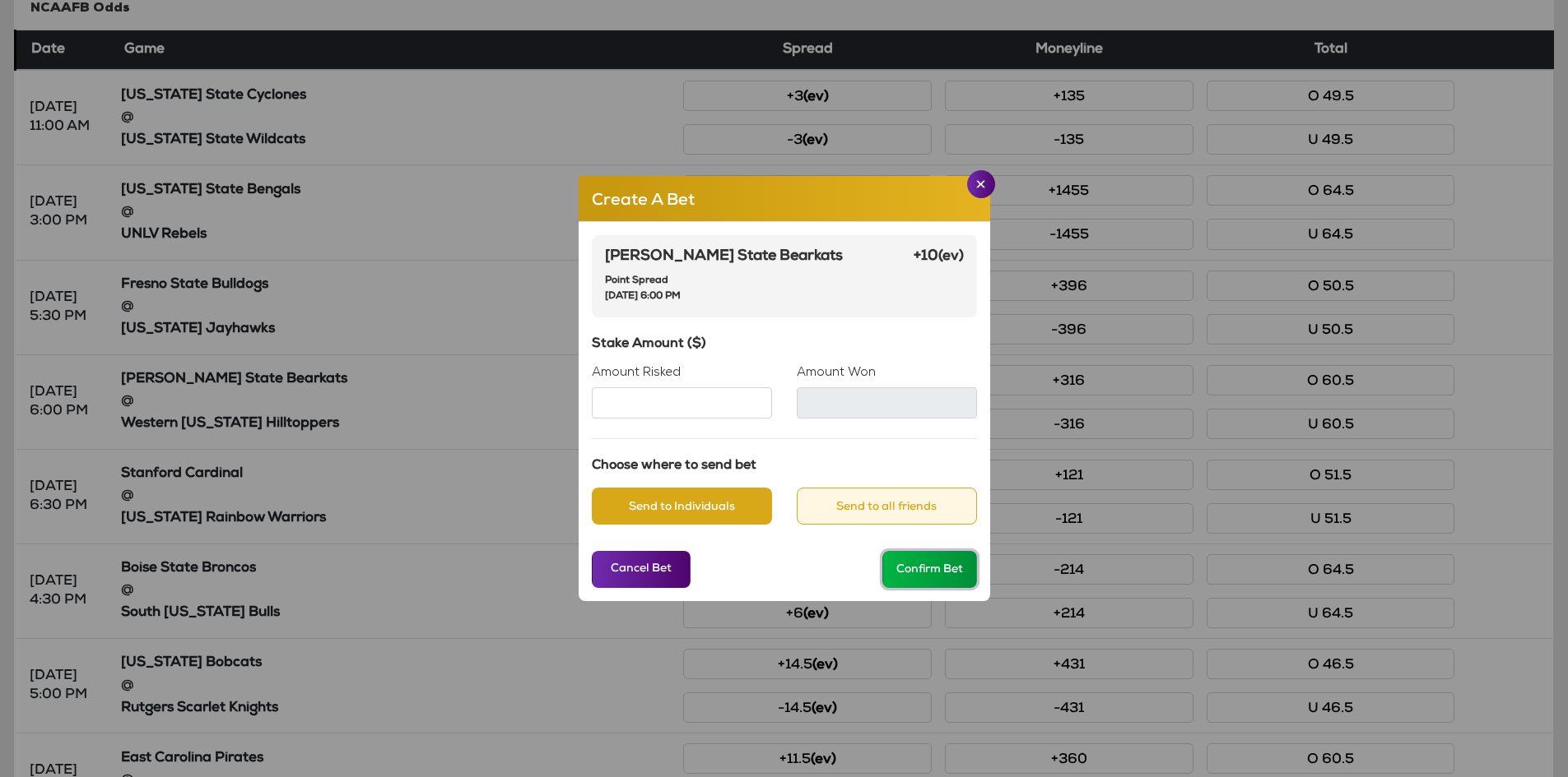
click at [930, 563] on button "Confirm Bet" at bounding box center [929, 569] width 95 height 37
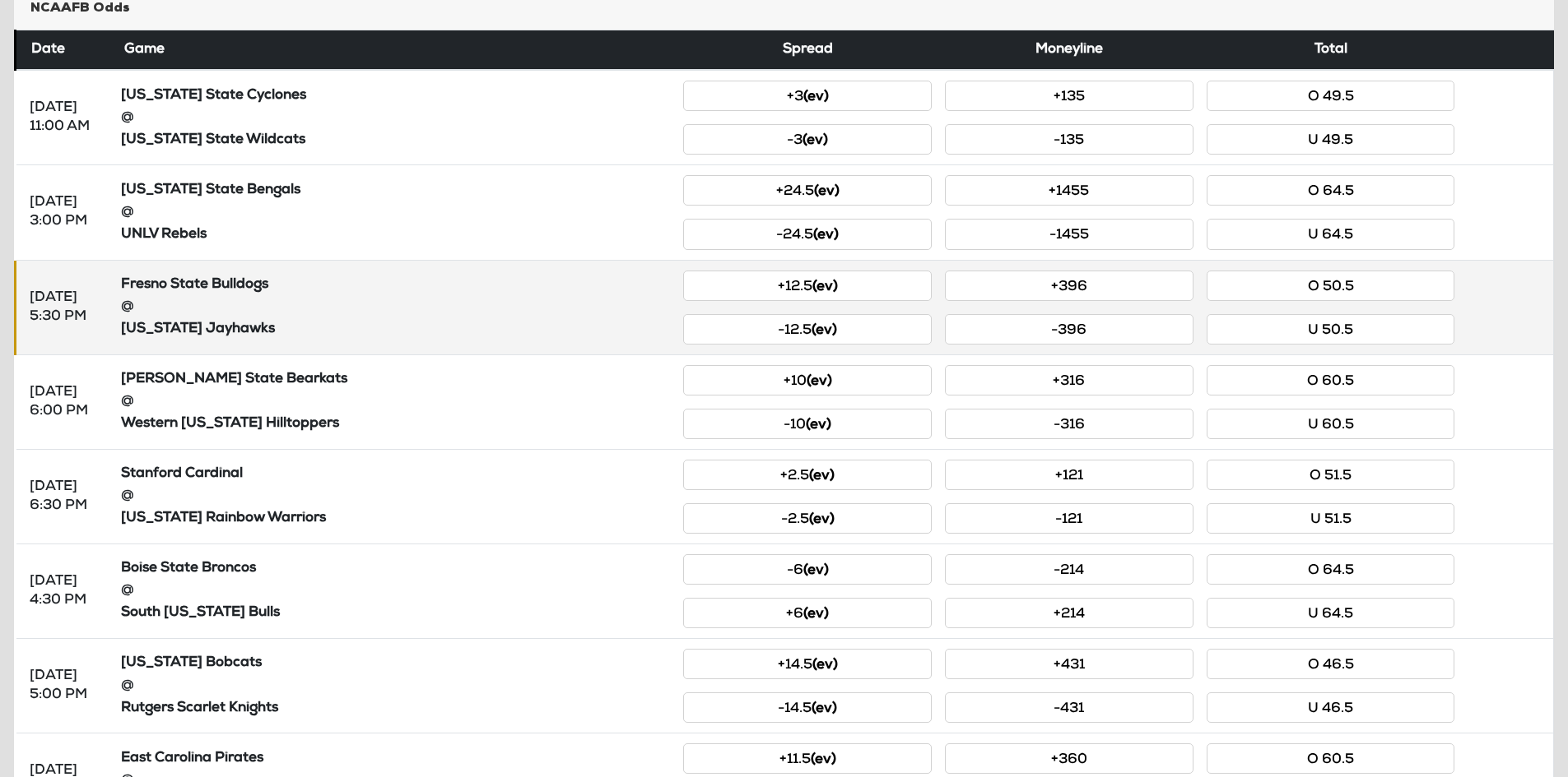
scroll to position [0, 0]
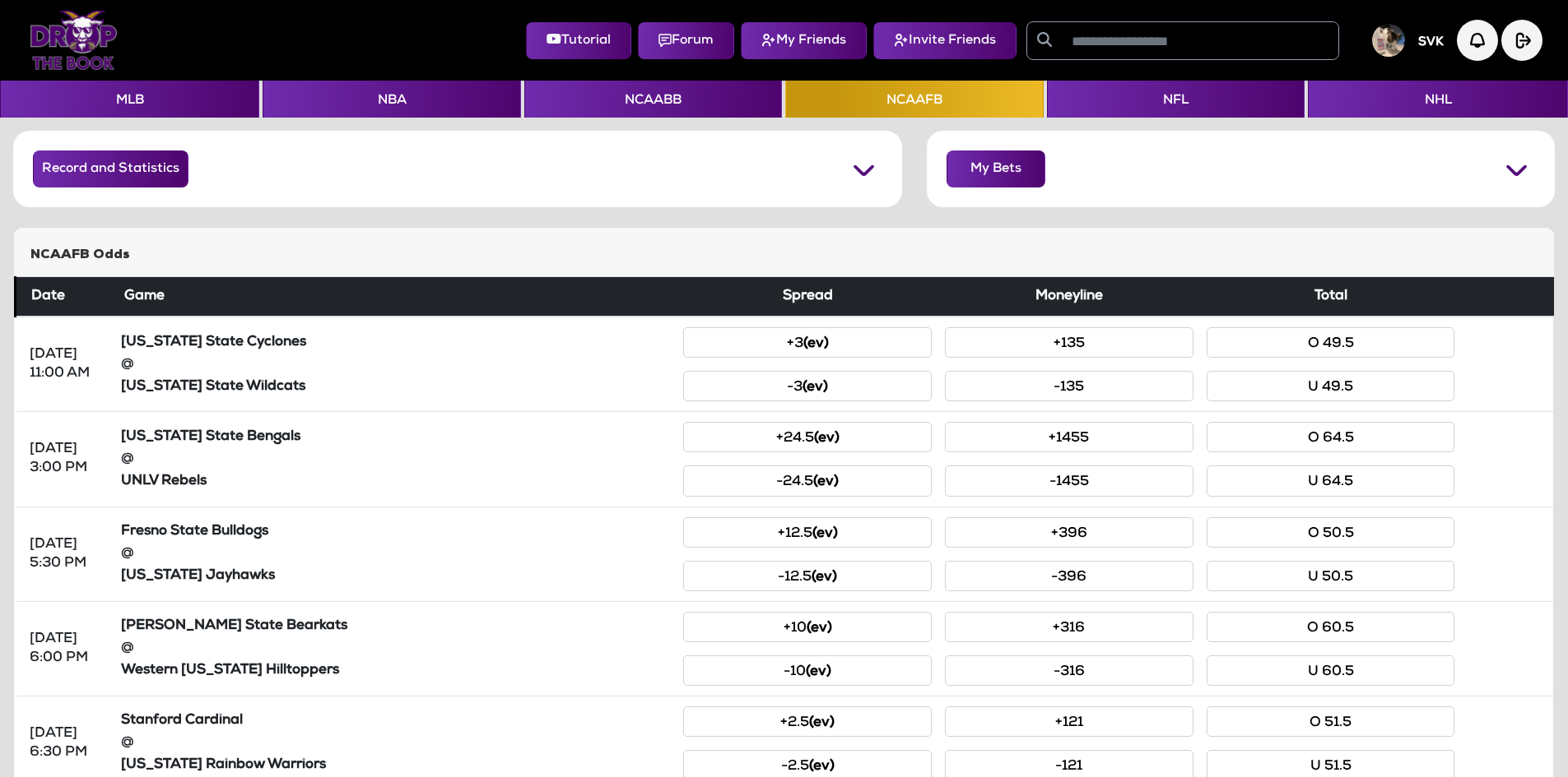
click at [83, 42] on img at bounding box center [73, 40] width 88 height 59
click at [985, 168] on button "My Bets" at bounding box center [995, 169] width 98 height 37
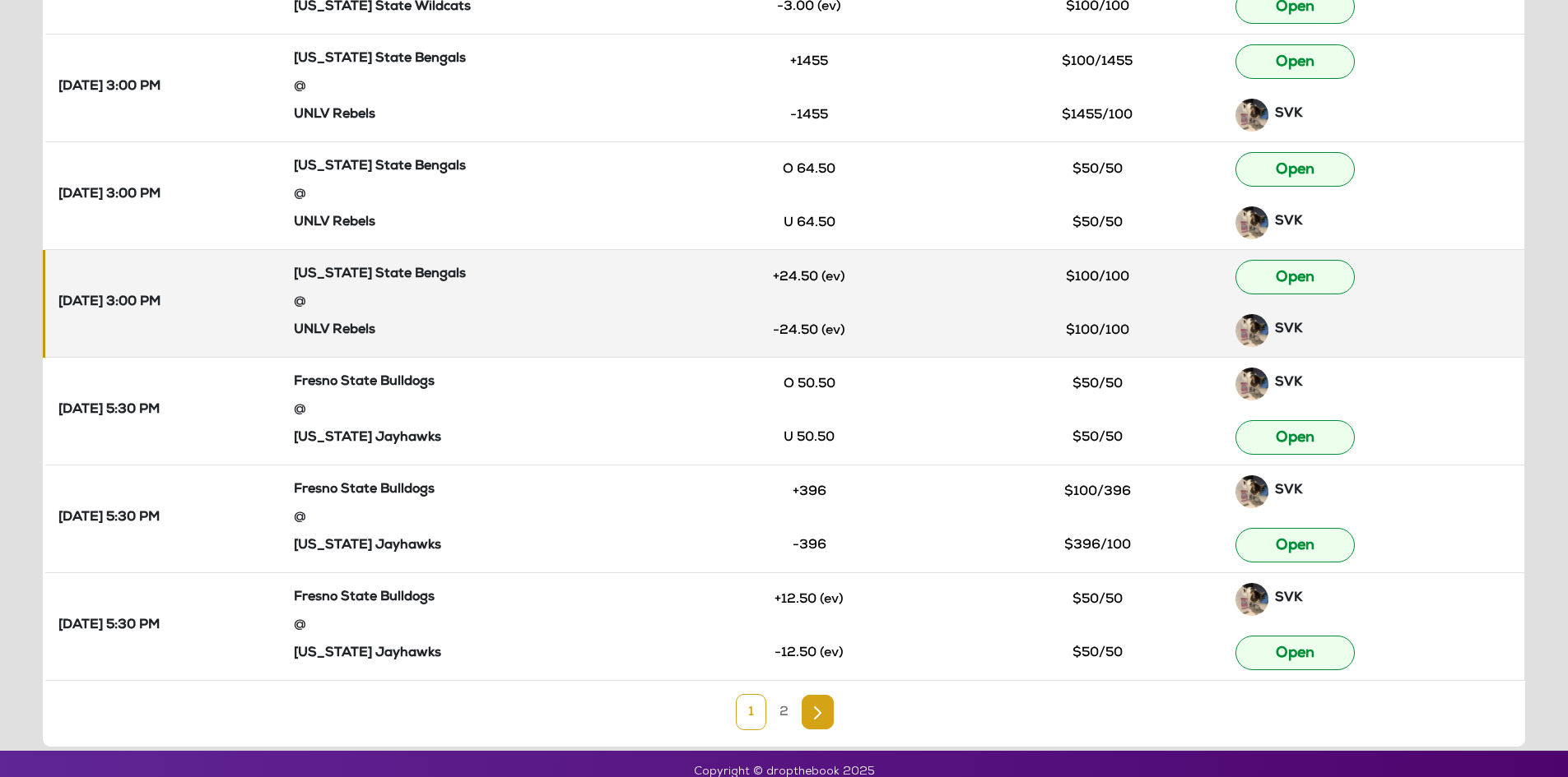
scroll to position [740, 0]
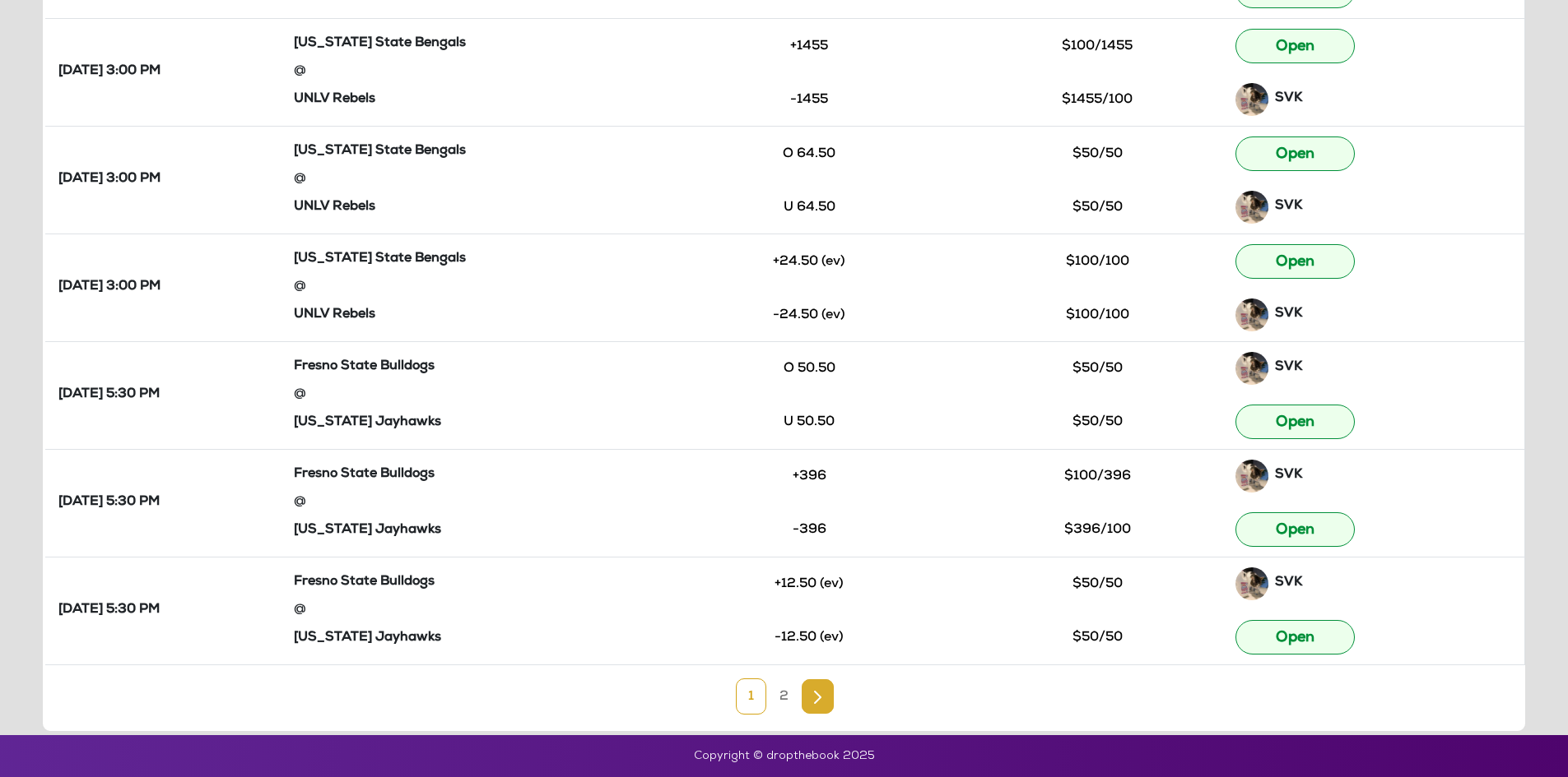
click at [823, 704] on link "Next" at bounding box center [817, 696] width 32 height 34
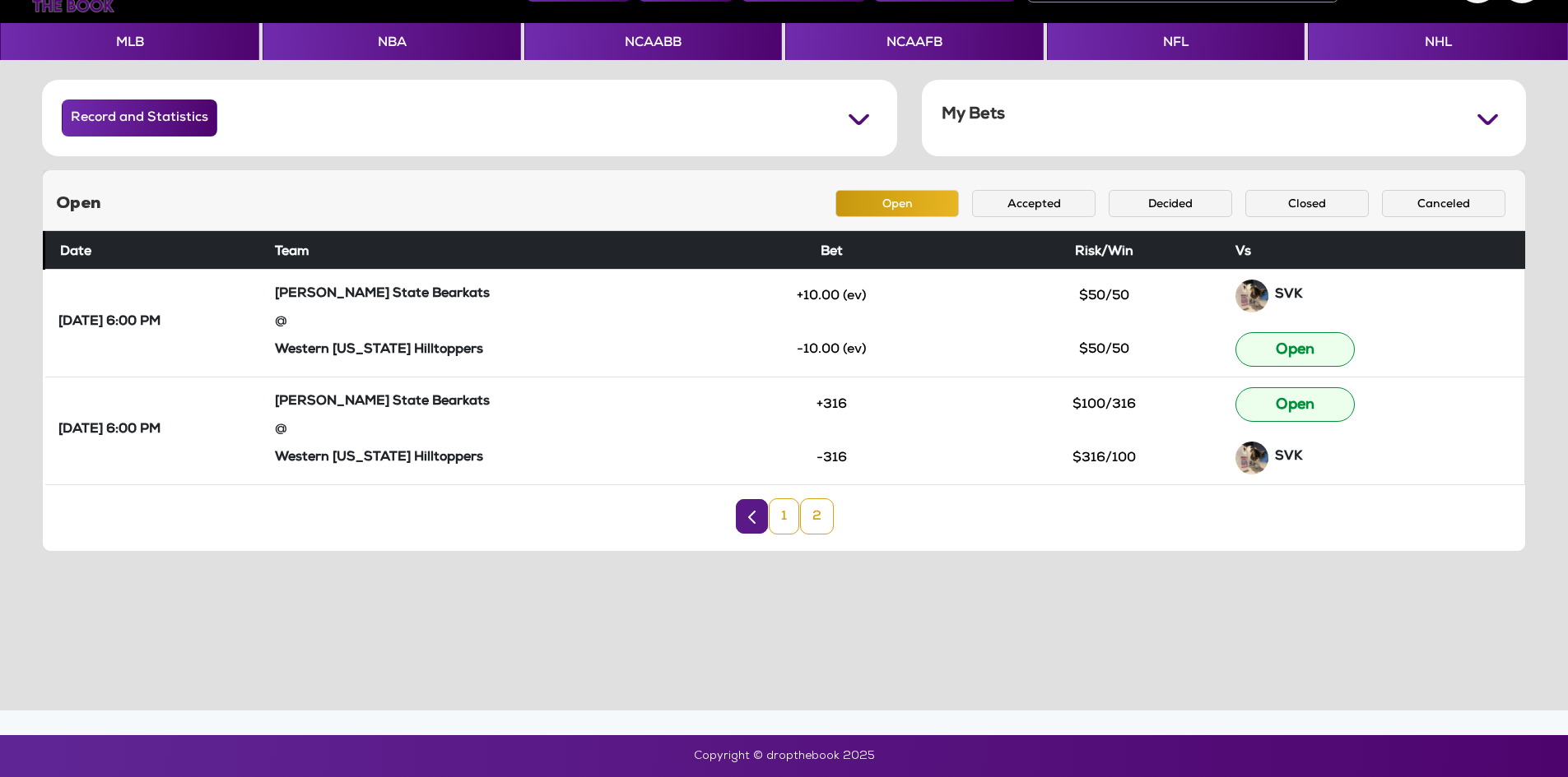
click at [782, 517] on link "1" at bounding box center [783, 516] width 30 height 36
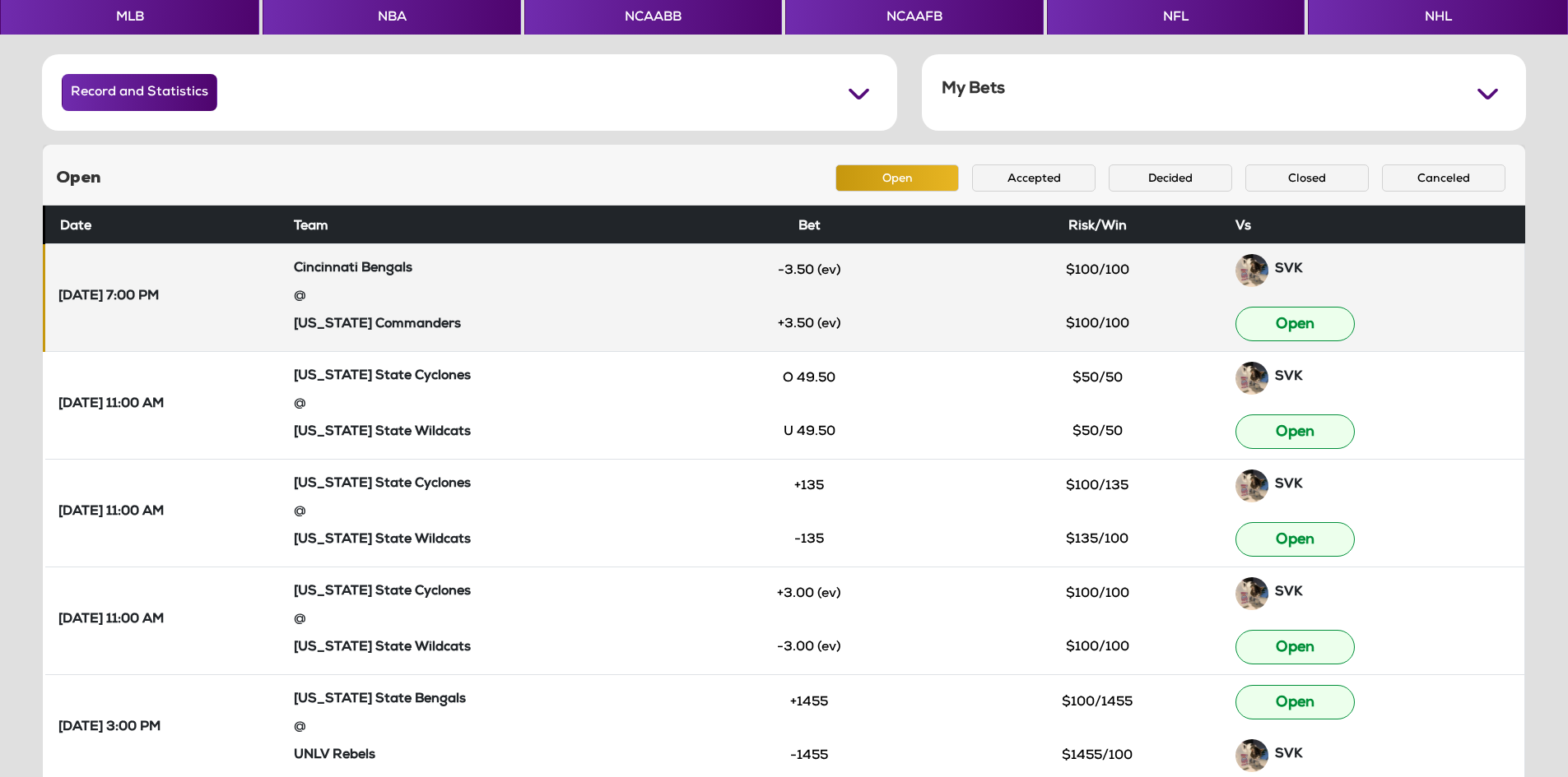
scroll to position [0, 0]
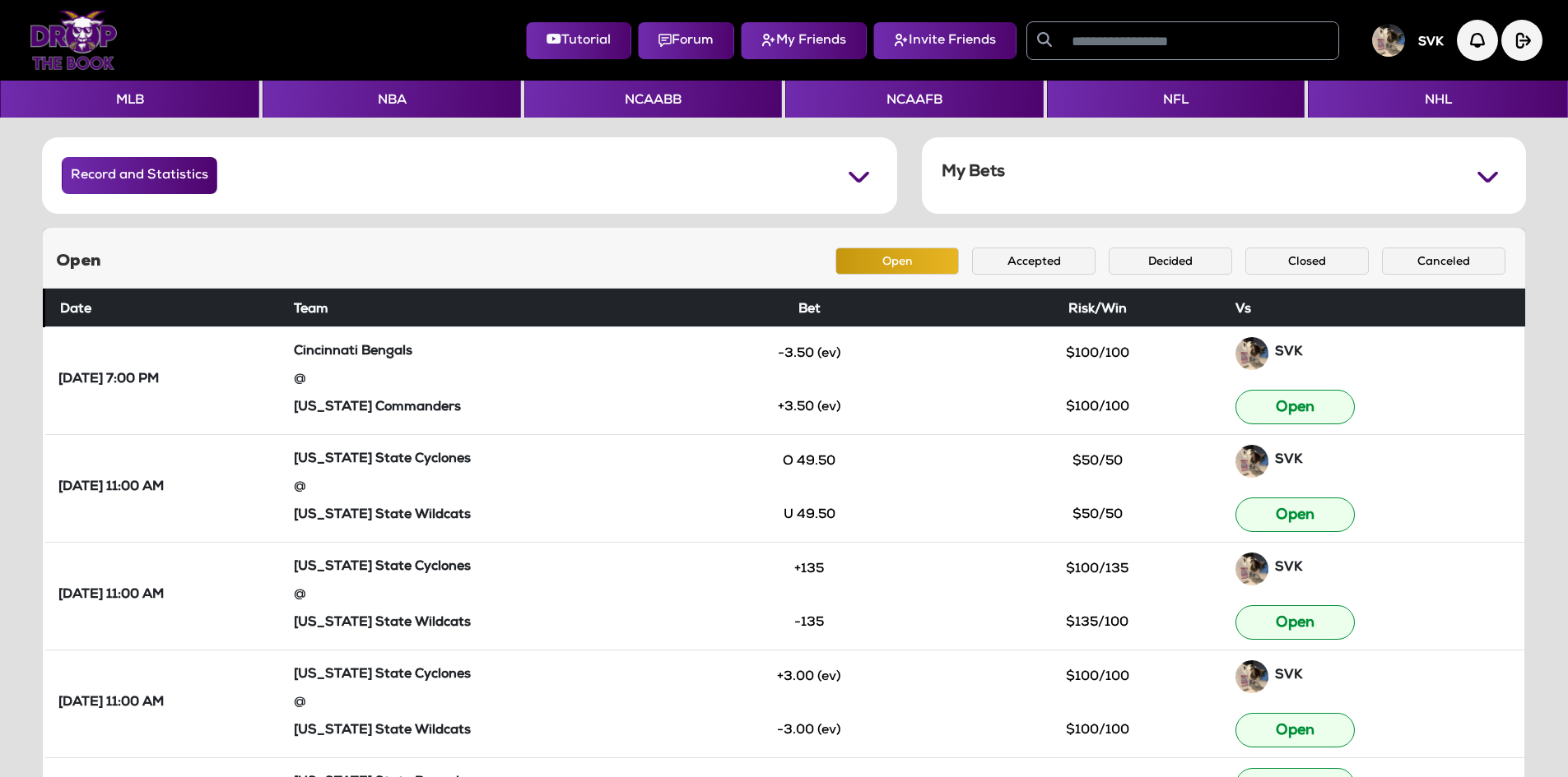
click at [62, 31] on img at bounding box center [73, 40] width 88 height 59
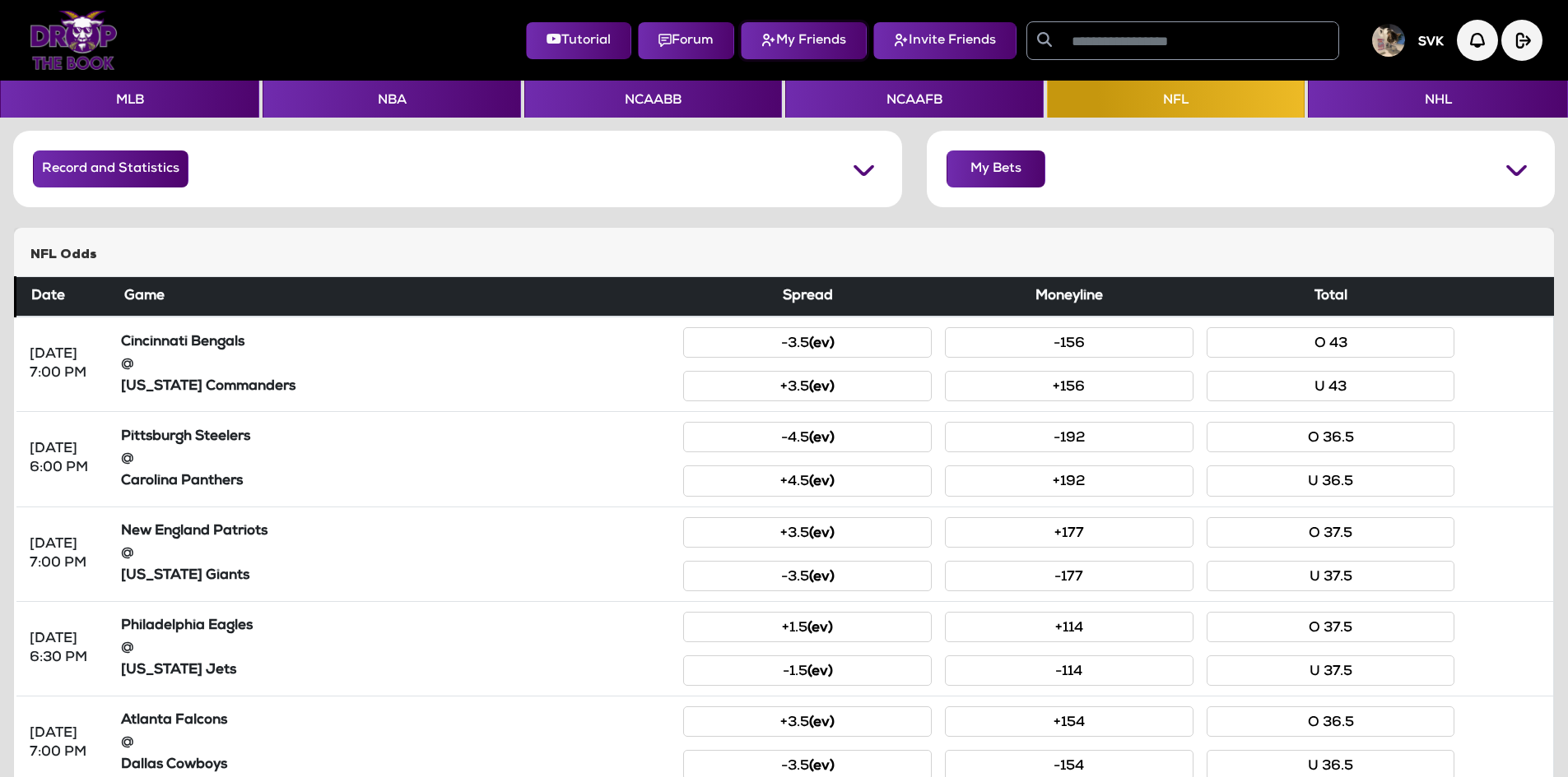
click at [812, 46] on button "My Friends" at bounding box center [804, 41] width 126 height 37
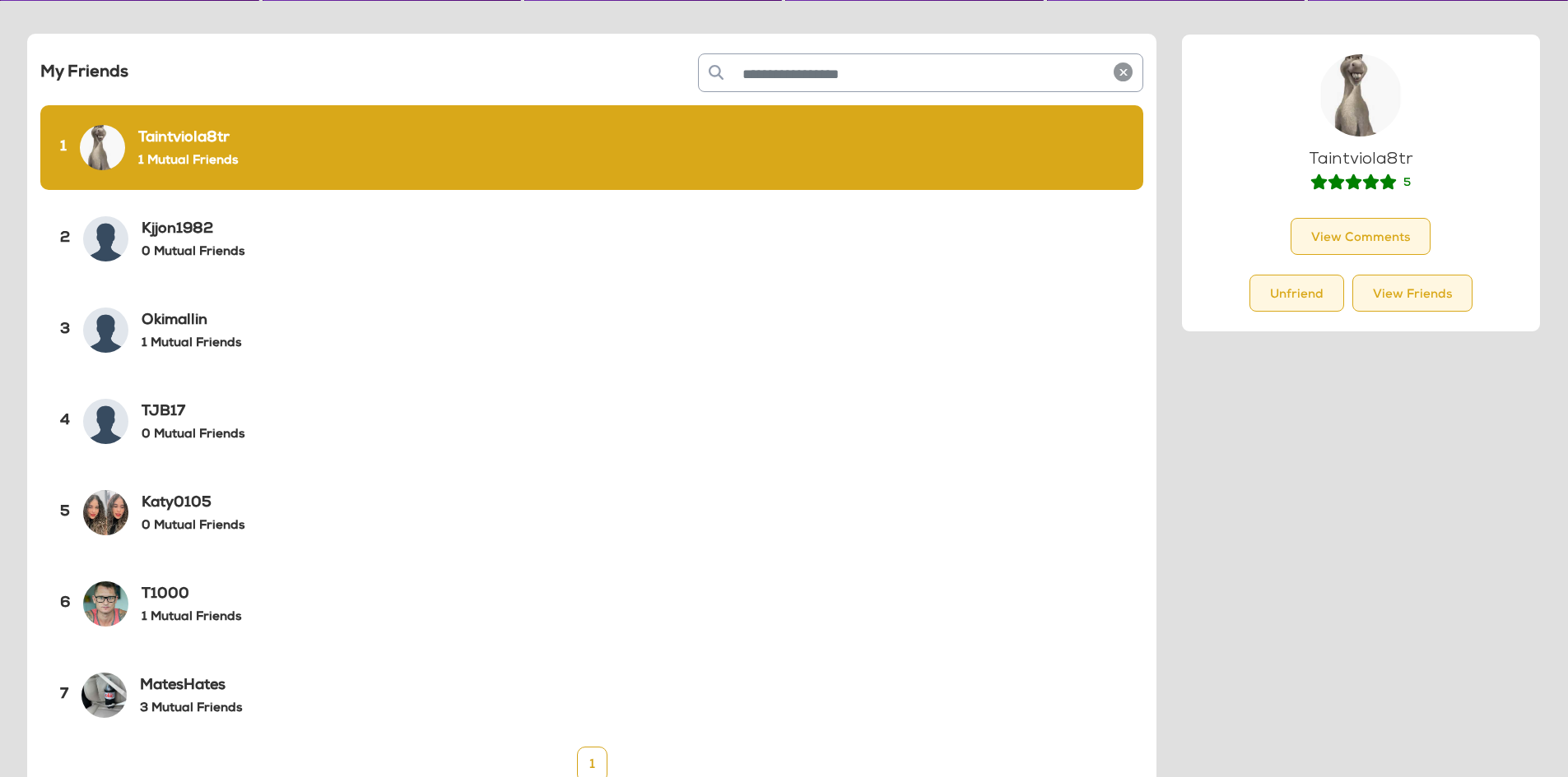
scroll to position [82, 0]
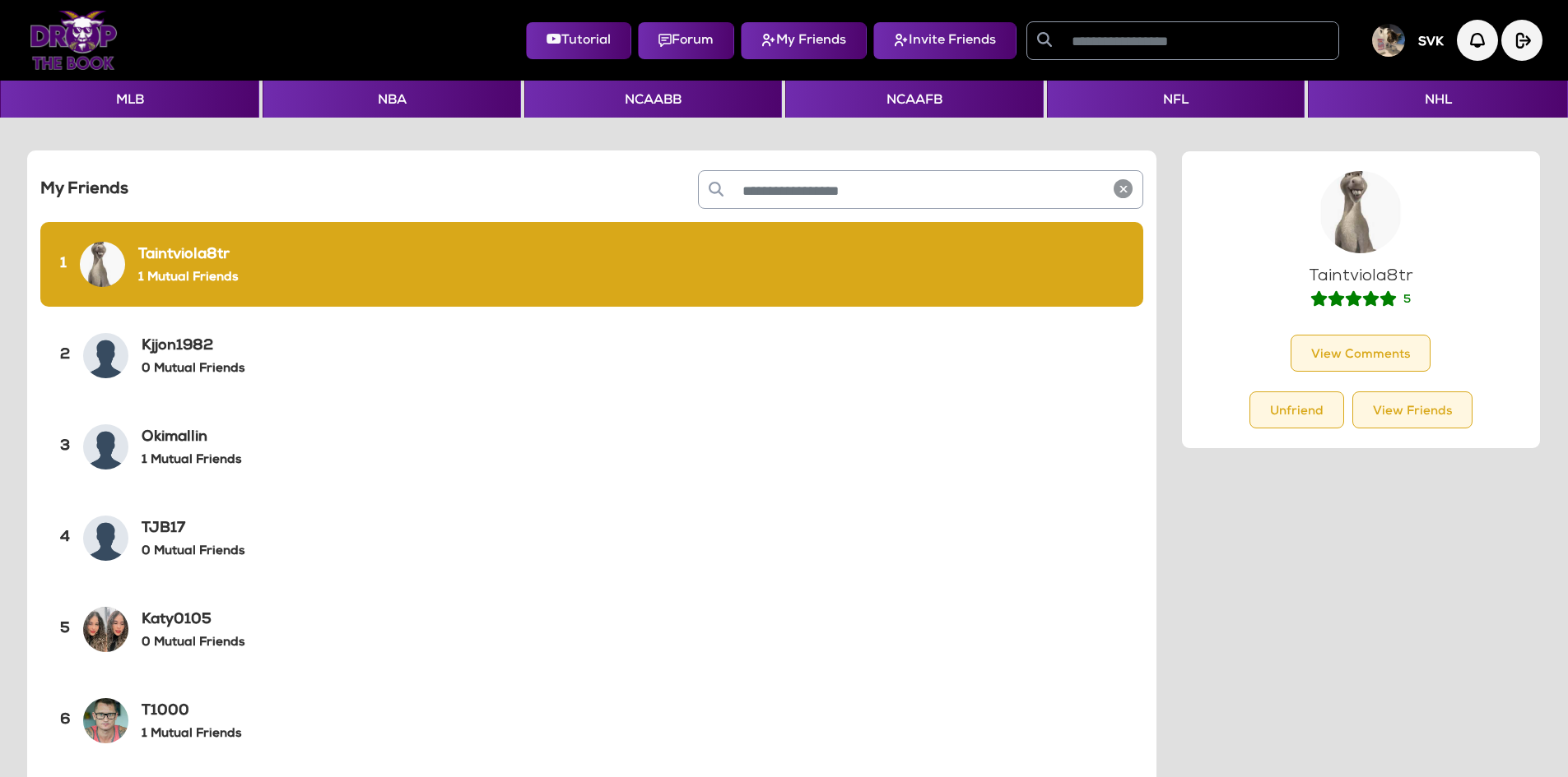
scroll to position [82, 0]
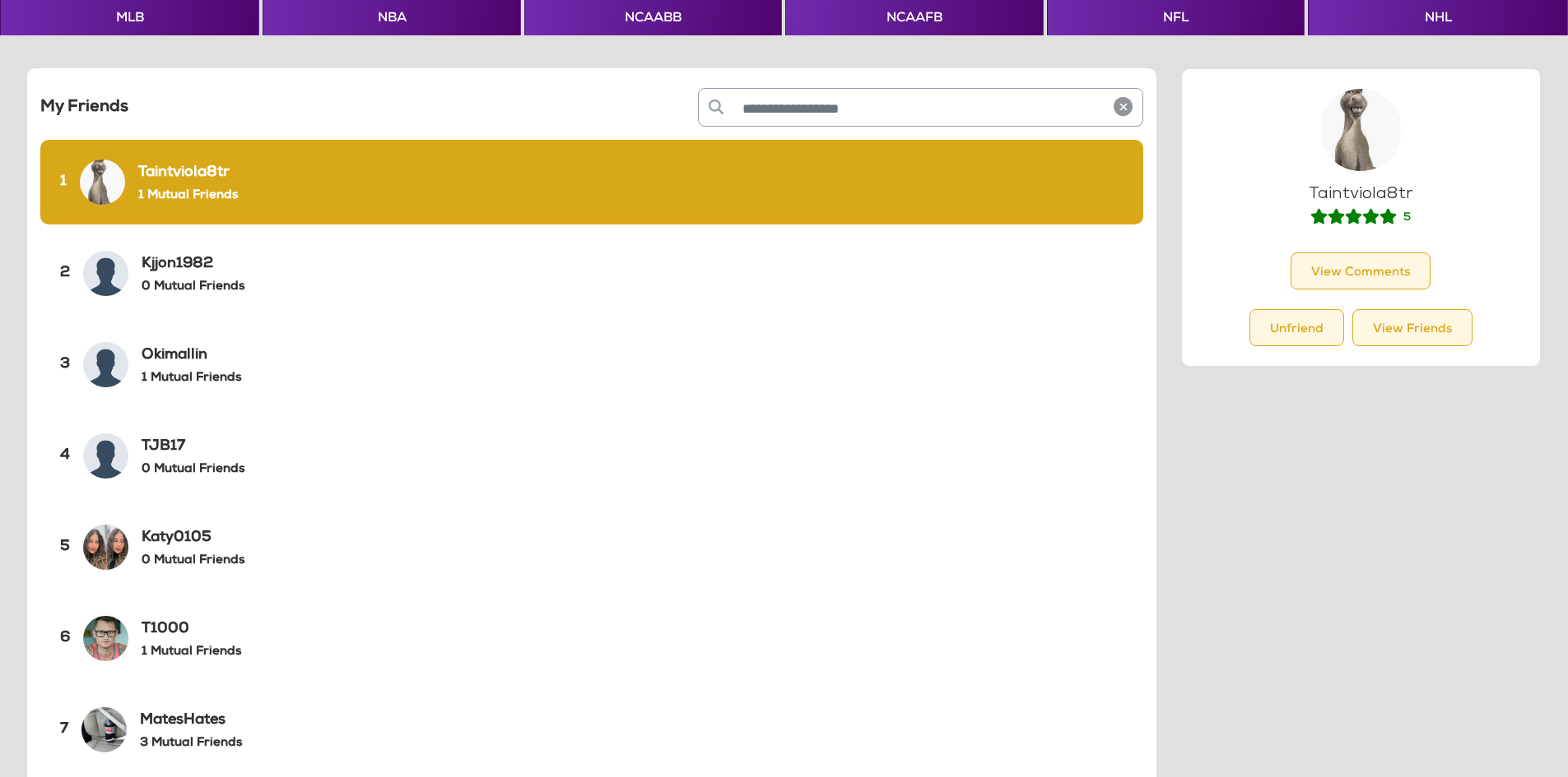
click at [171, 361] on h6 "Okimallin" at bounding box center [191, 356] width 99 height 19
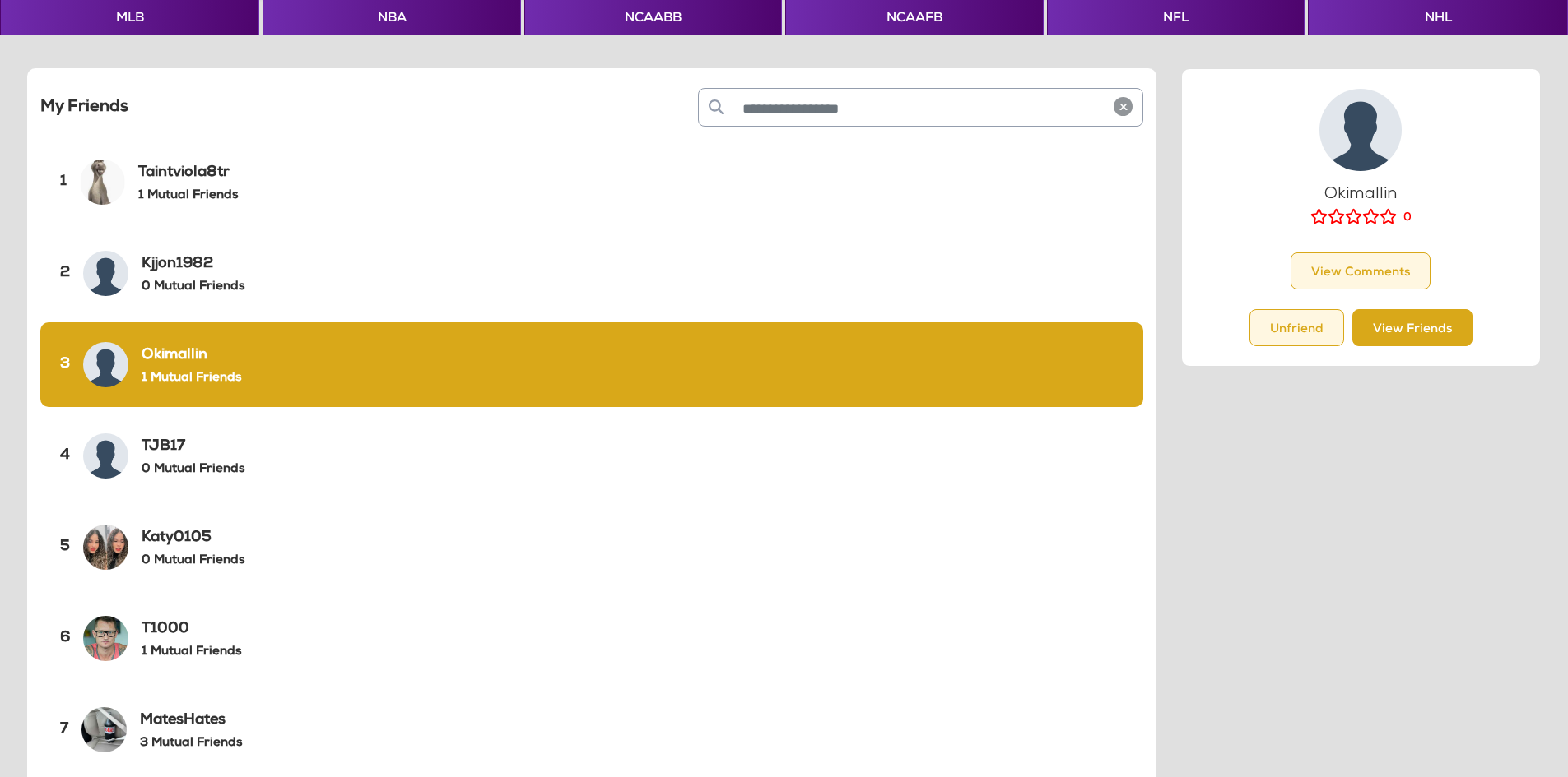
click at [1437, 335] on button "View Friends" at bounding box center [1412, 328] width 120 height 37
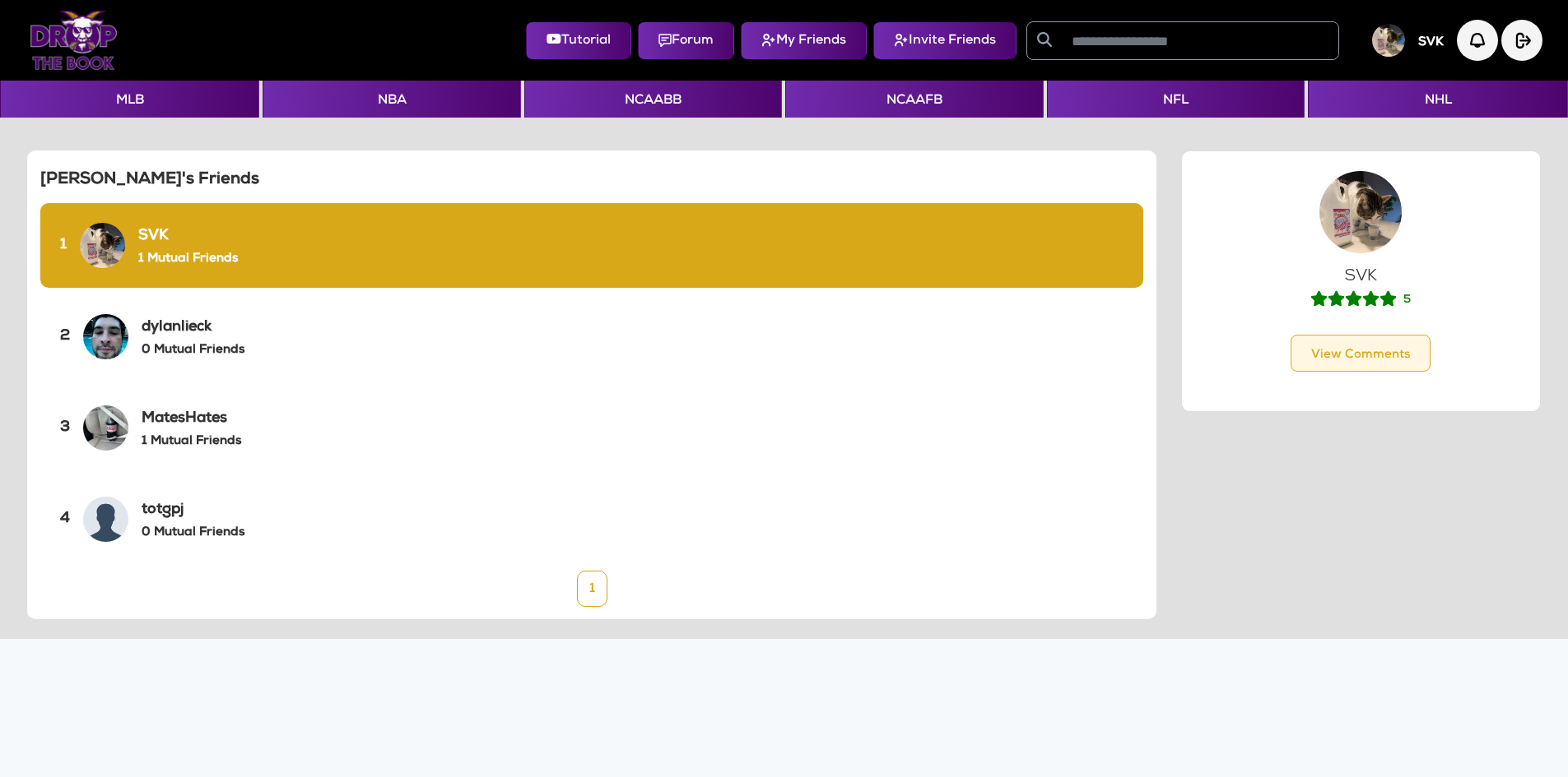
click at [1380, 40] on img at bounding box center [1389, 40] width 33 height 33
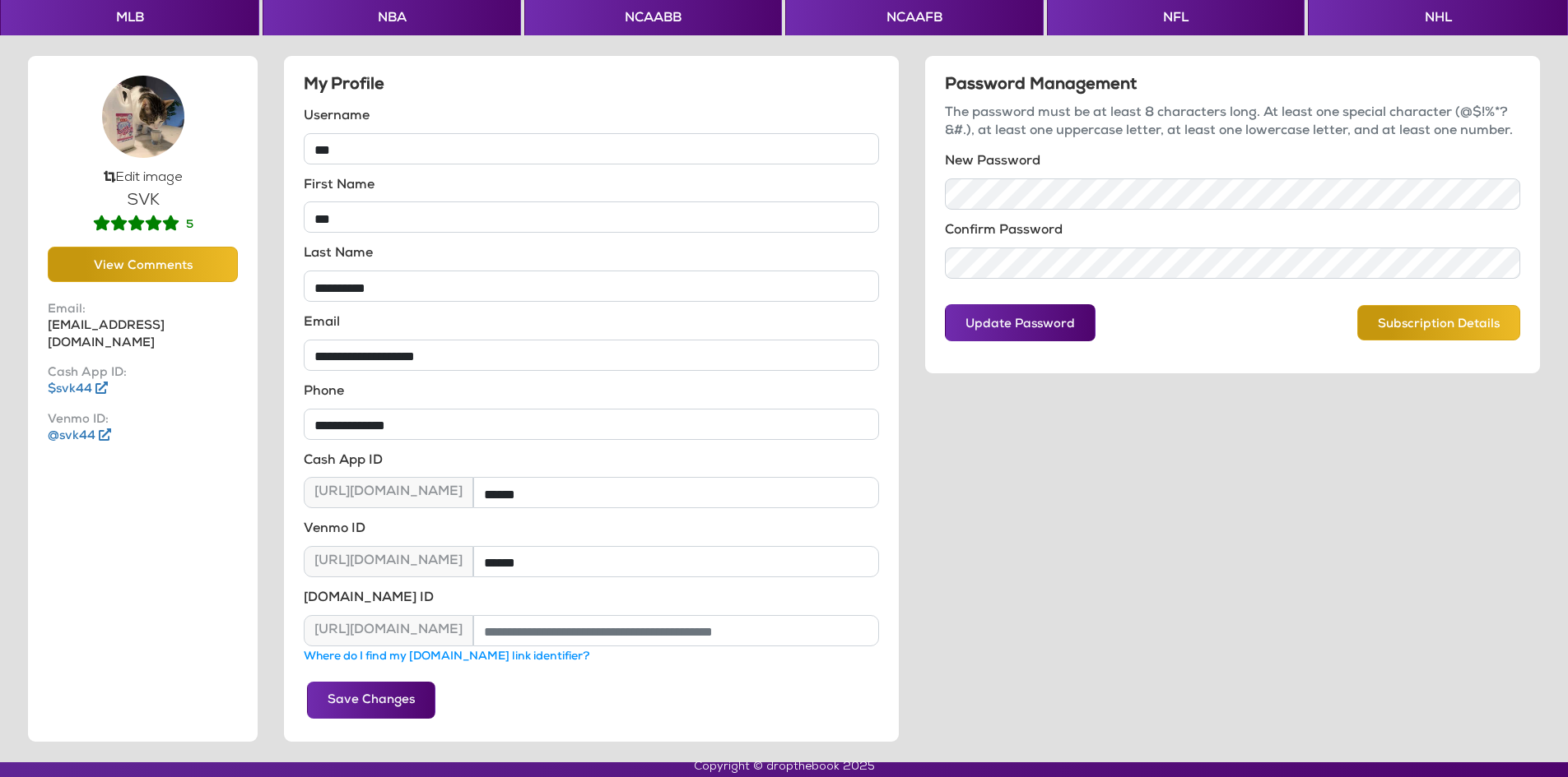
scroll to position [93, 0]
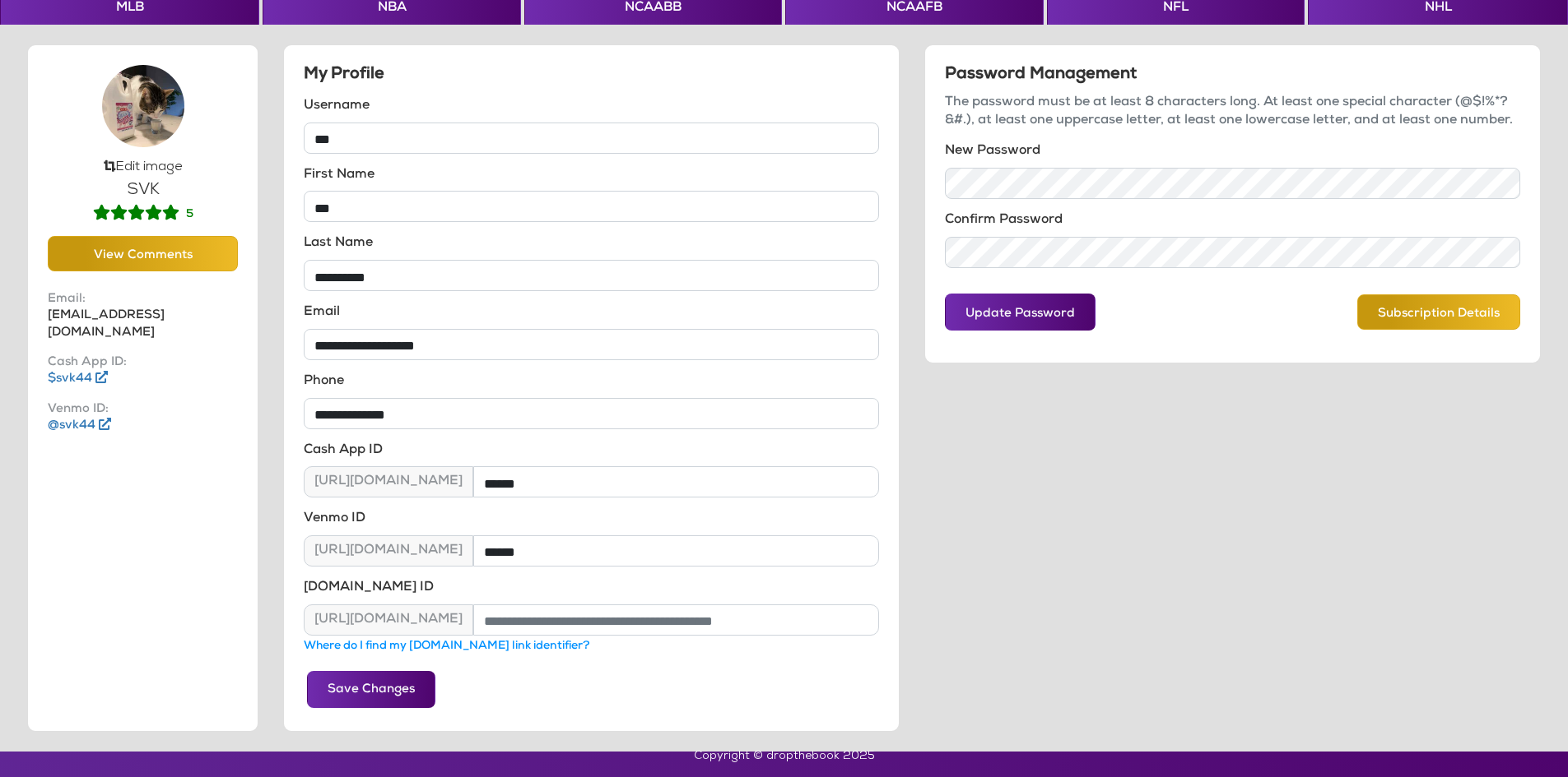
click at [497, 648] on link "Where do I find my [DOMAIN_NAME] link identifier?" at bounding box center [446, 646] width 286 height 12
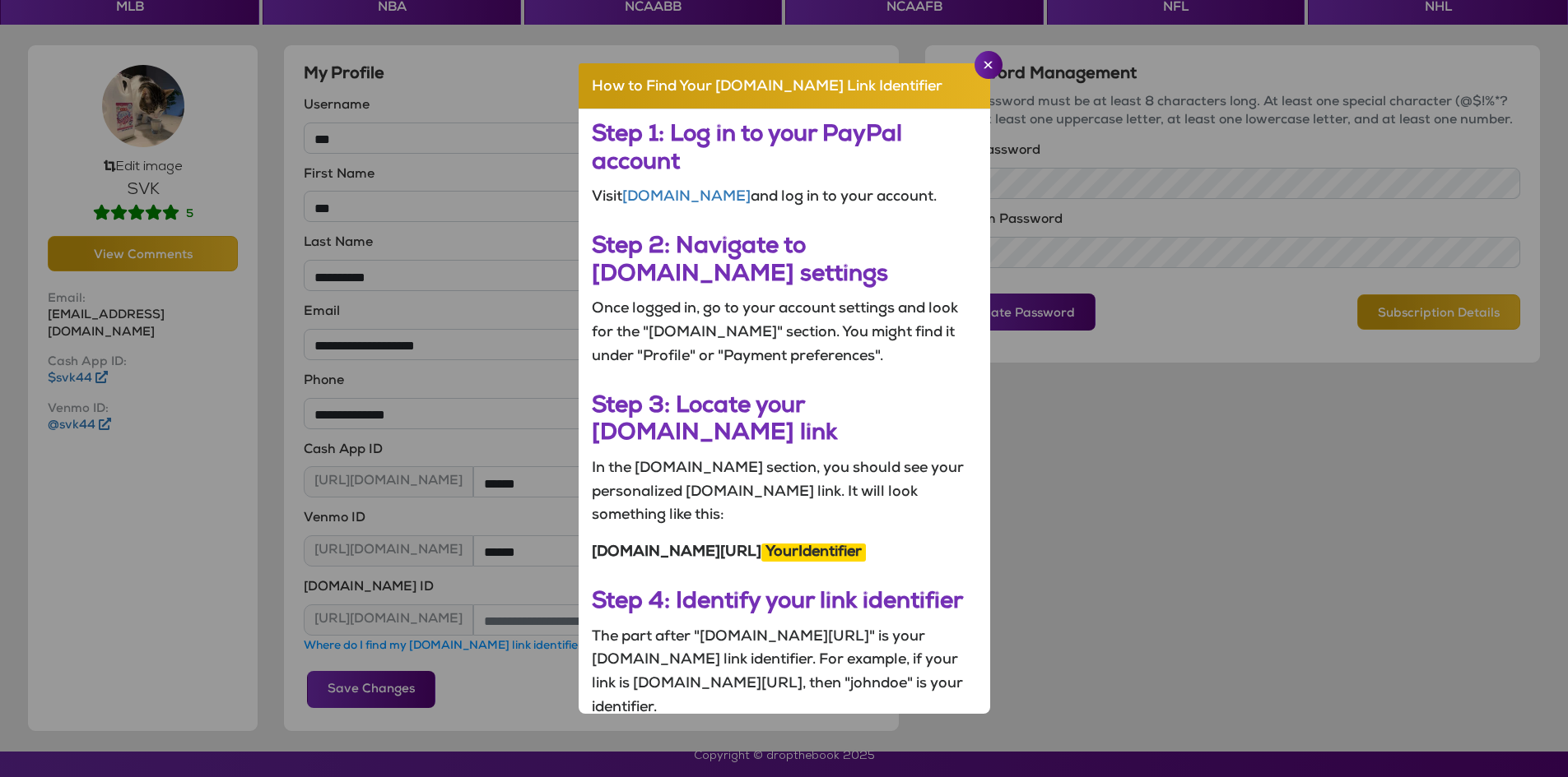
click at [1148, 608] on app-paypal-instructions "How to Find Your [DOMAIN_NAME] Link Identifier Step 1: Log in to your PayPal ac…" at bounding box center [784, 389] width 1542 height 731
click at [981, 62] on button "Close" at bounding box center [988, 64] width 28 height 28
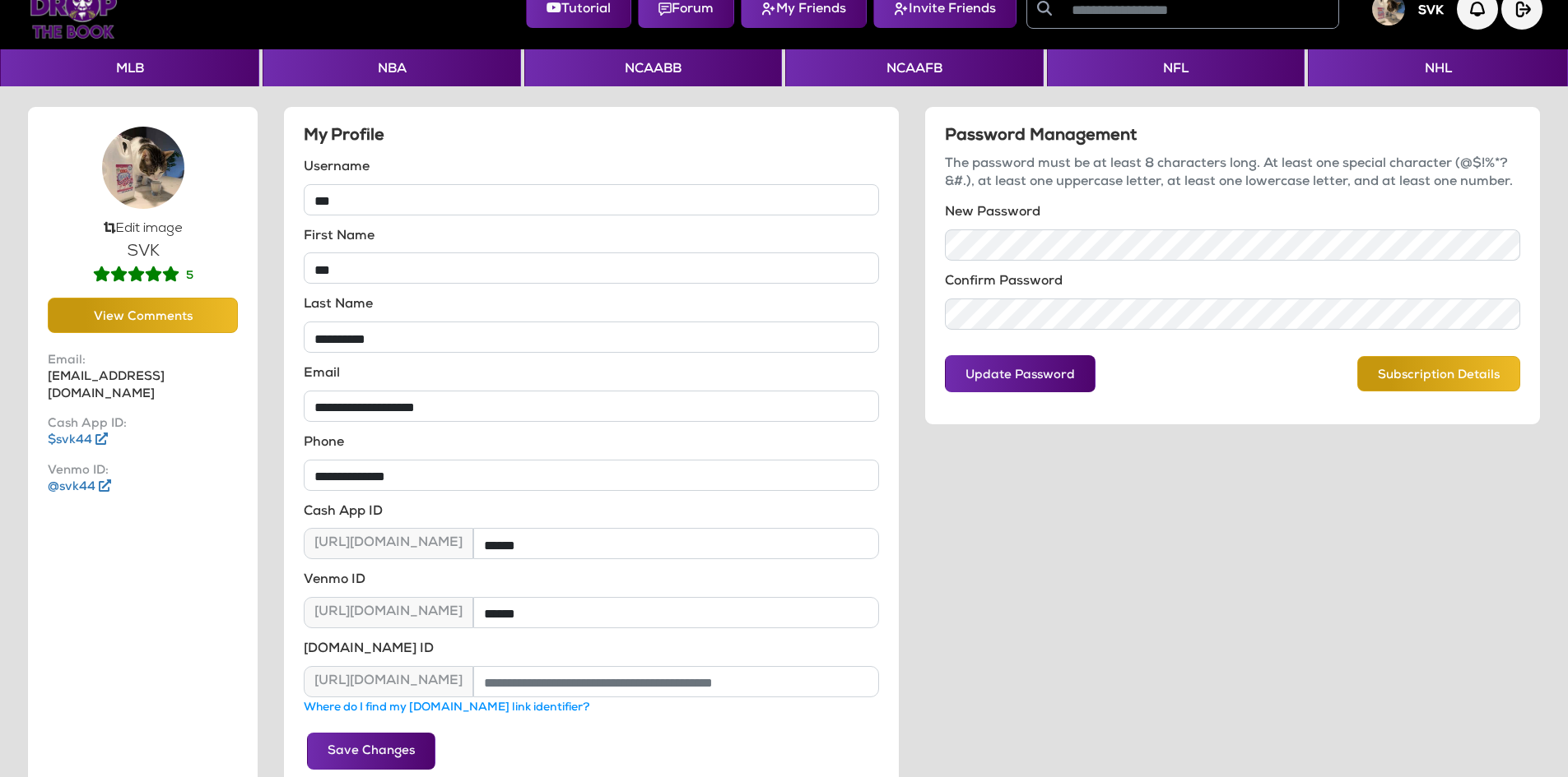
scroll to position [0, 0]
